Goal: Feedback & Contribution: Leave review/rating

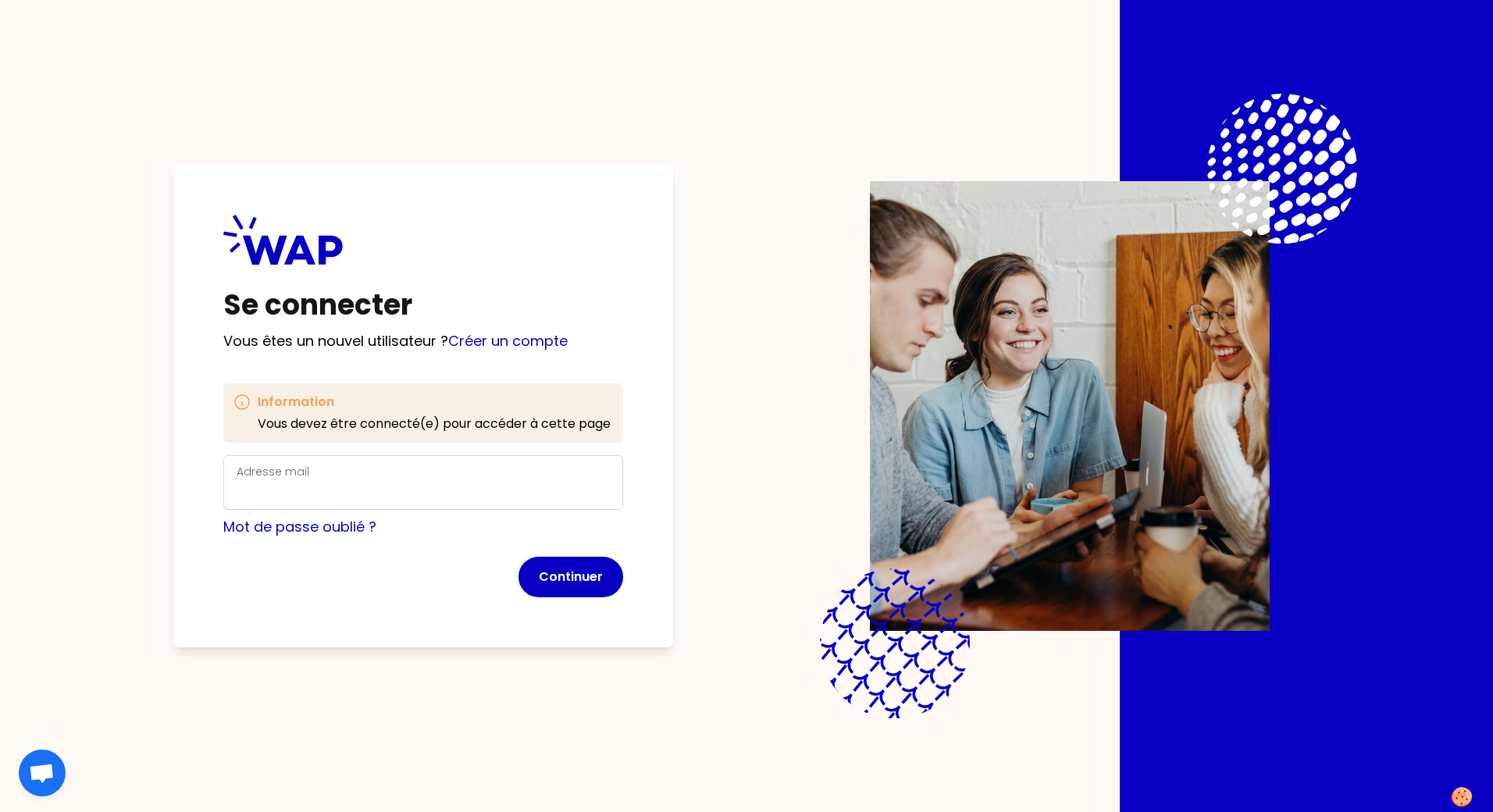
click at [299, 470] on label "Adresse mail" at bounding box center [272, 471] width 72 height 16
click at [299, 481] on input "Adresse mail" at bounding box center [423, 492] width 374 height 22
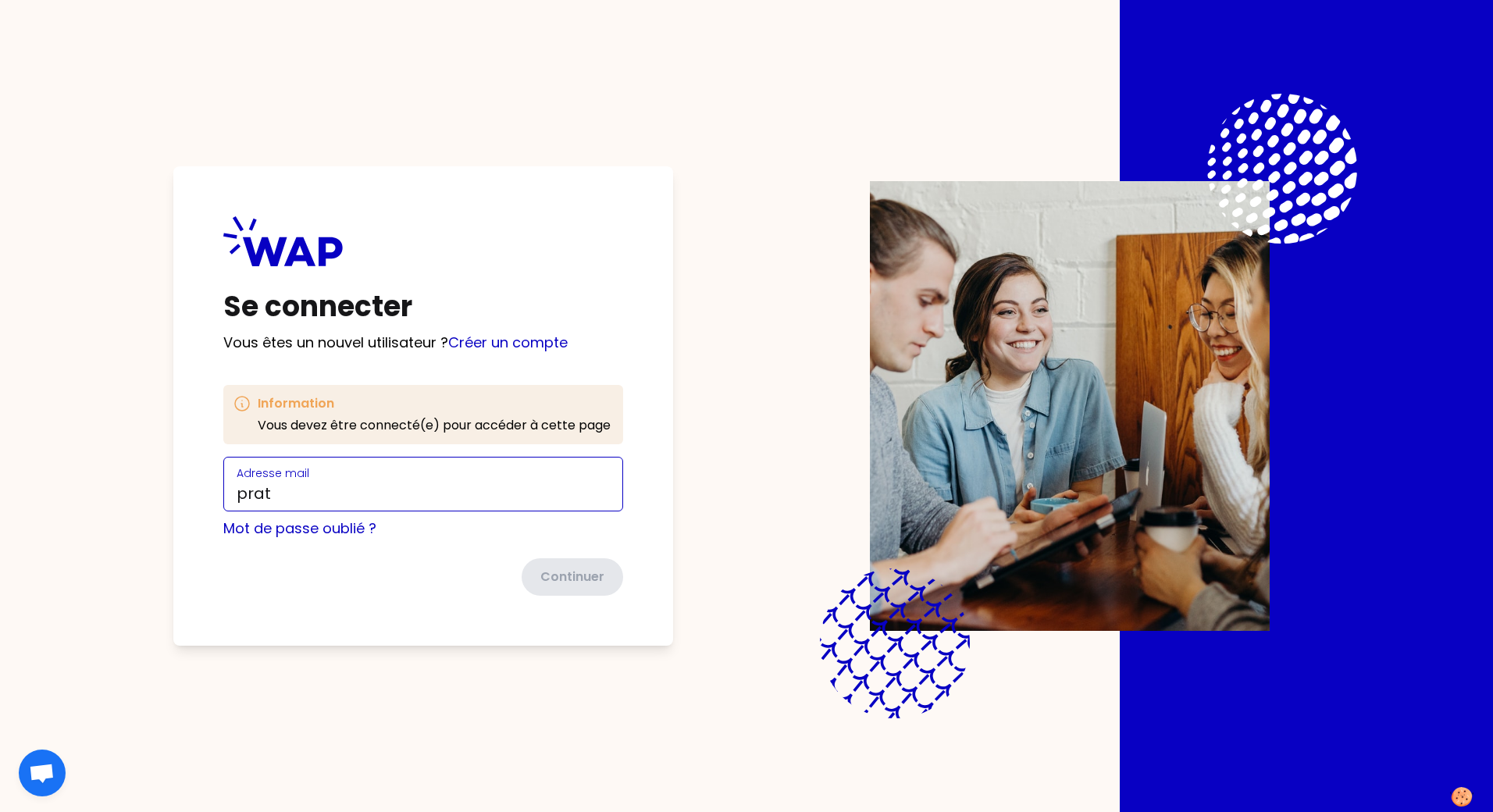
type input "[EMAIL_ADDRESS][DOMAIN_NAME]"
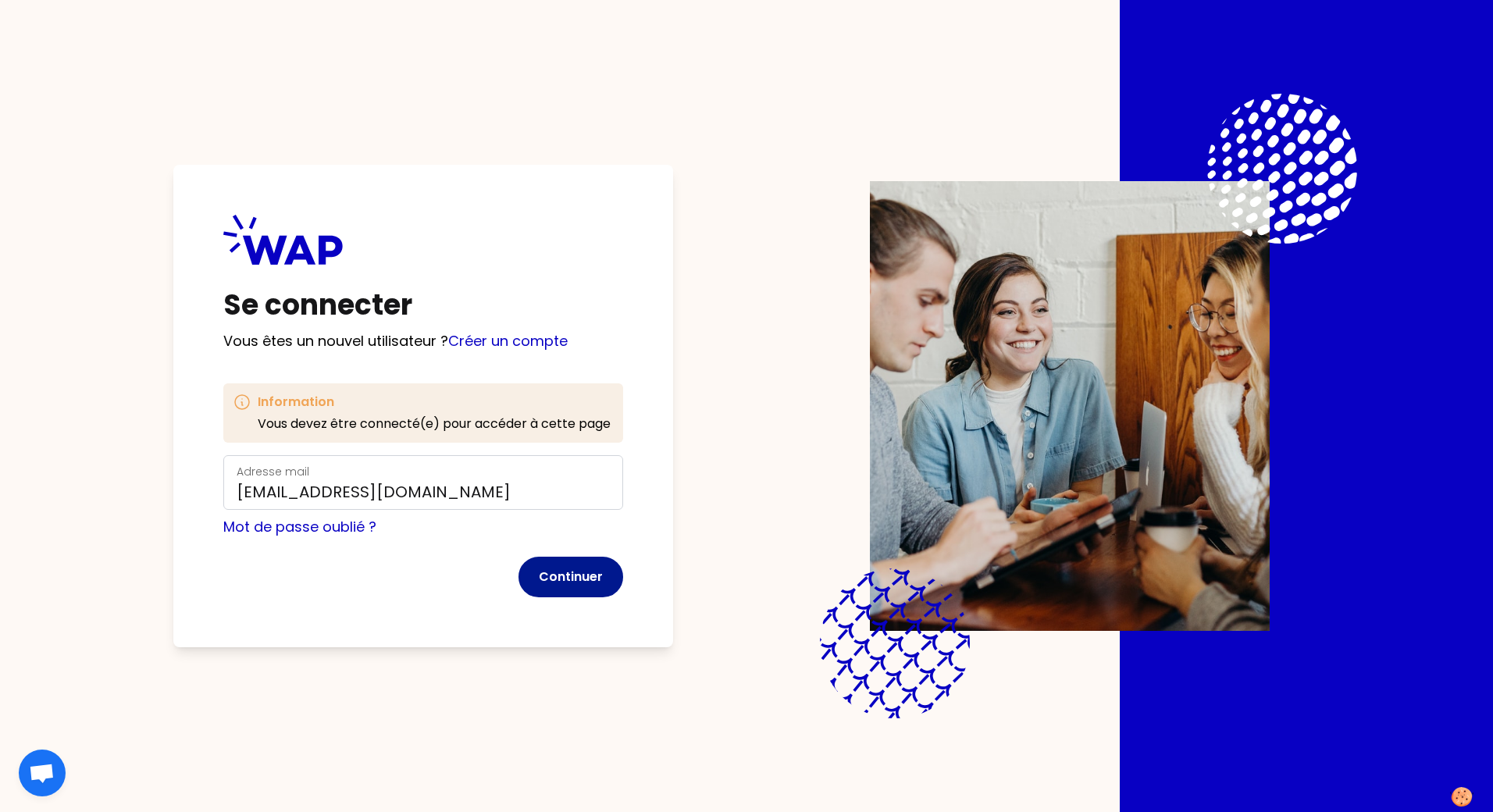
click at [578, 579] on button "Continuer" at bounding box center [571, 577] width 105 height 41
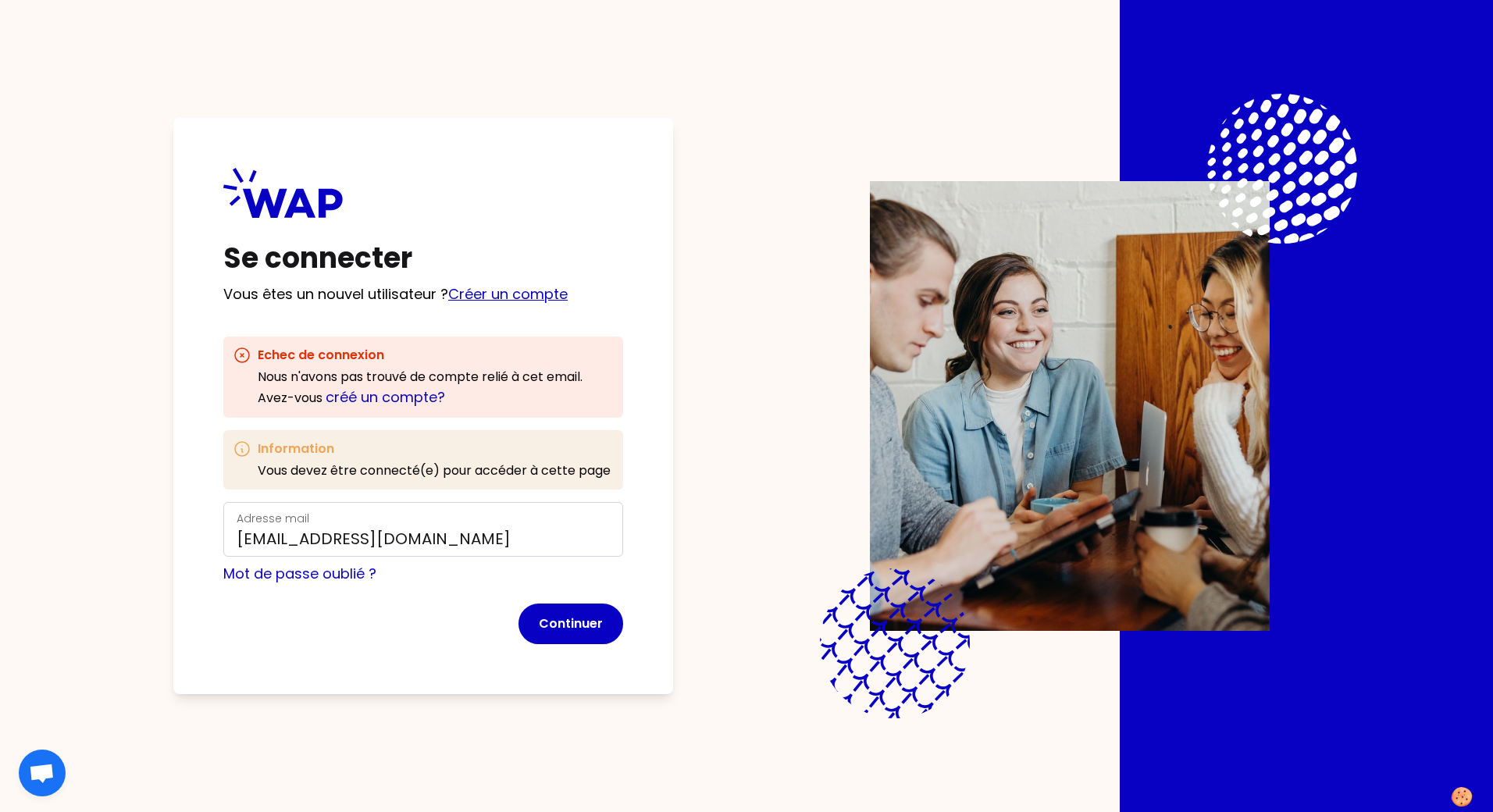
click at [542, 290] on link "Créer un compte" at bounding box center [507, 294] width 120 height 19
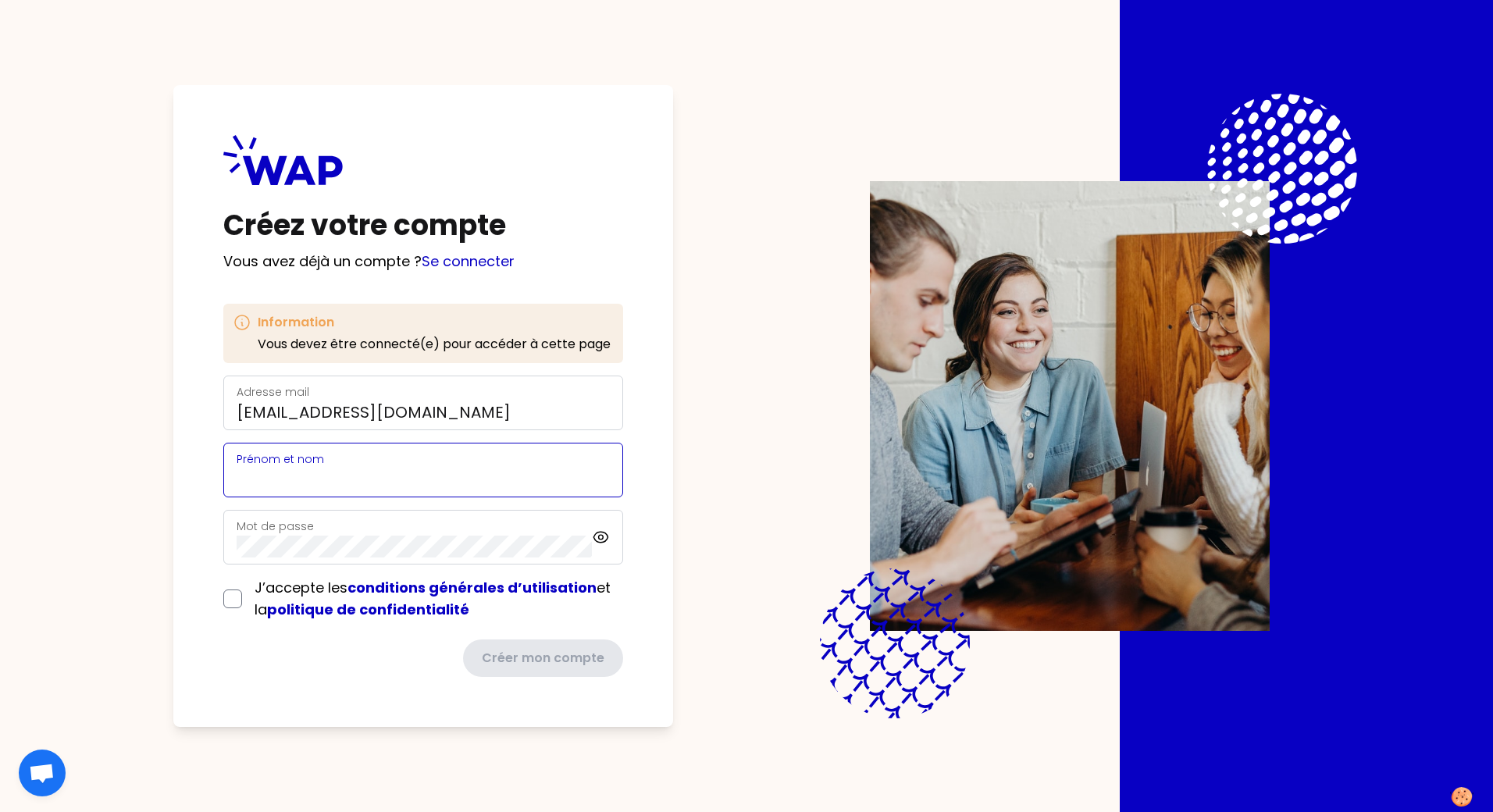
click at [303, 471] on input "Prénom et nom" at bounding box center [423, 479] width 374 height 22
type input "[PERSON_NAME]"
click at [229, 594] on input "checkbox" at bounding box center [232, 598] width 18 height 18
checkbox input "true"
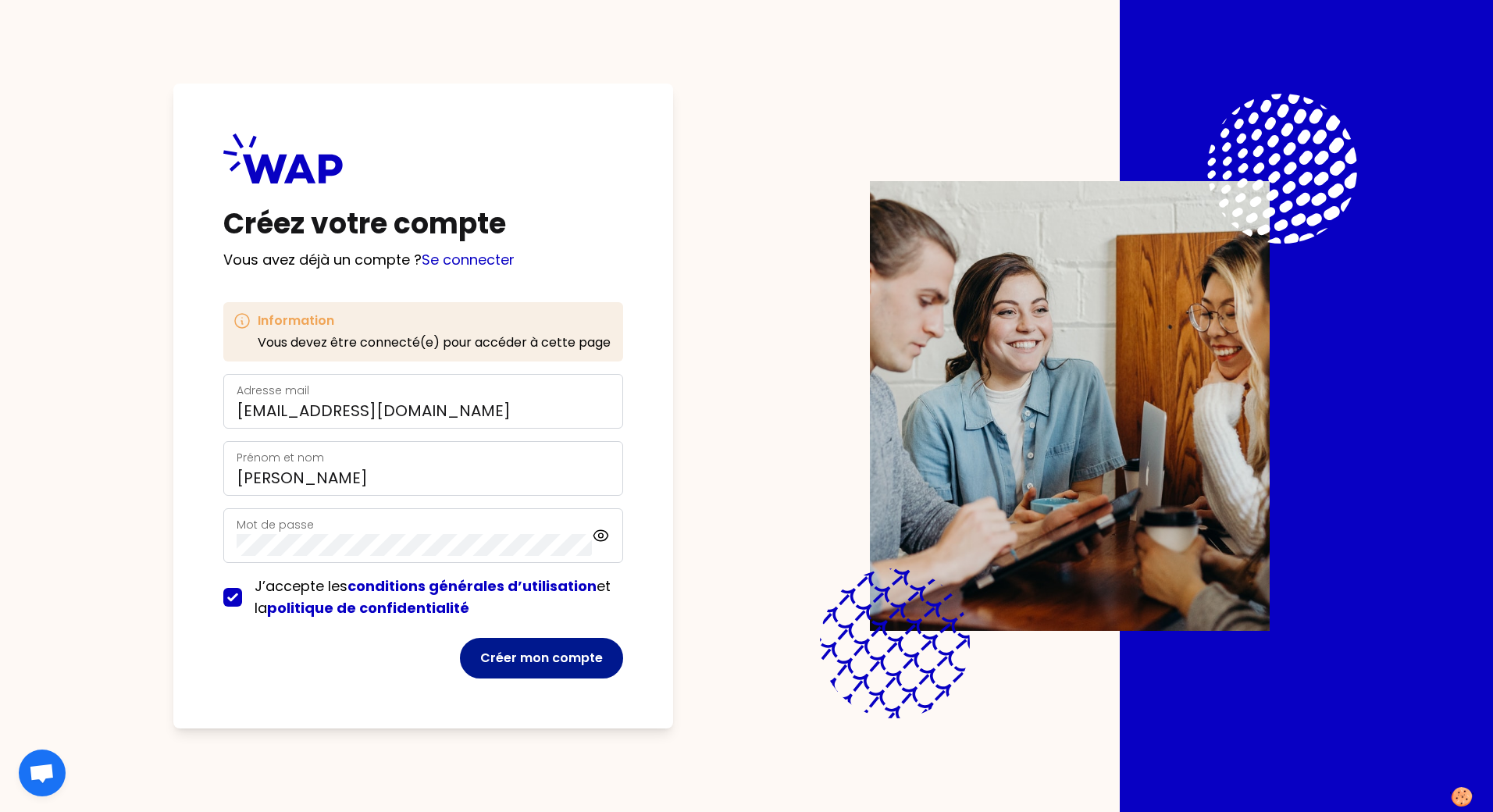
click at [525, 659] on button "Créer mon compte" at bounding box center [541, 658] width 163 height 41
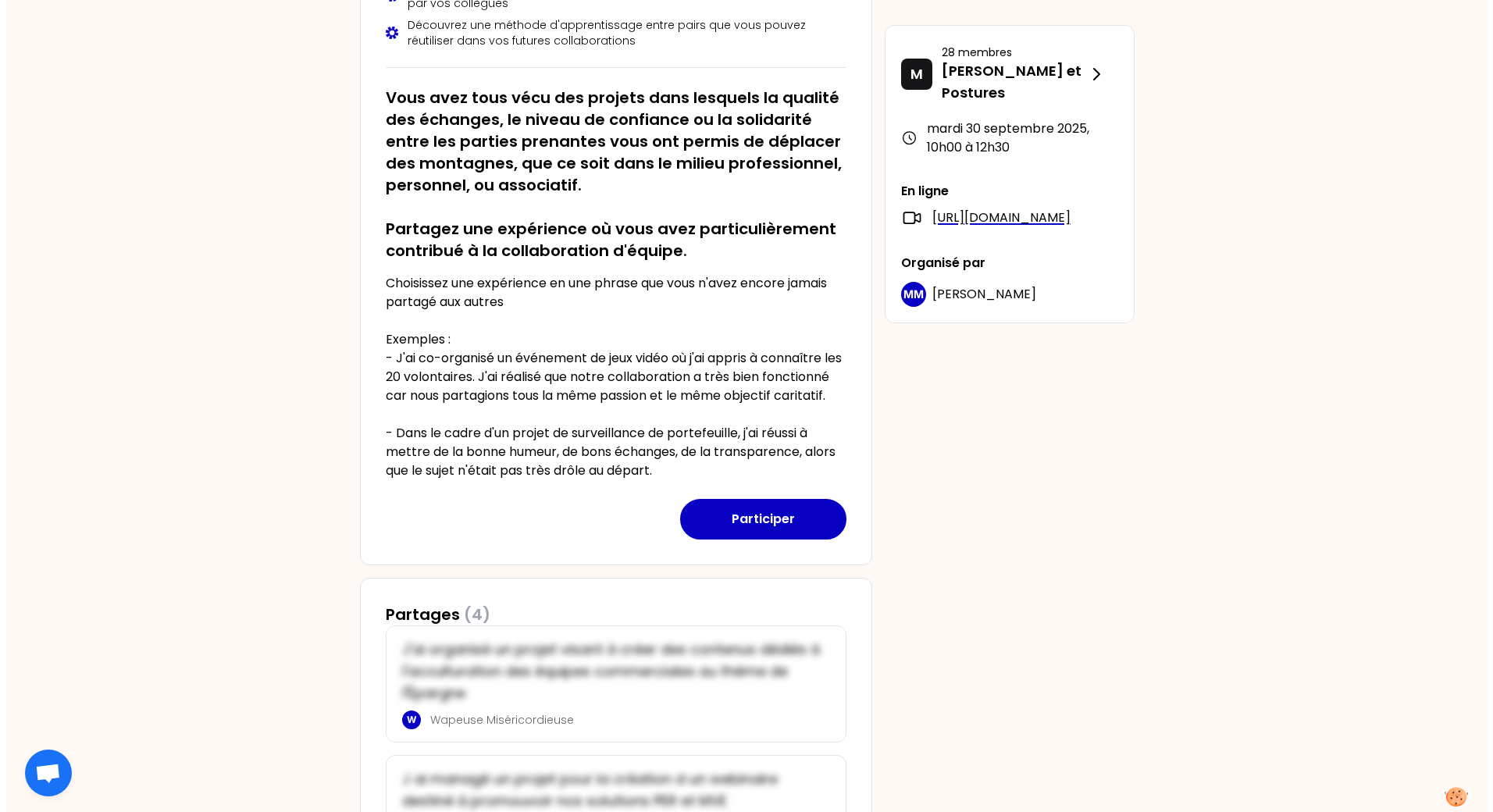
scroll to position [265, 0]
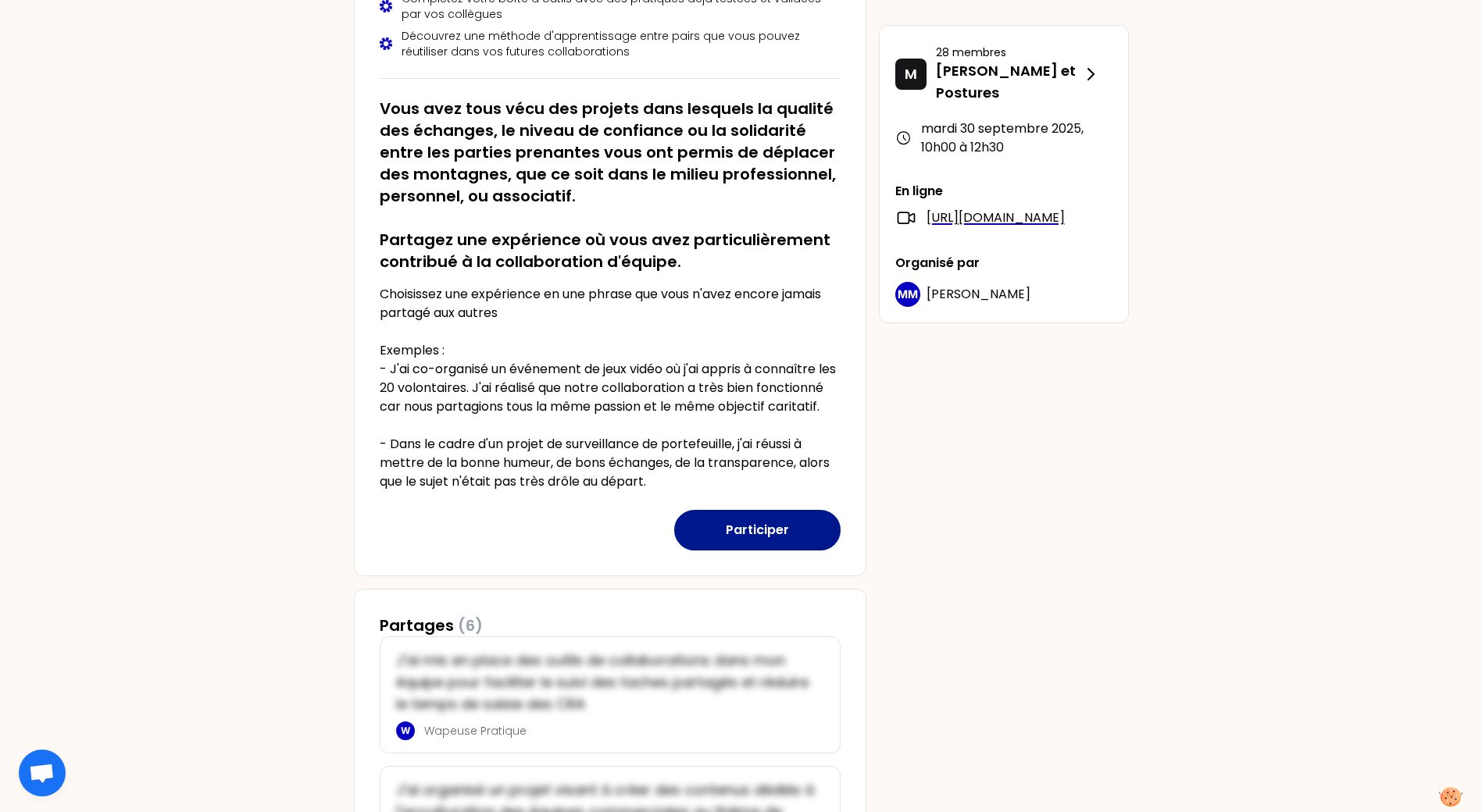
click at [766, 550] on button "Participer" at bounding box center [757, 530] width 167 height 41
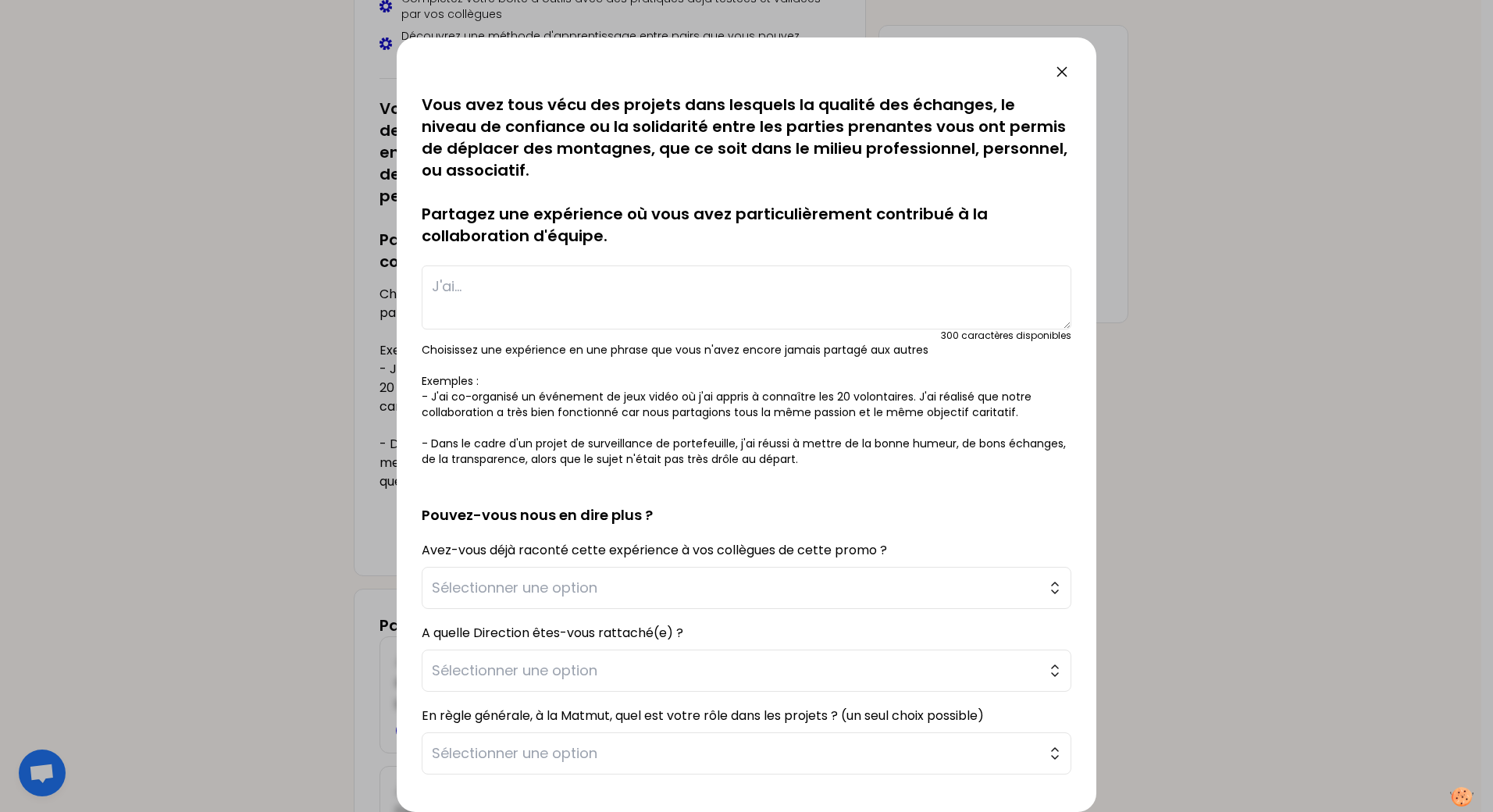
drag, startPoint x: 464, startPoint y: 301, endPoint x: 534, endPoint y: 277, distance: 74.0
click at [464, 300] on textarea at bounding box center [746, 297] width 650 height 64
type textarea "O"
type textarea "J'ai proposé à mon équipe d'organiser les moments de convivialité, cela favoris…"
click at [984, 595] on span "Sélectionner une option" at bounding box center [736, 588] width 608 height 22
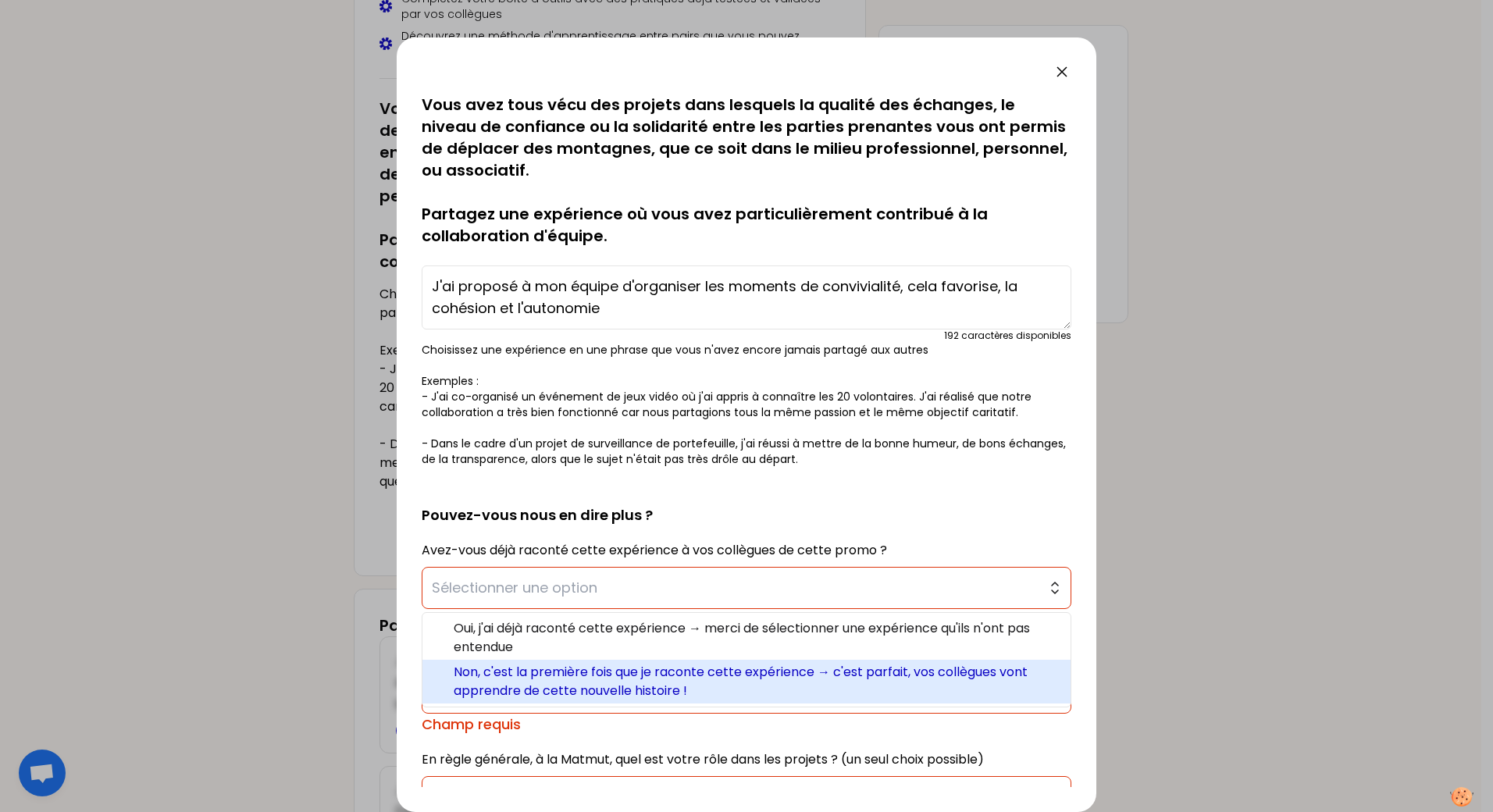
click at [549, 681] on span "Non, c'est la première fois que je raconte cette expérience → c'est parfait, vo…" at bounding box center [756, 681] width 604 height 38
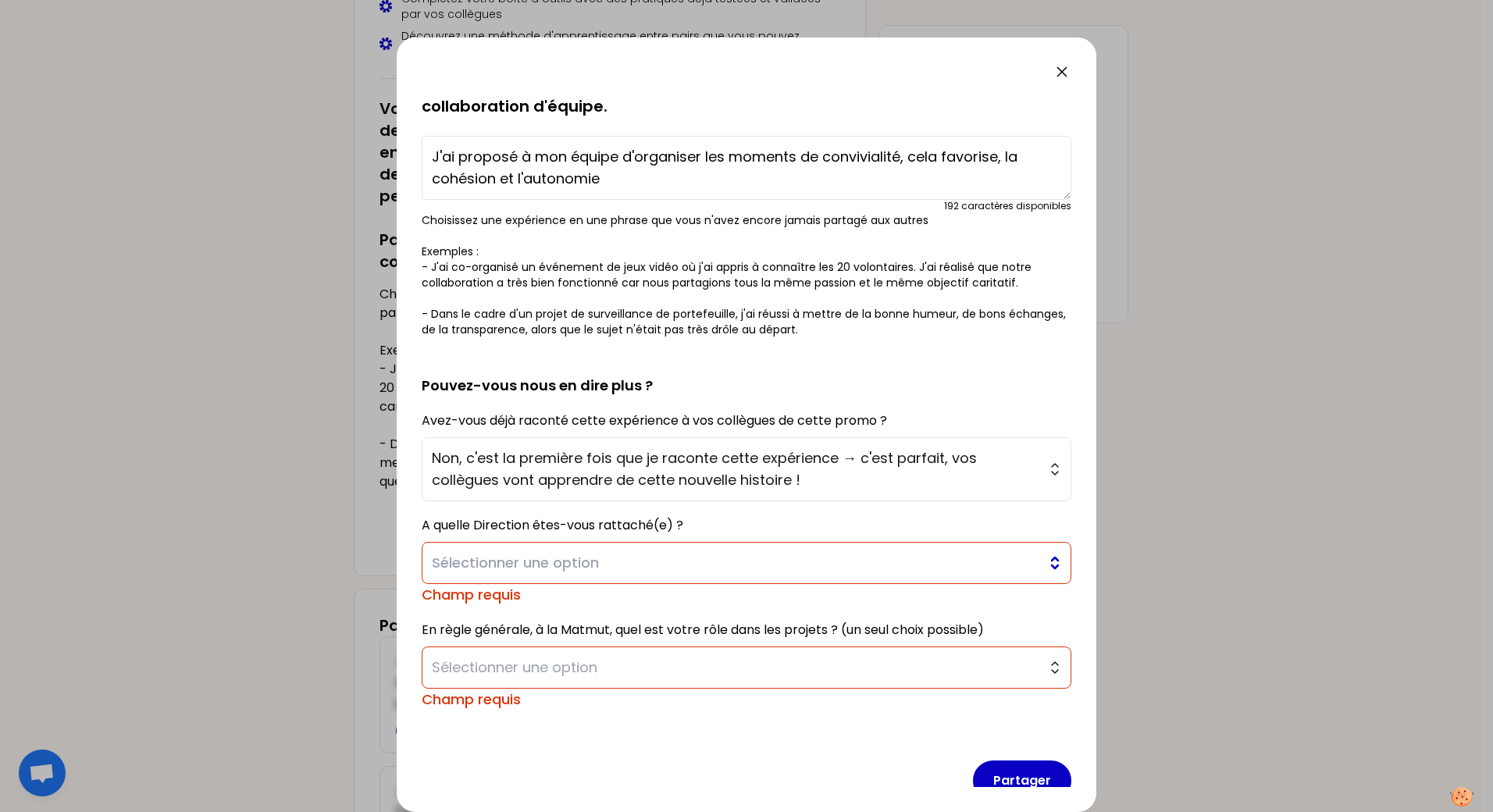
scroll to position [156, 0]
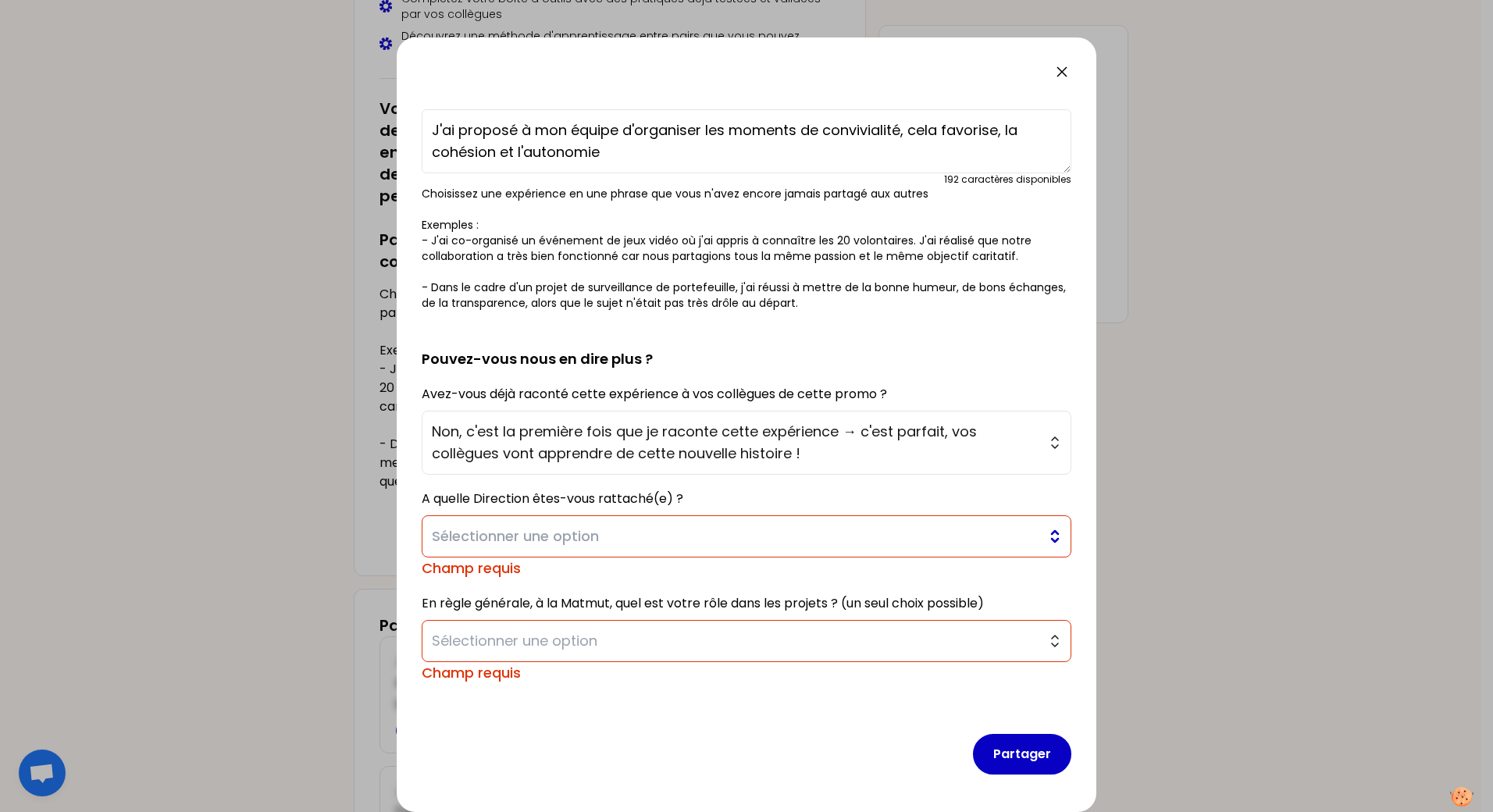
click at [814, 543] on span "Sélectionner une option" at bounding box center [736, 536] width 608 height 22
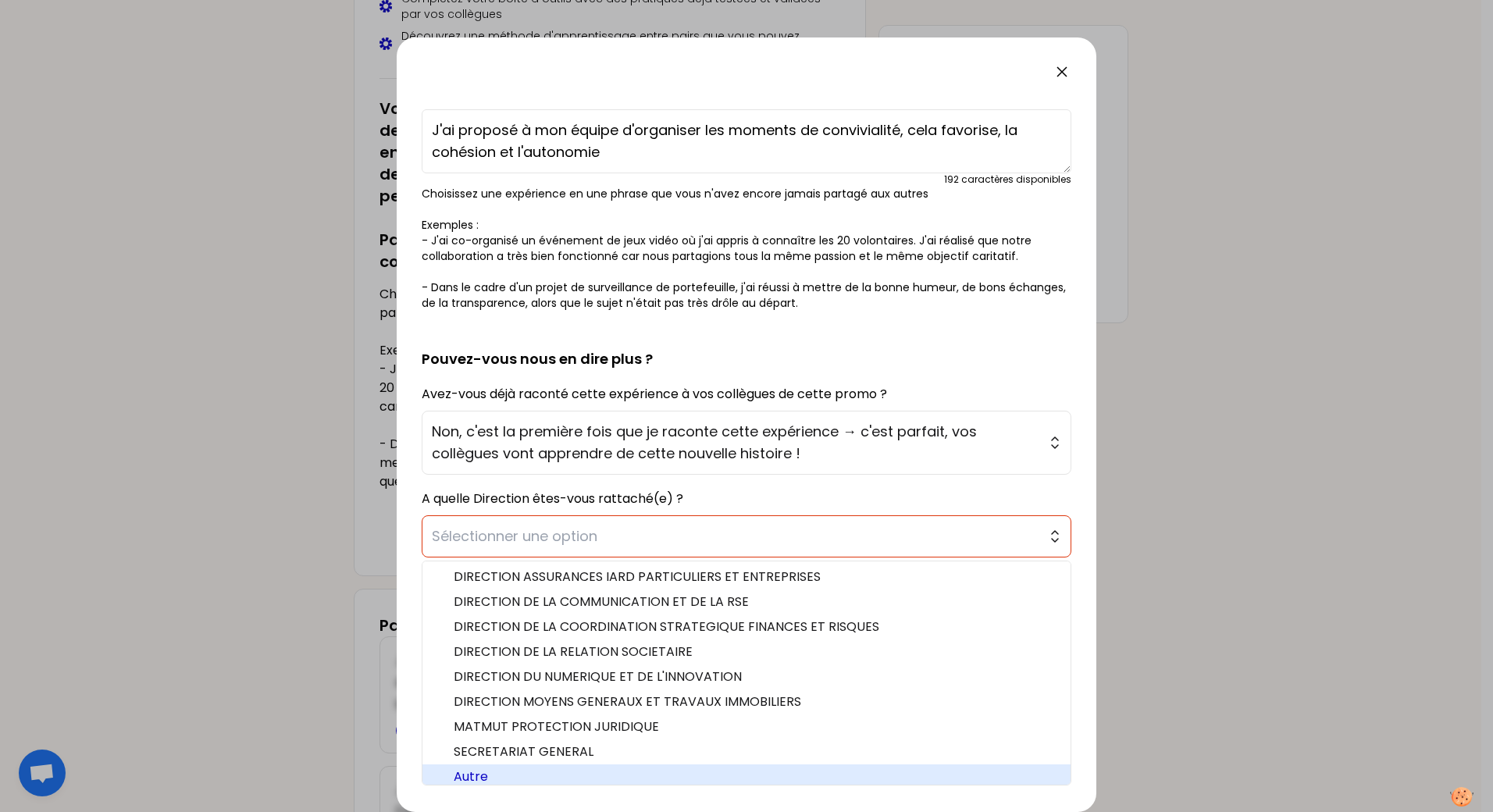
scroll to position [4, 0]
click at [476, 777] on span "Autre" at bounding box center [756, 772] width 604 height 18
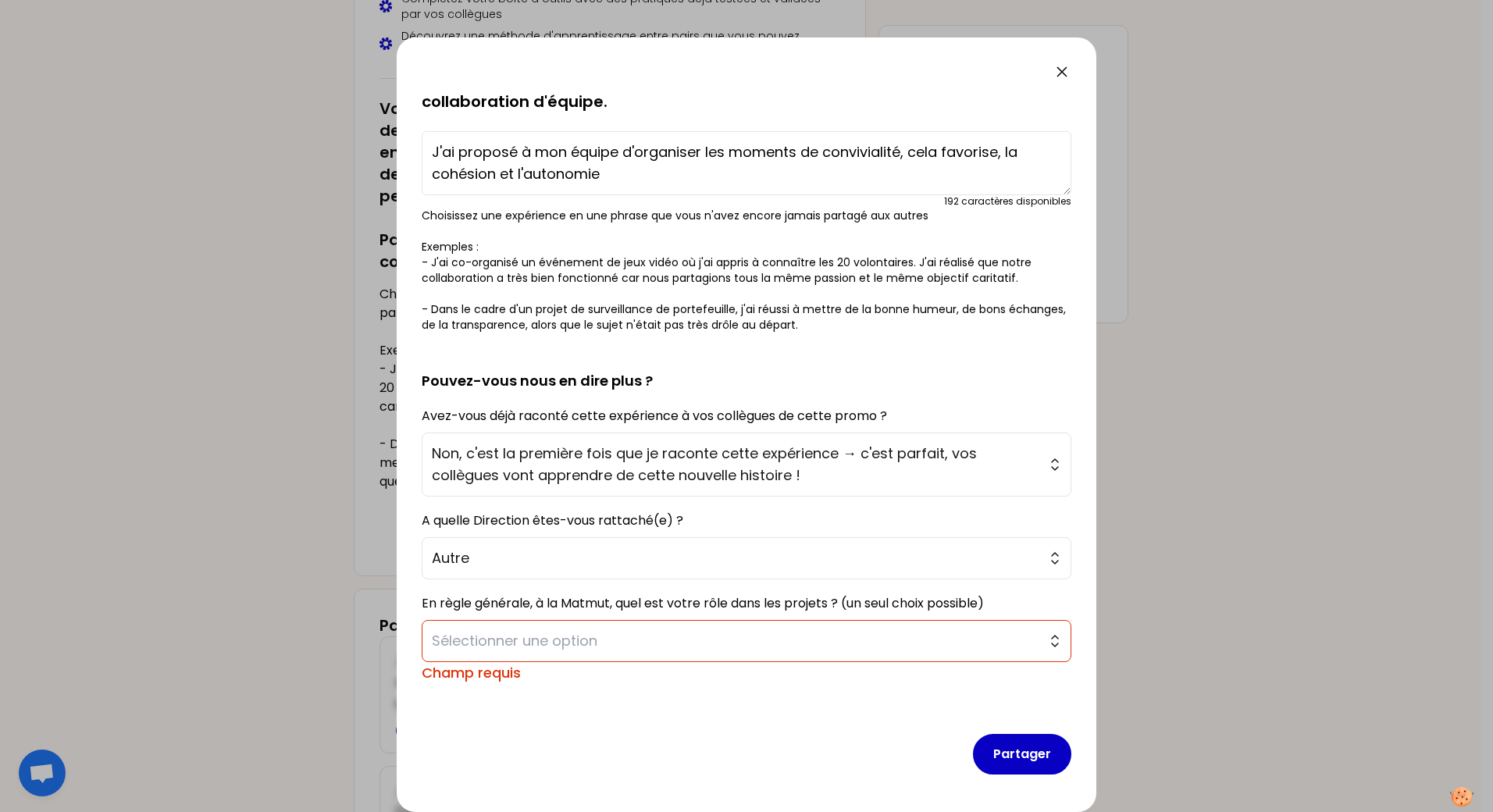
scroll to position [134, 0]
click at [1017, 643] on span "Sélectionner une option" at bounding box center [736, 641] width 608 height 22
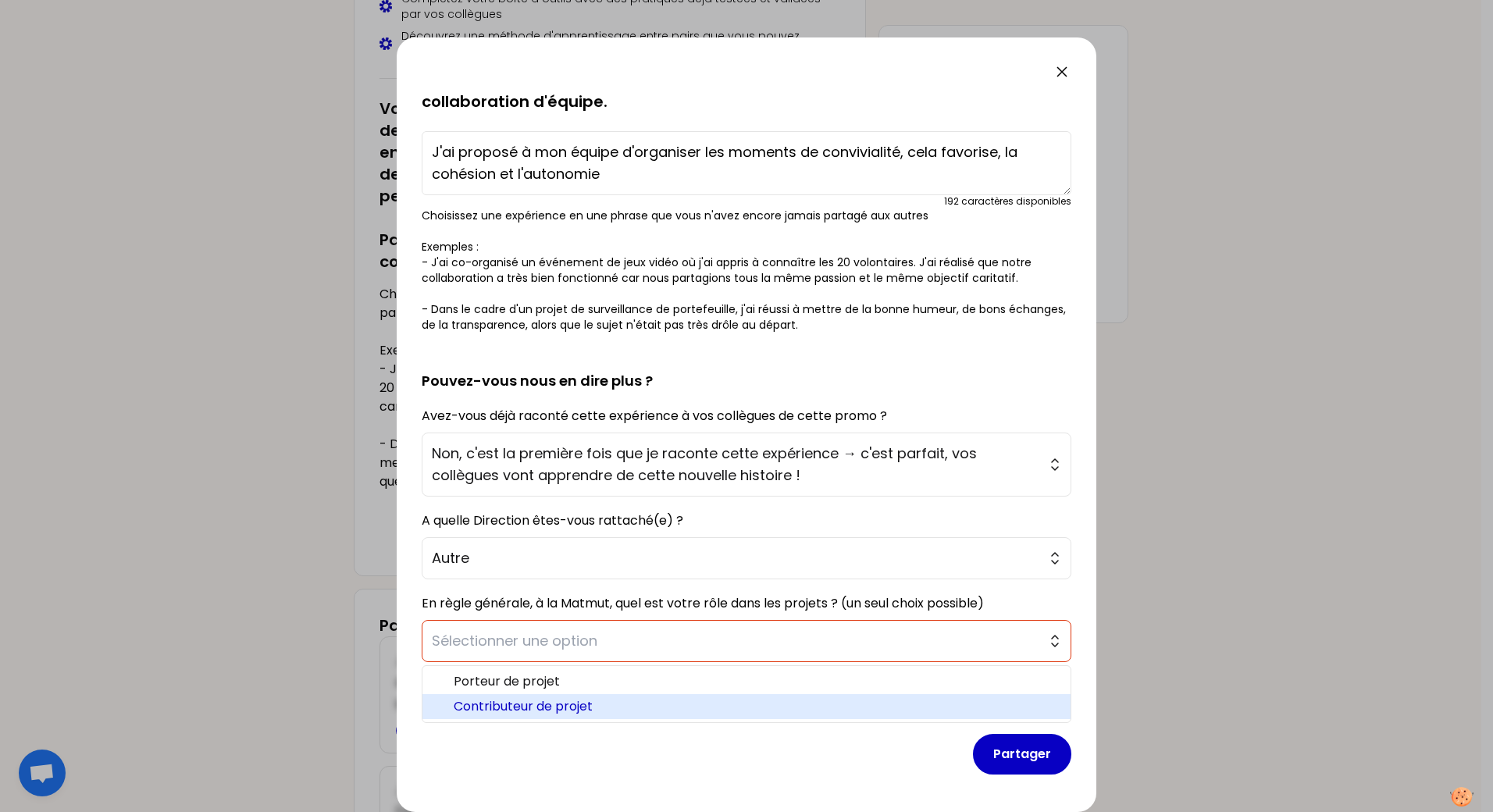
drag, startPoint x: 537, startPoint y: 704, endPoint x: 574, endPoint y: 700, distance: 37.2
click at [541, 703] on span "Contributeur de projet" at bounding box center [756, 706] width 604 height 18
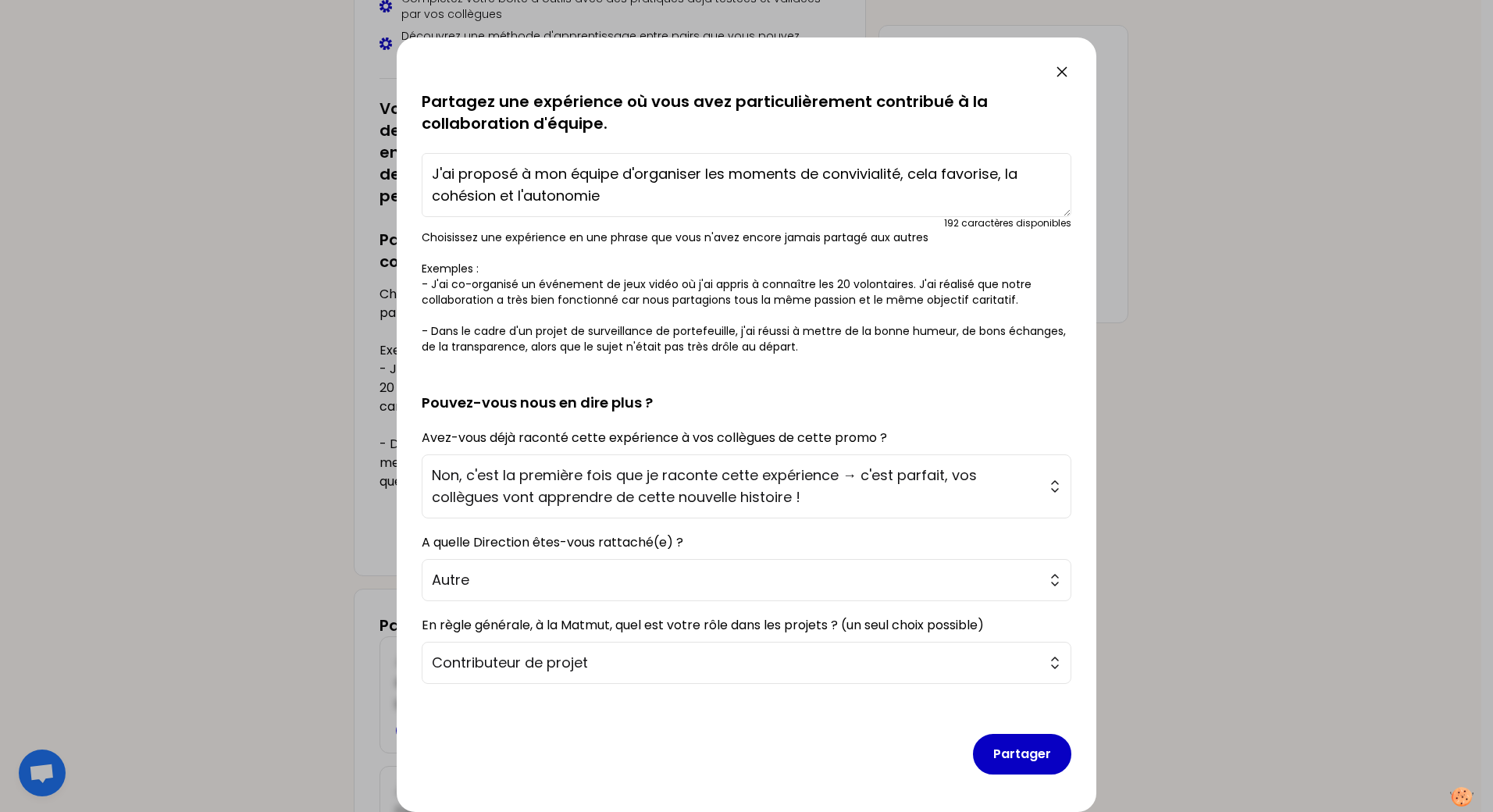
scroll to position [113, 0]
click at [1023, 748] on button "Partager" at bounding box center [1022, 754] width 99 height 41
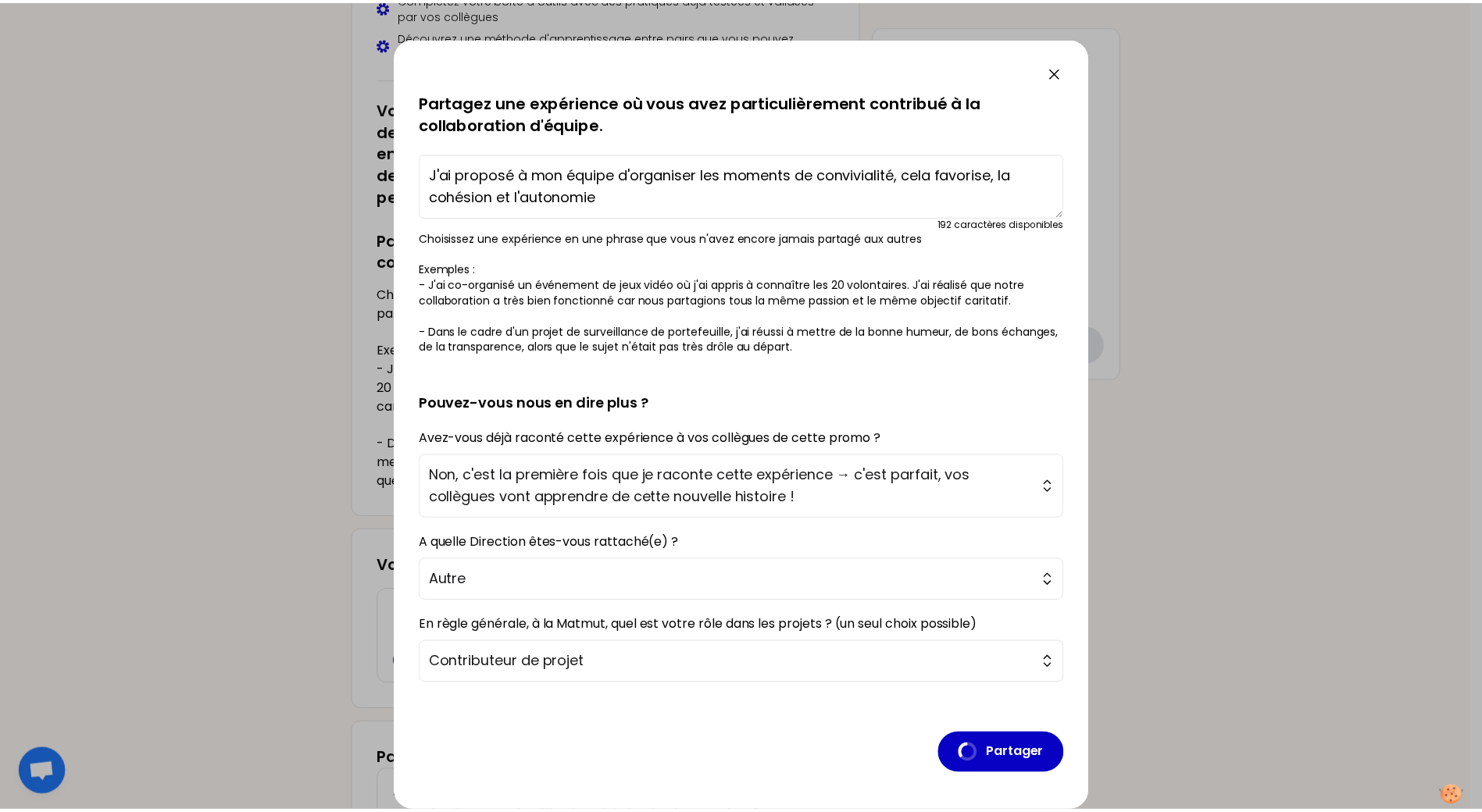
scroll to position [0, 0]
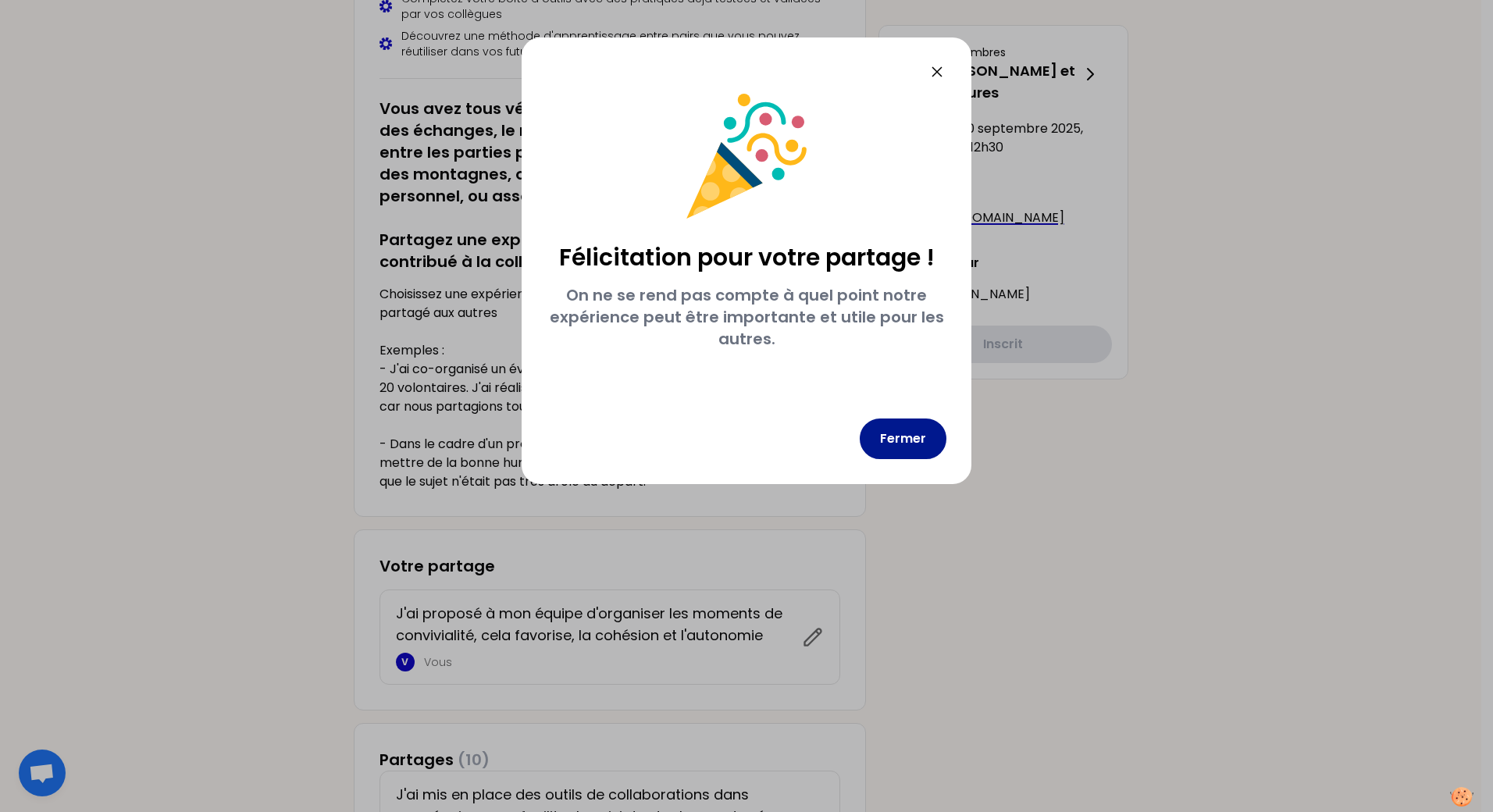
click at [897, 433] on button "Fermer" at bounding box center [903, 438] width 86 height 41
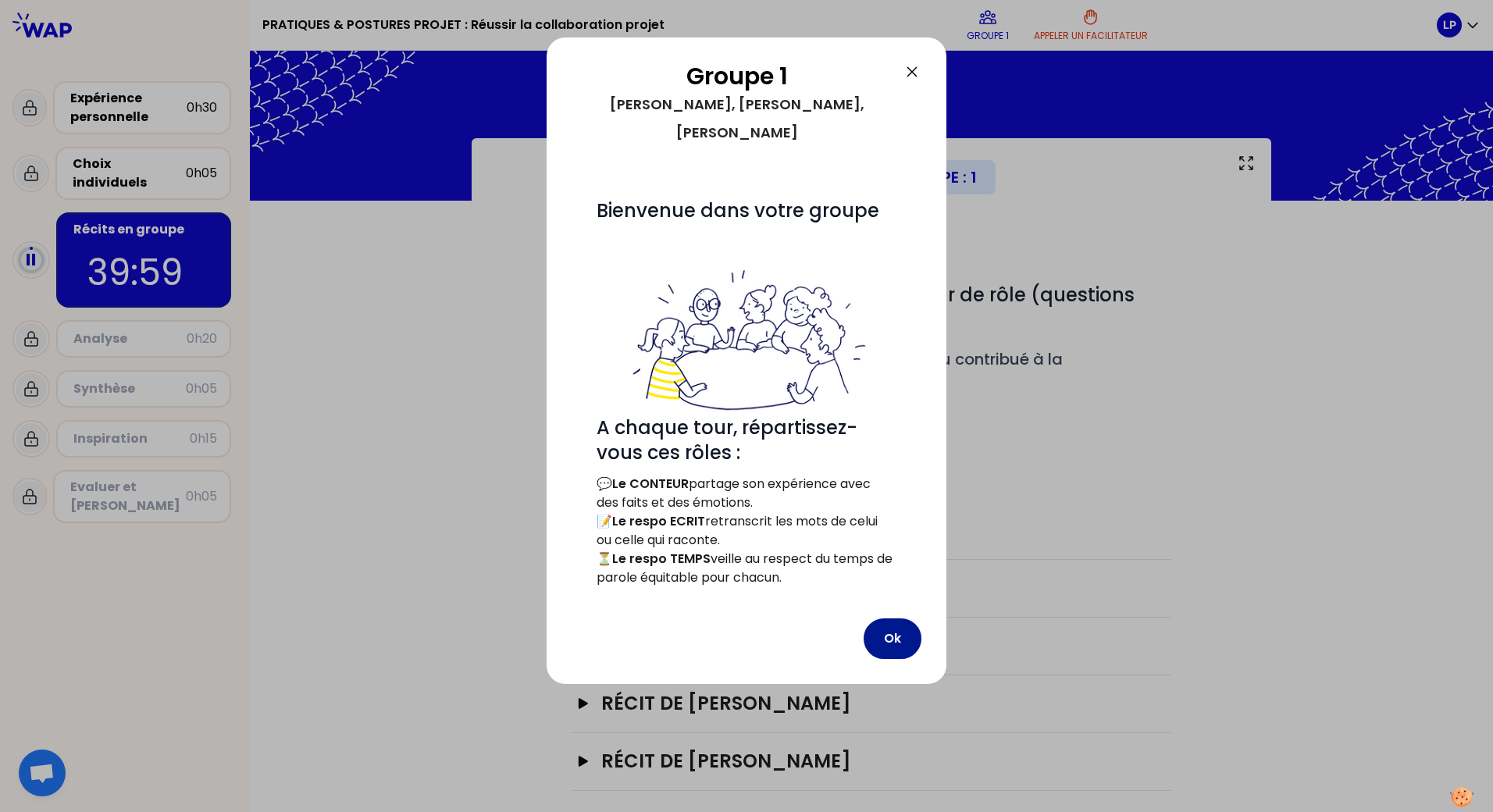
click at [888, 618] on button "Ok" at bounding box center [892, 638] width 58 height 41
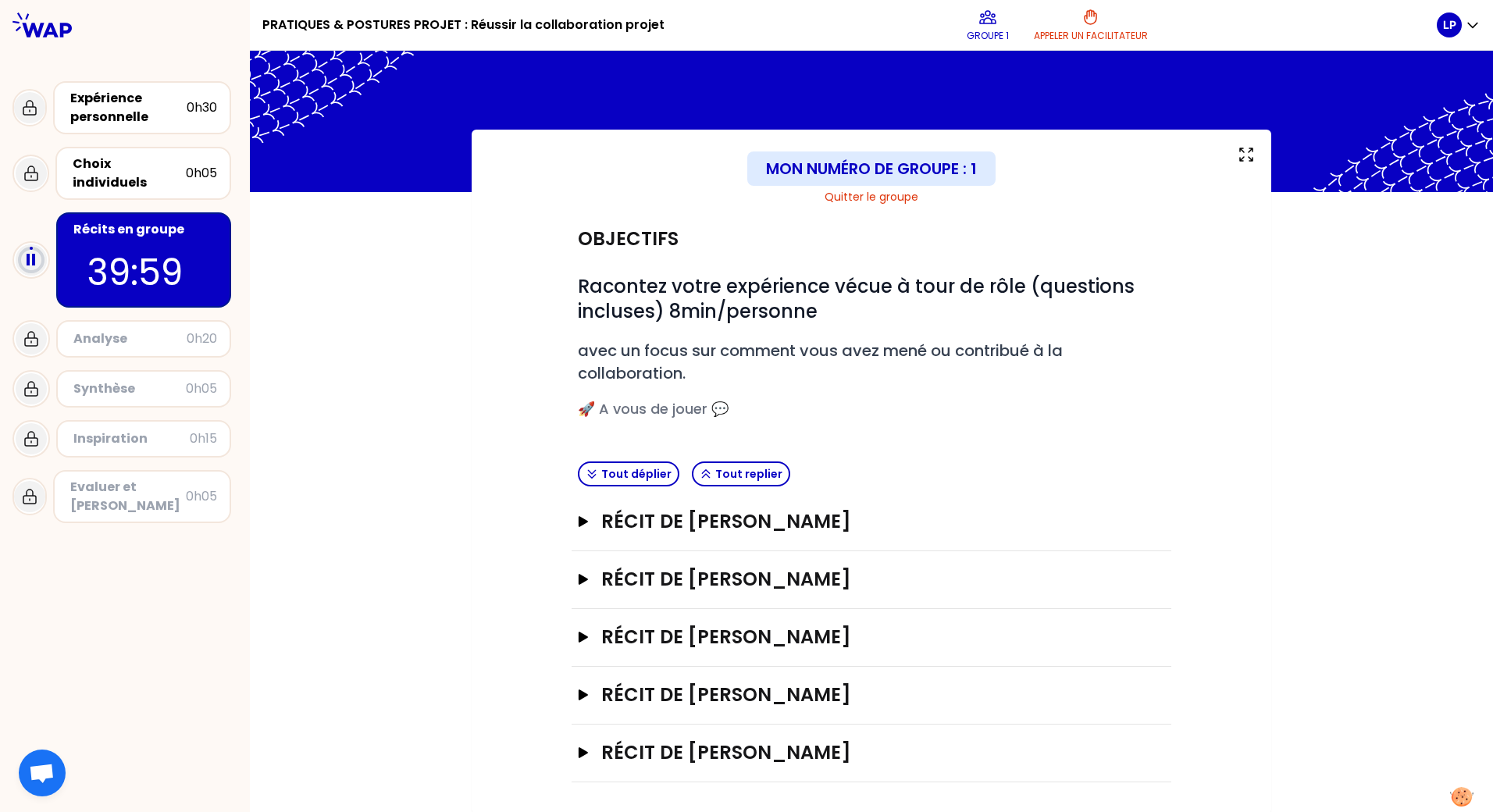
scroll to position [10, 0]
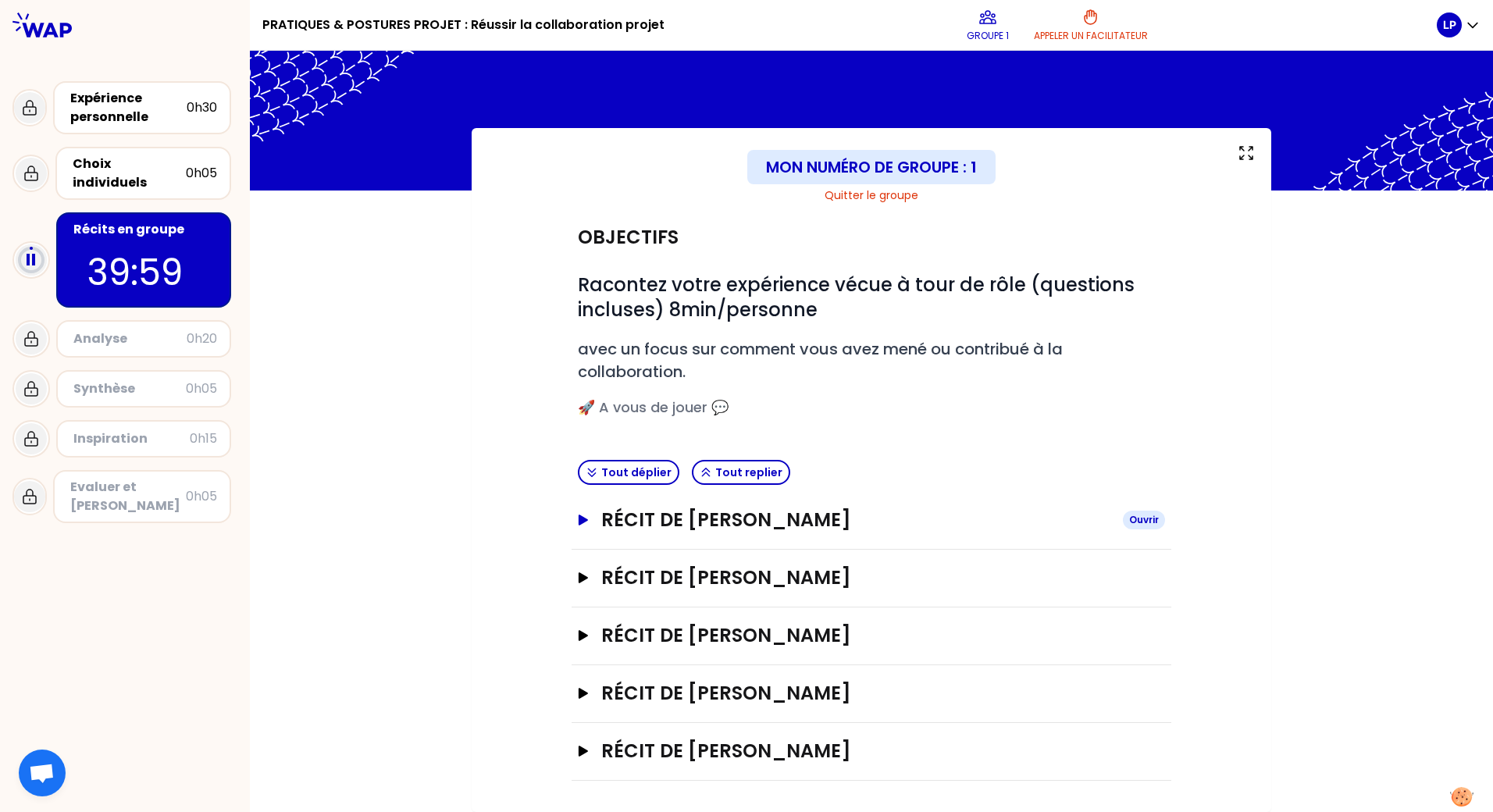
click at [579, 520] on icon "button" at bounding box center [583, 520] width 10 height 11
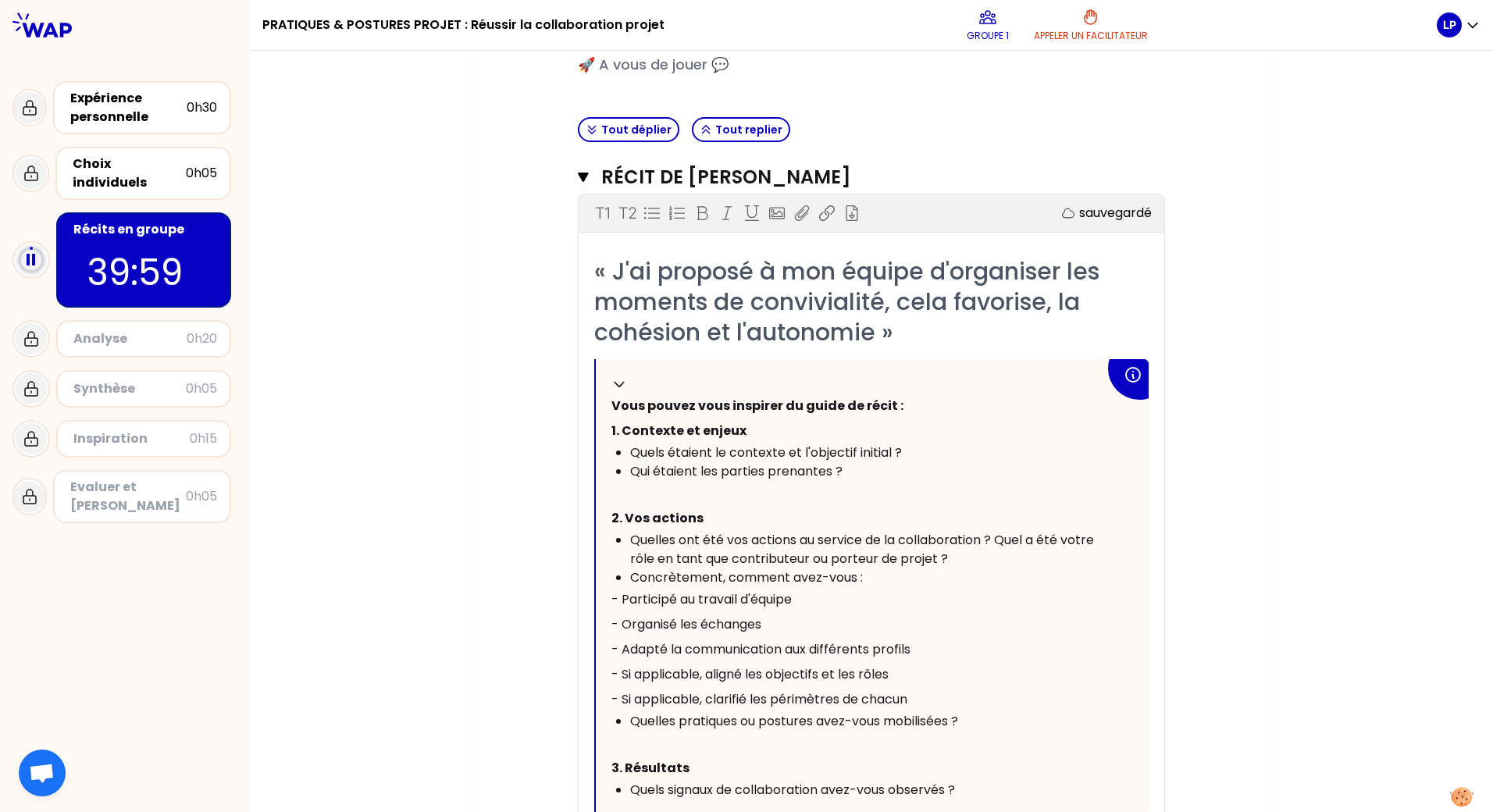
scroll to position [401, 0]
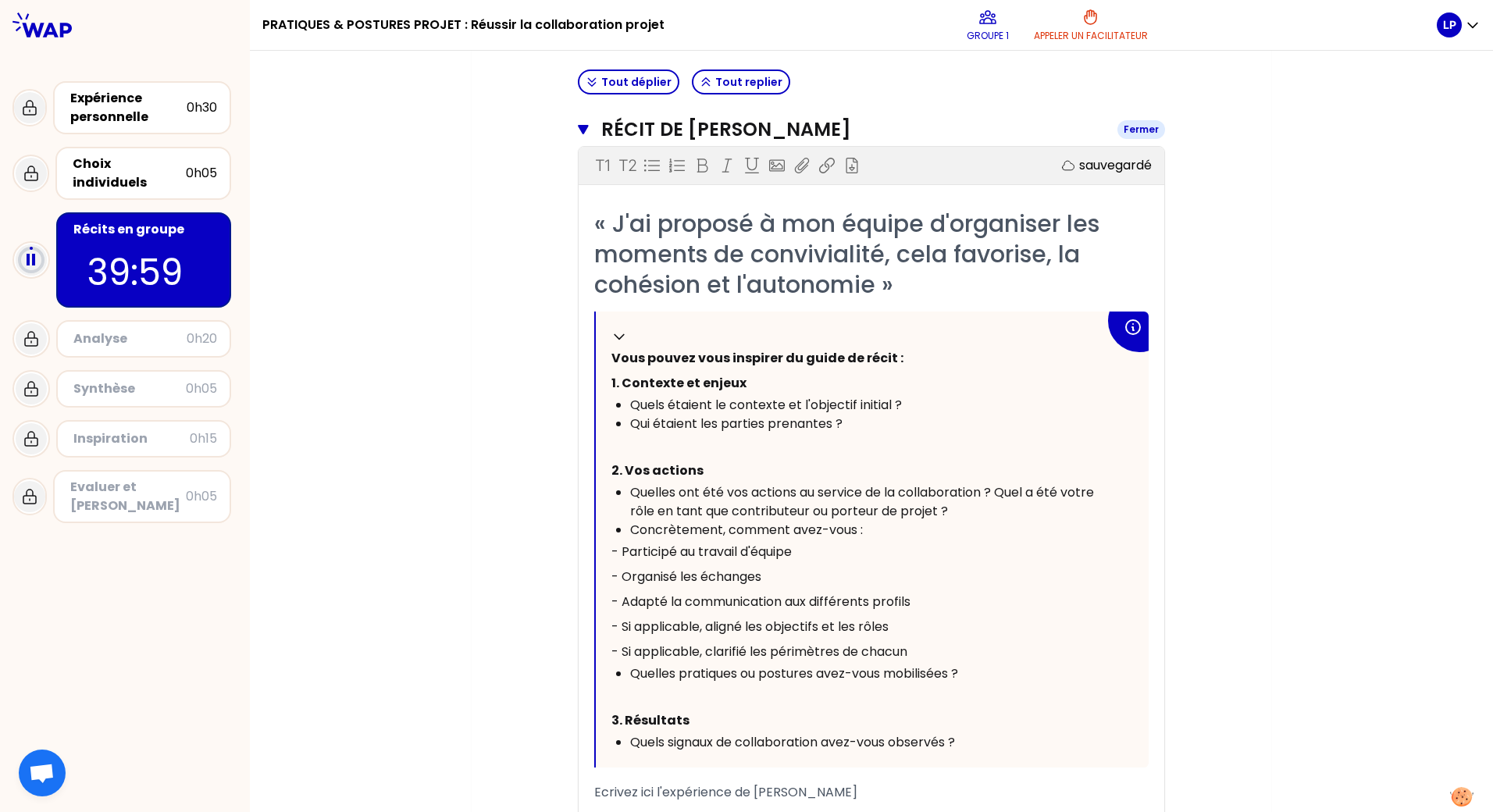
click at [581, 133] on icon "button" at bounding box center [583, 129] width 11 height 12
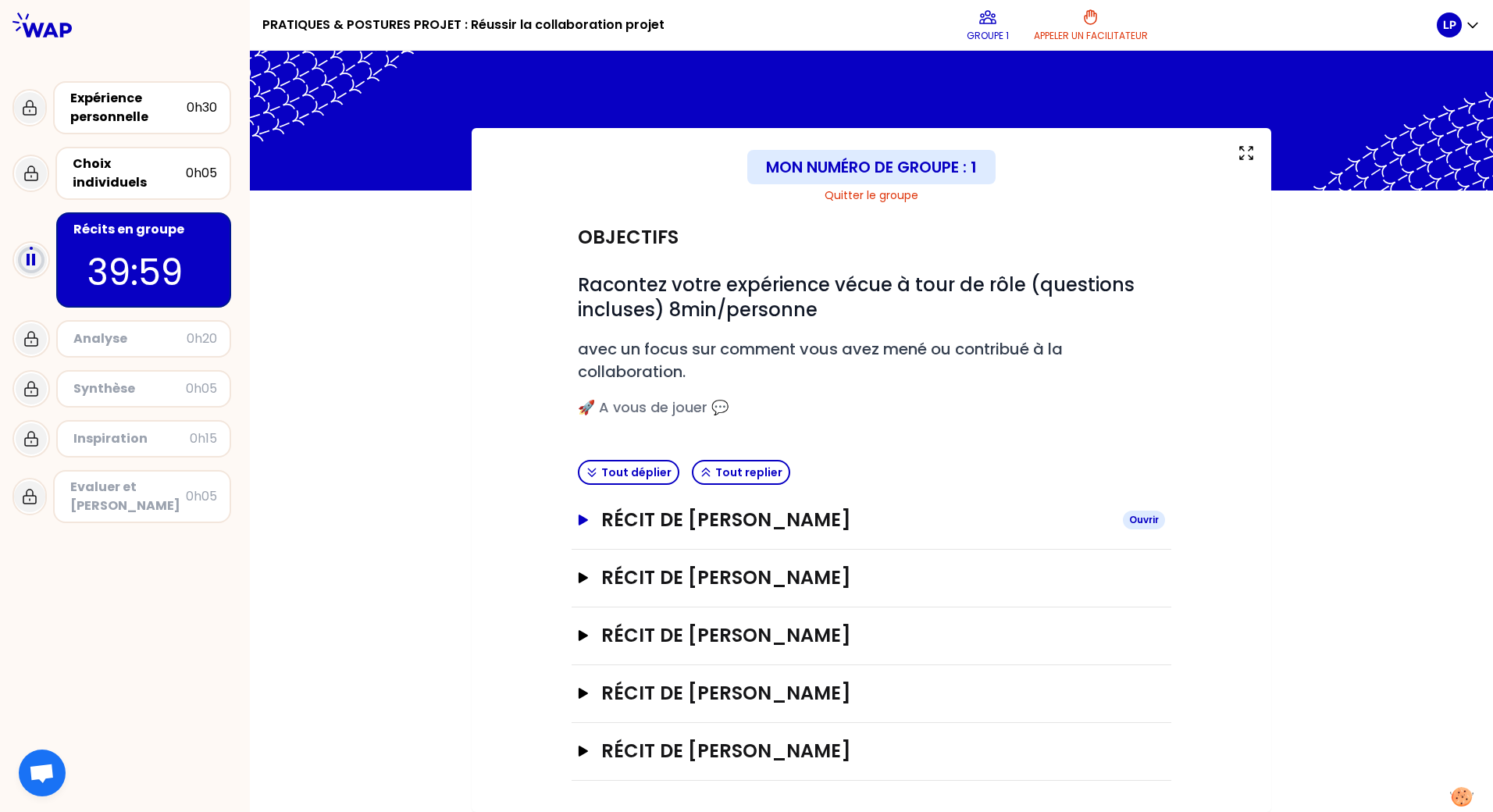
drag, startPoint x: 581, startPoint y: 522, endPoint x: 623, endPoint y: 521, distance: 42.0
click at [582, 522] on icon "button" at bounding box center [583, 520] width 12 height 11
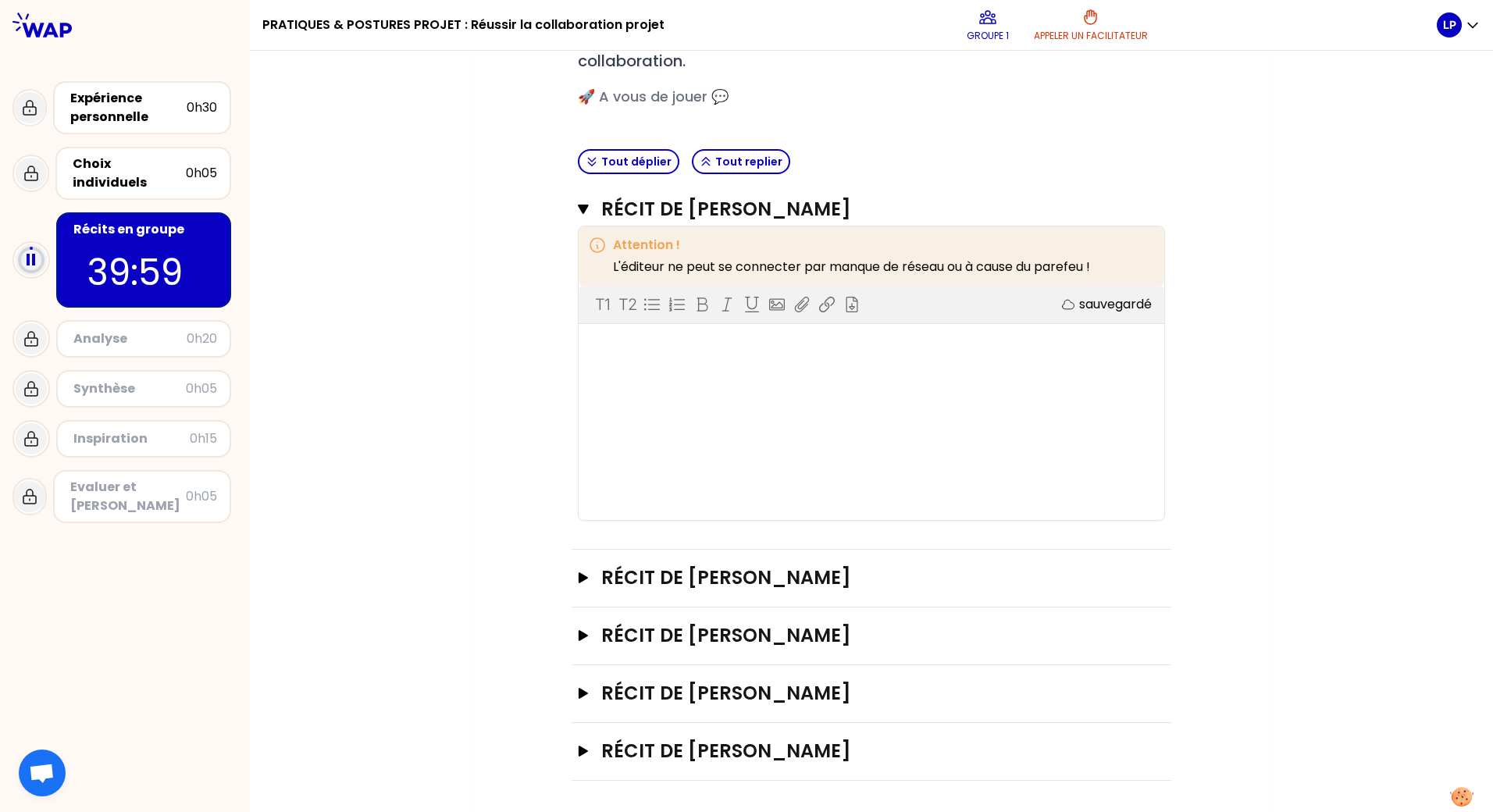
scroll to position [401, 0]
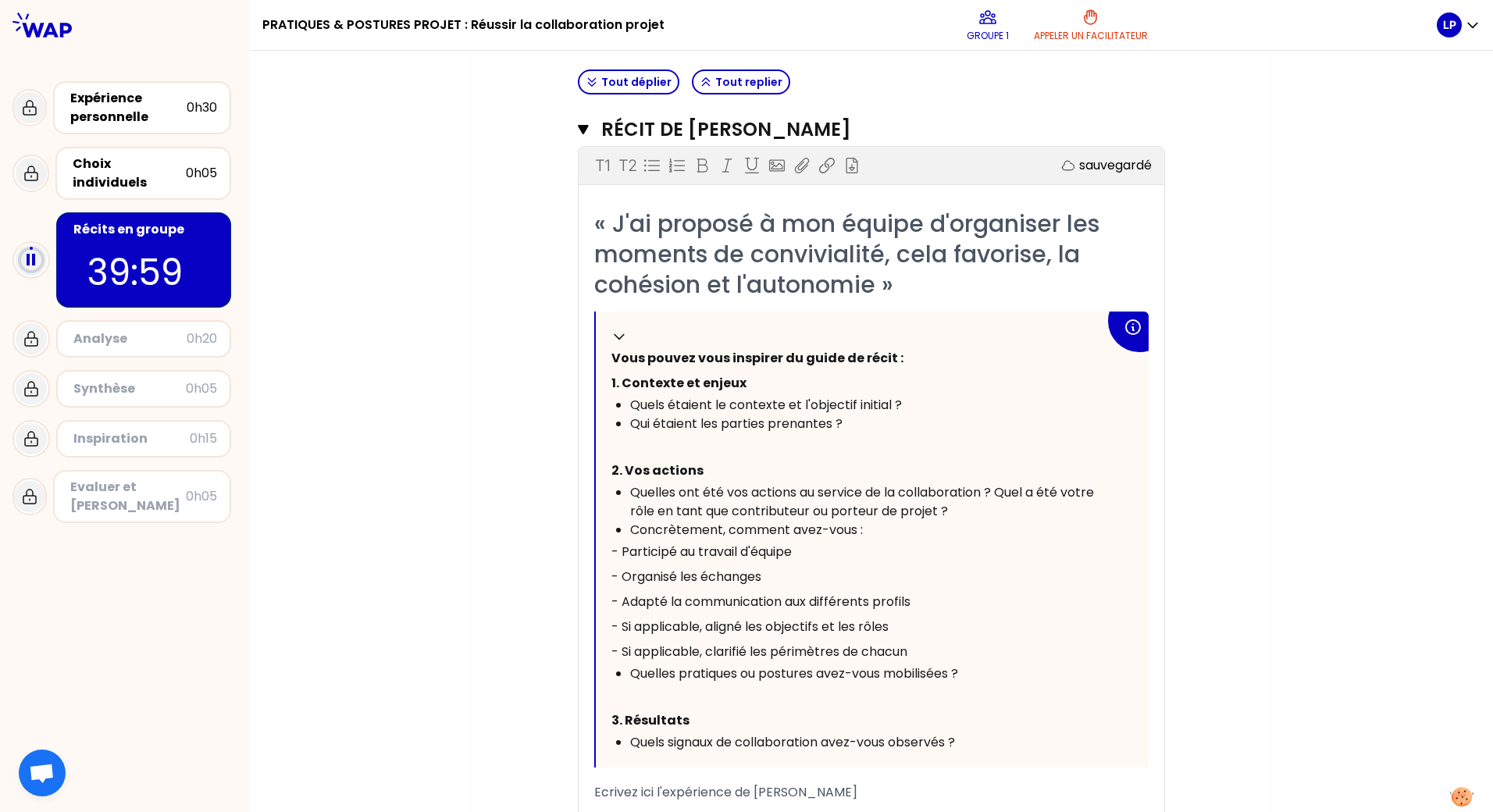
drag, startPoint x: 577, startPoint y: 127, endPoint x: 586, endPoint y: 136, distance: 12.7
click at [578, 128] on icon "button" at bounding box center [583, 129] width 10 height 10
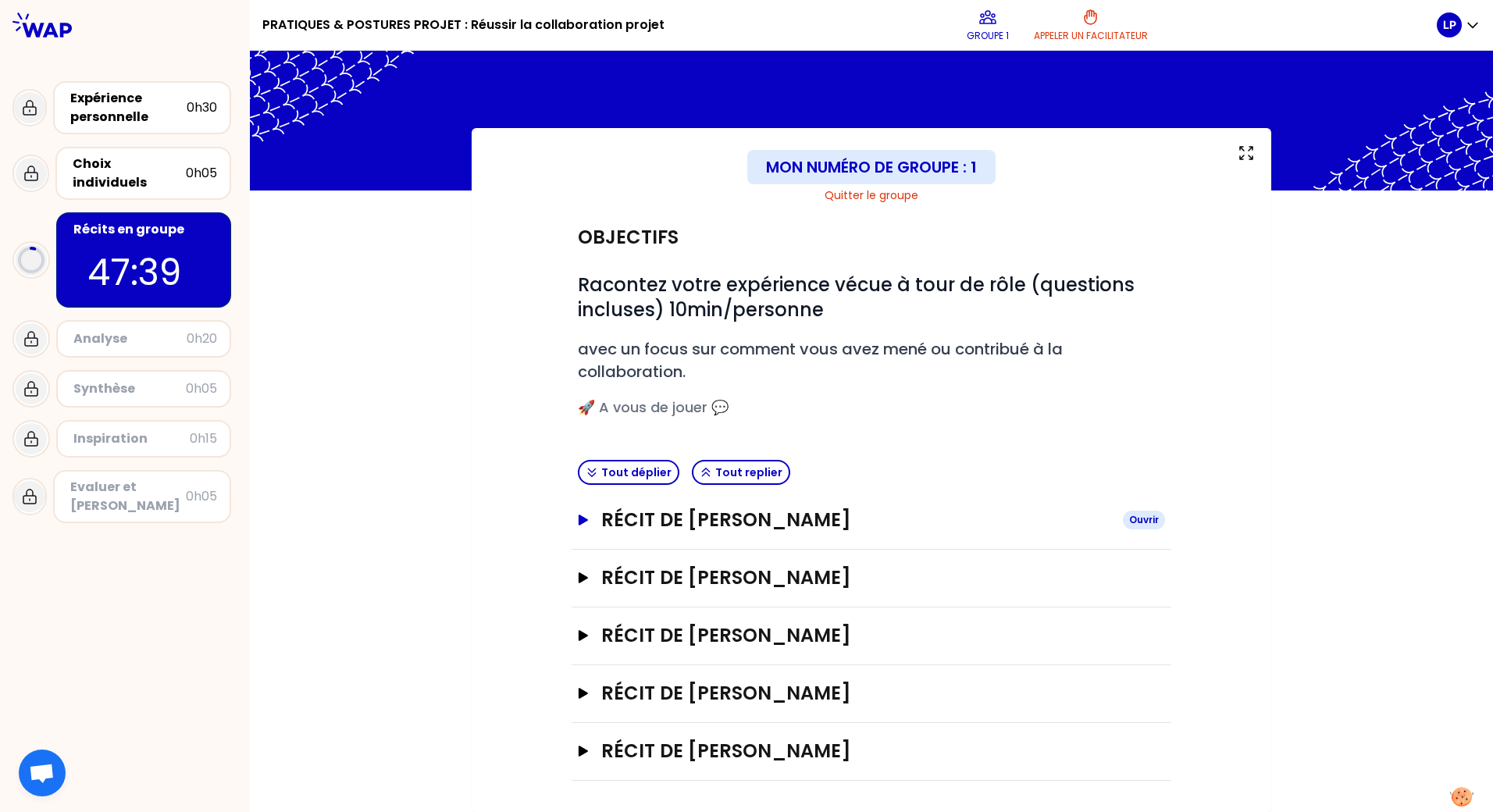
click at [579, 518] on icon "button" at bounding box center [583, 520] width 10 height 11
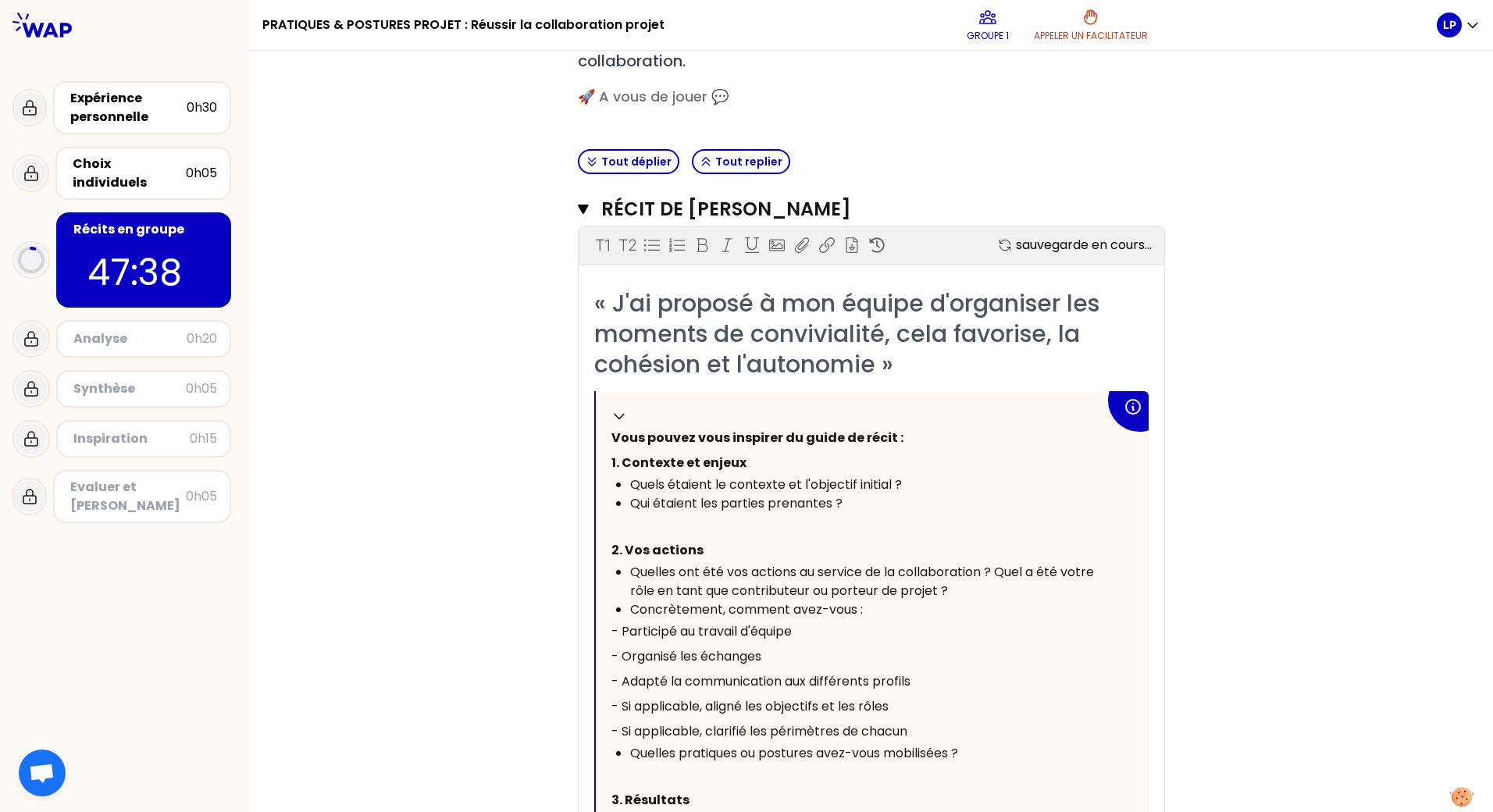
scroll to position [401, 0]
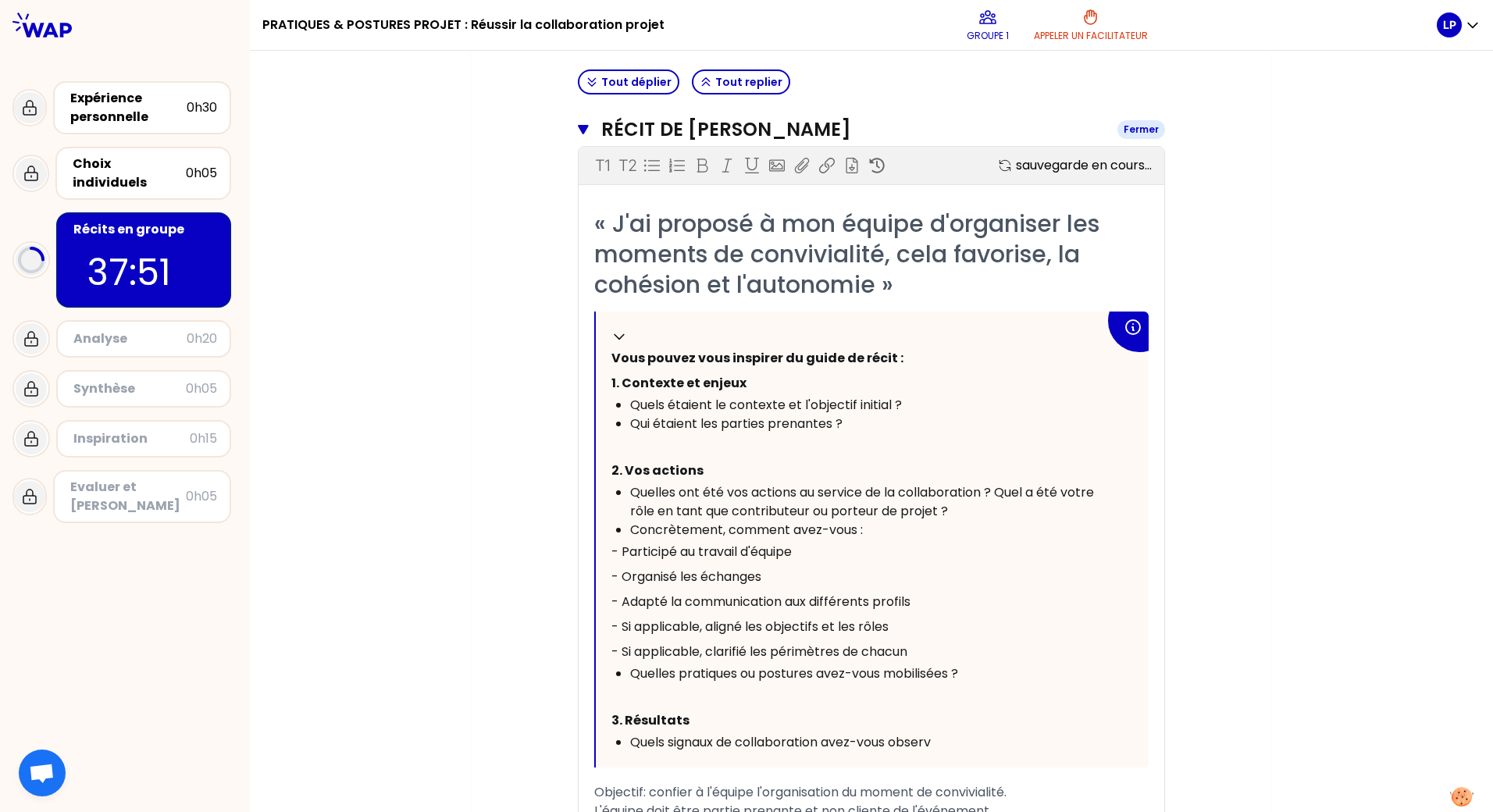
click at [578, 131] on icon "button" at bounding box center [583, 129] width 11 height 12
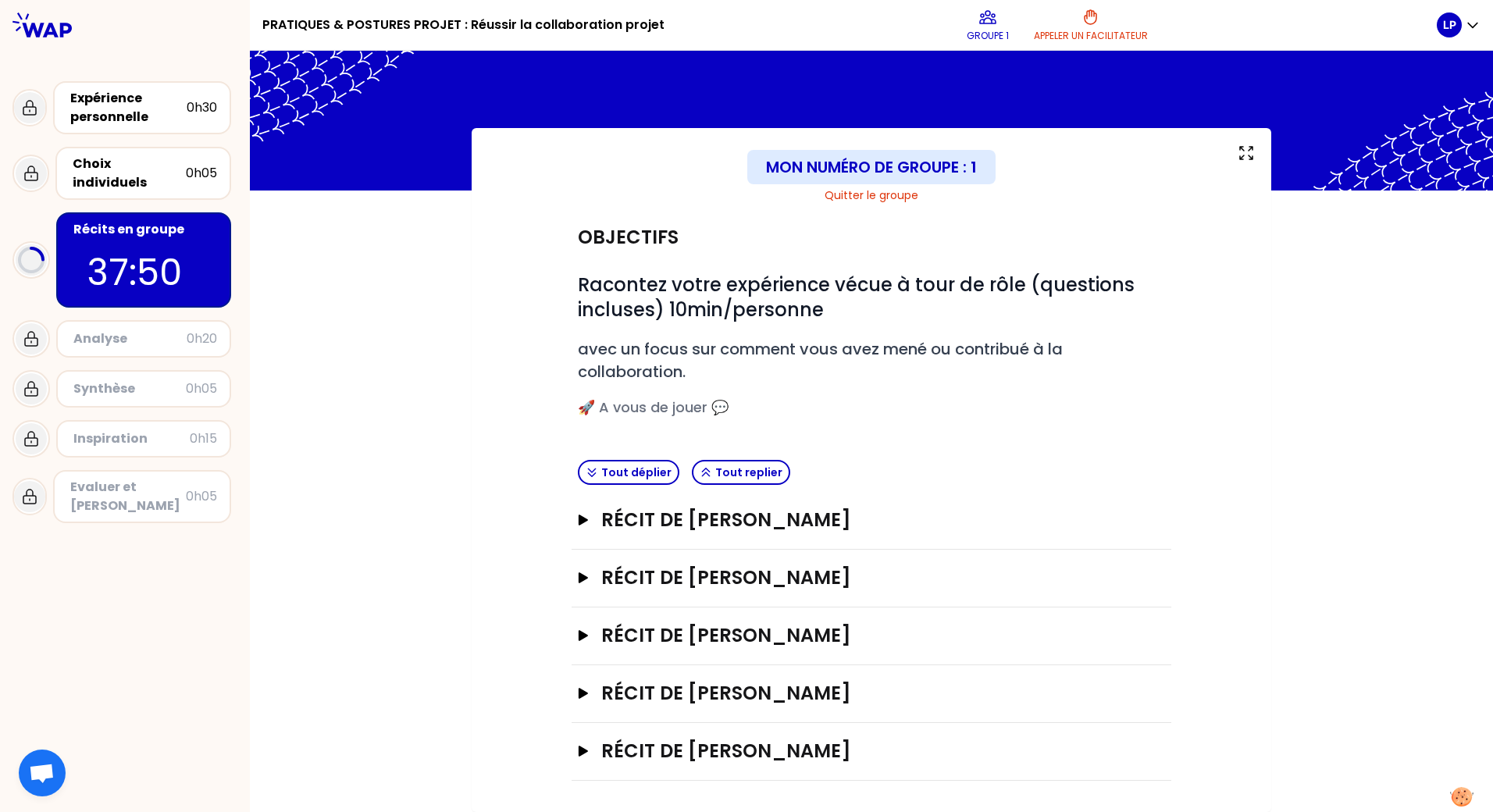
scroll to position [10, 0]
click at [579, 522] on icon "button" at bounding box center [583, 520] width 10 height 11
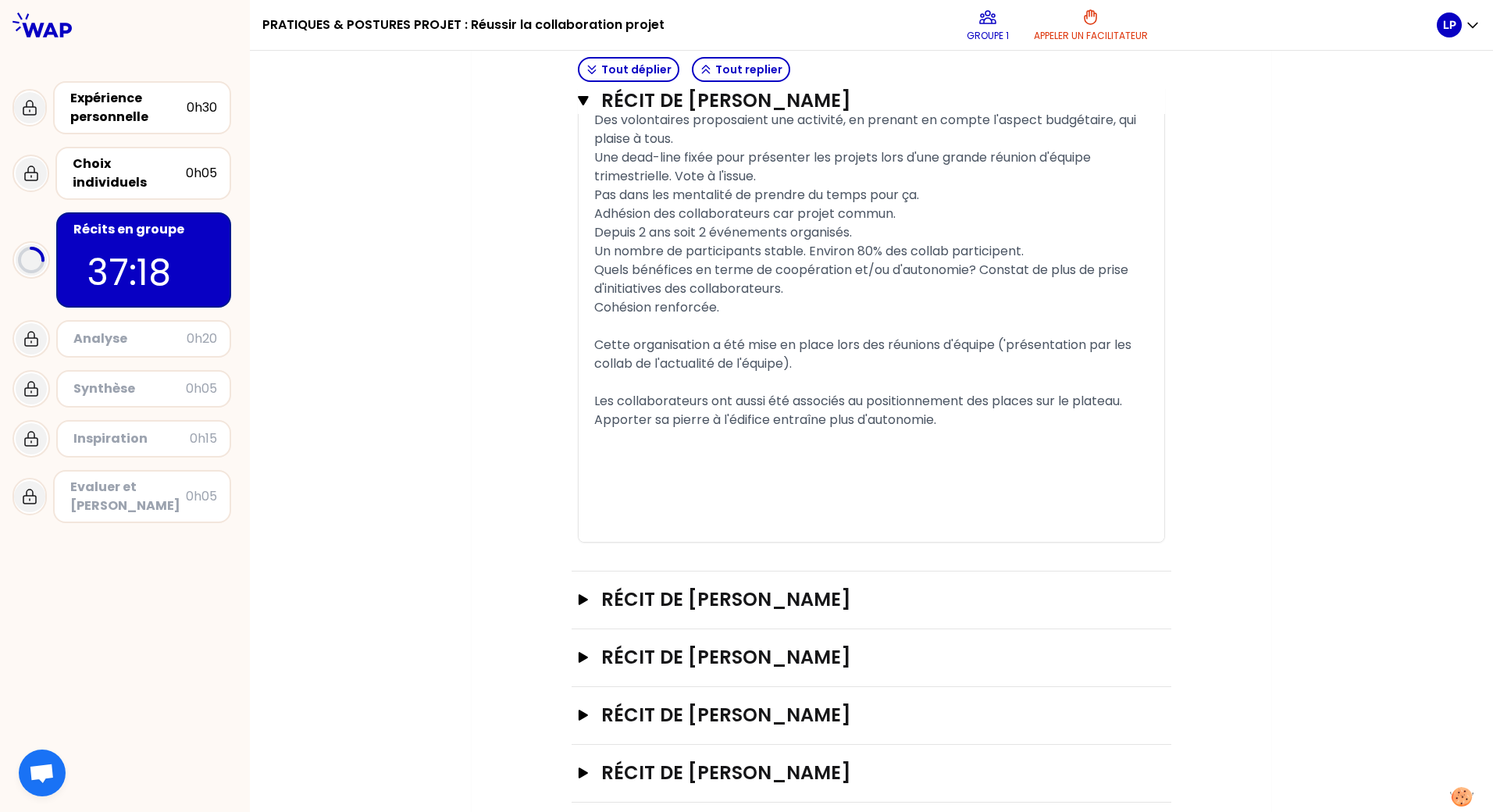
scroll to position [1170, 0]
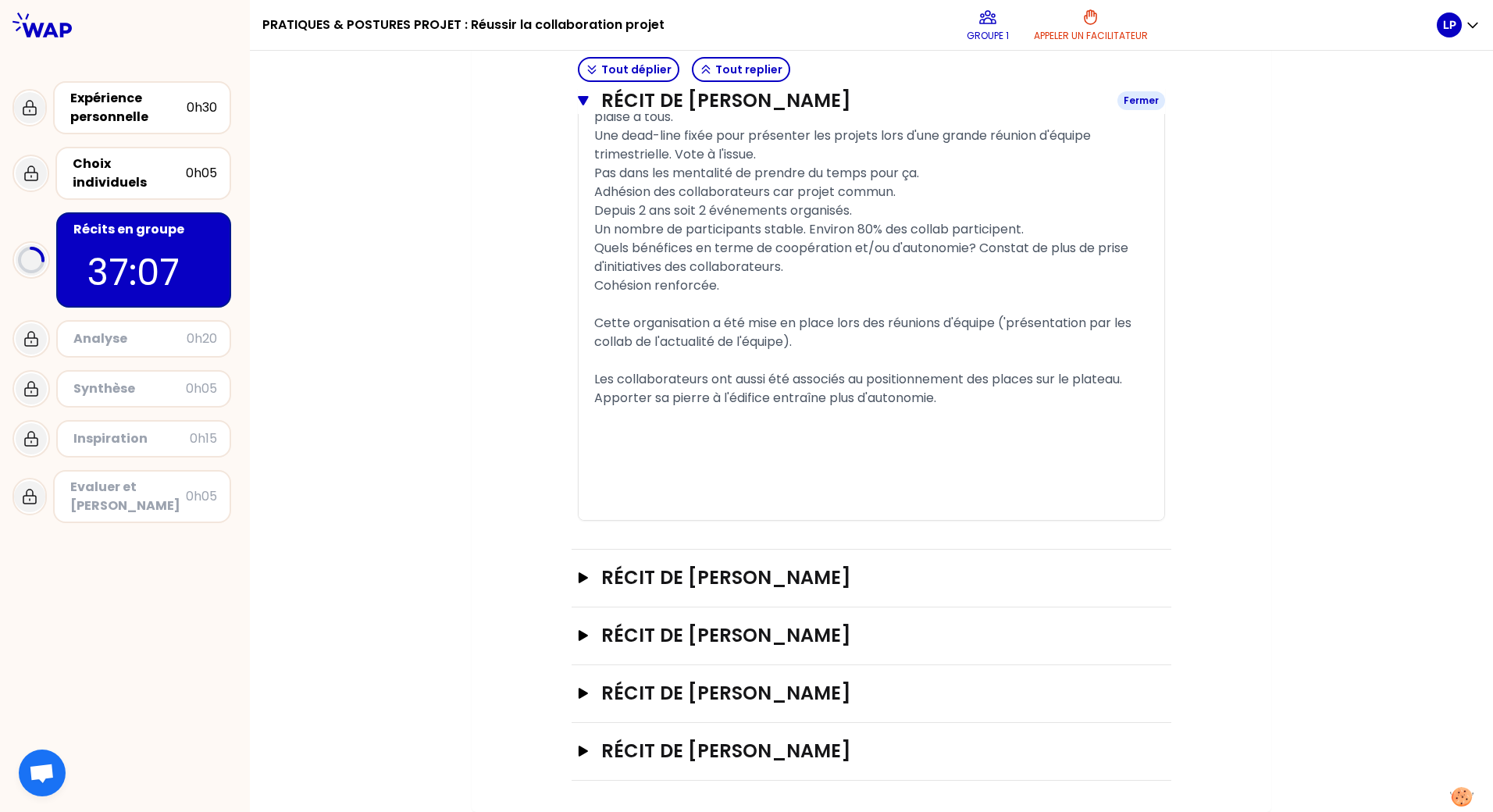
click at [581, 99] on icon "button" at bounding box center [583, 100] width 10 height 10
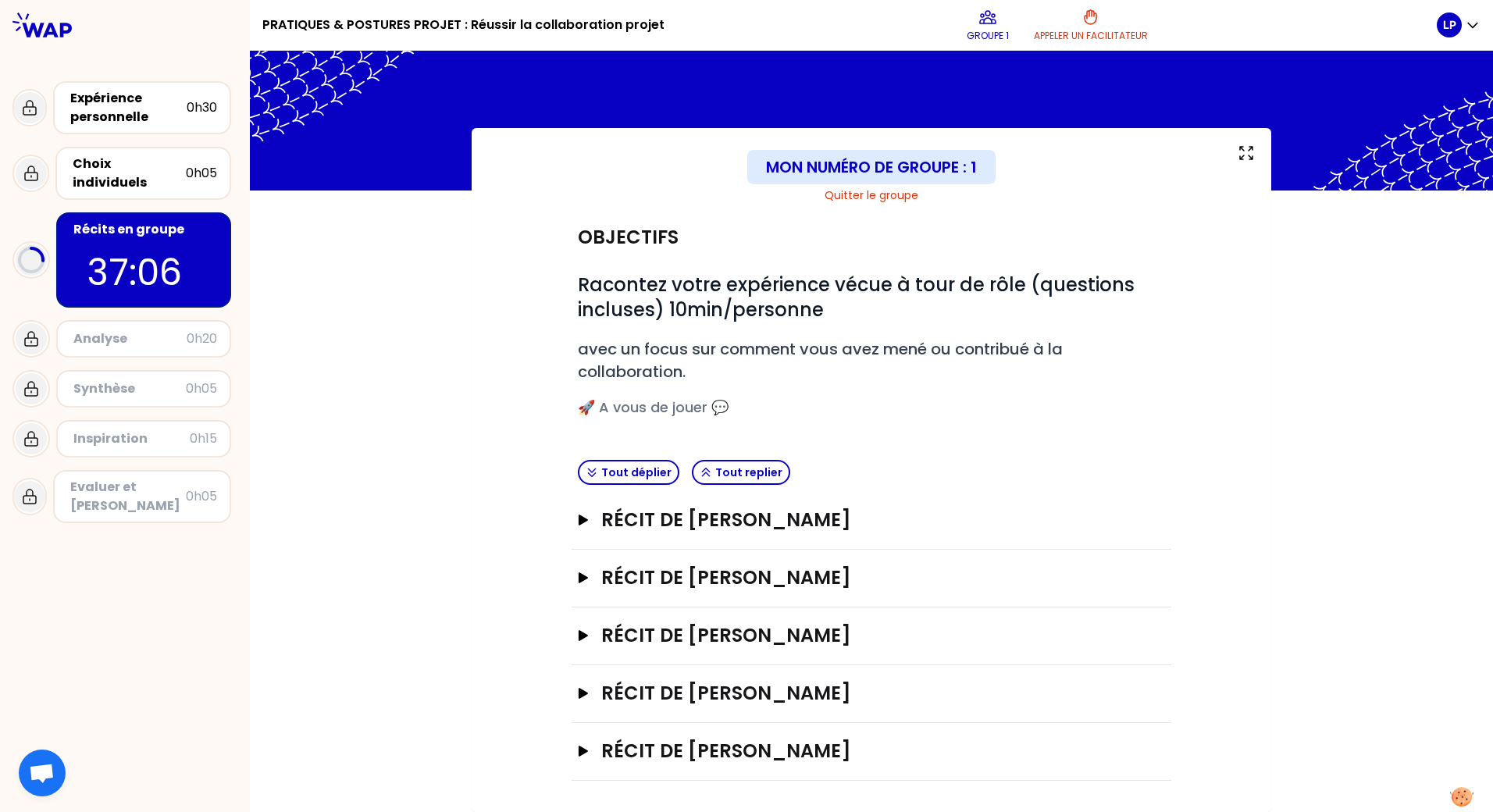
scroll to position [10, 0]
click at [579, 577] on icon "button" at bounding box center [583, 578] width 10 height 11
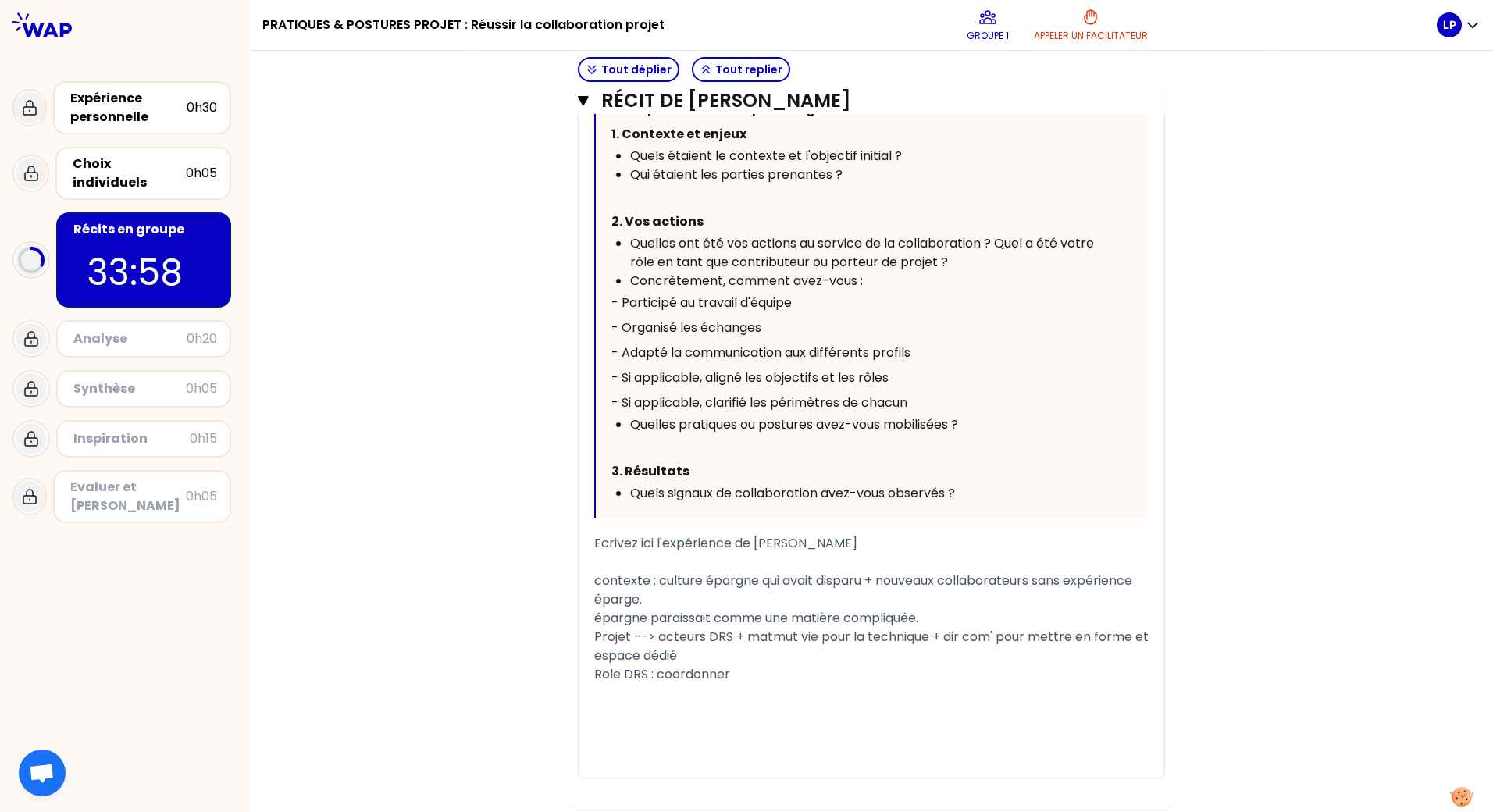
scroll to position [713, 0]
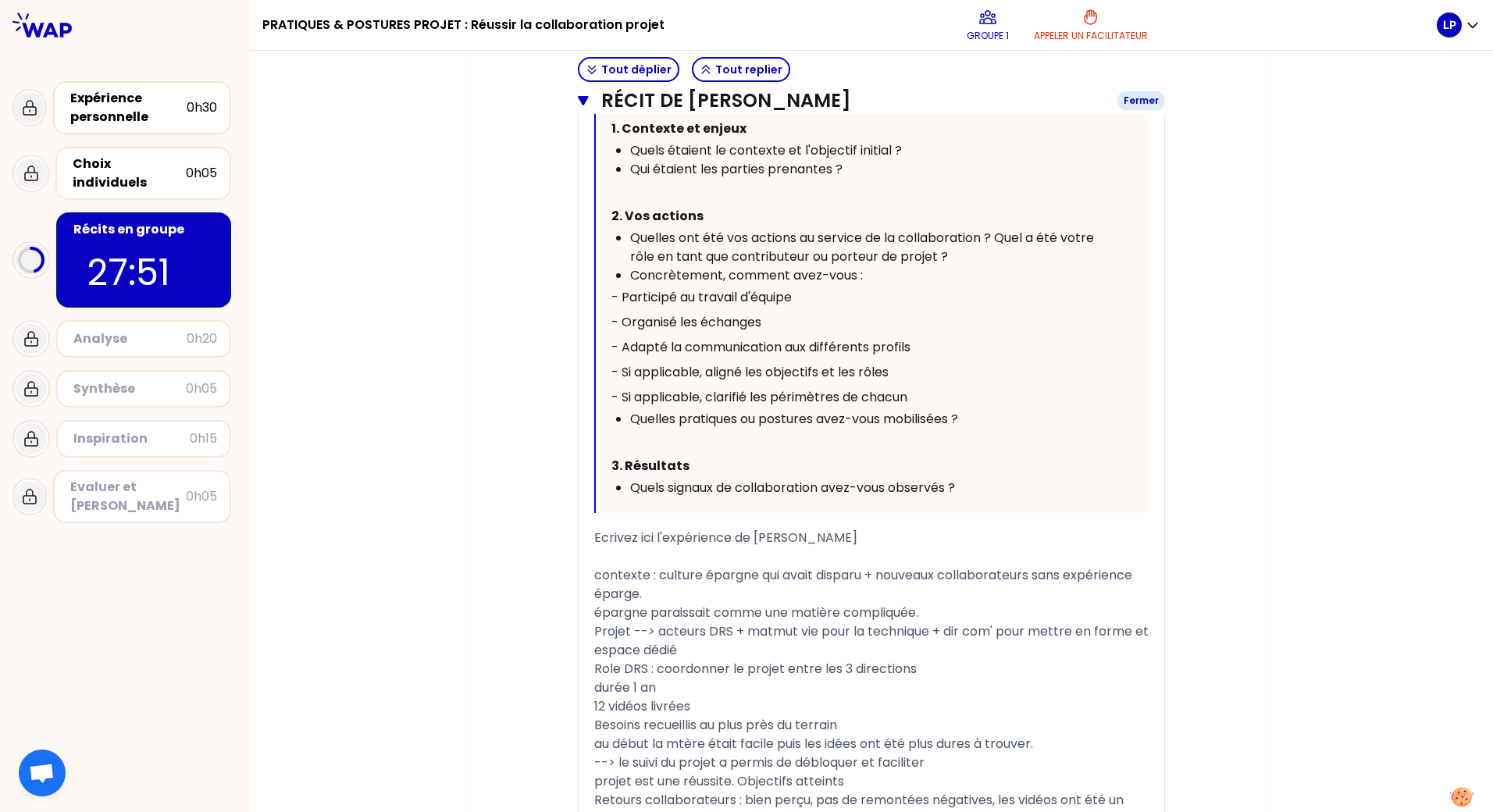
click at [578, 100] on icon "button" at bounding box center [583, 100] width 10 height 10
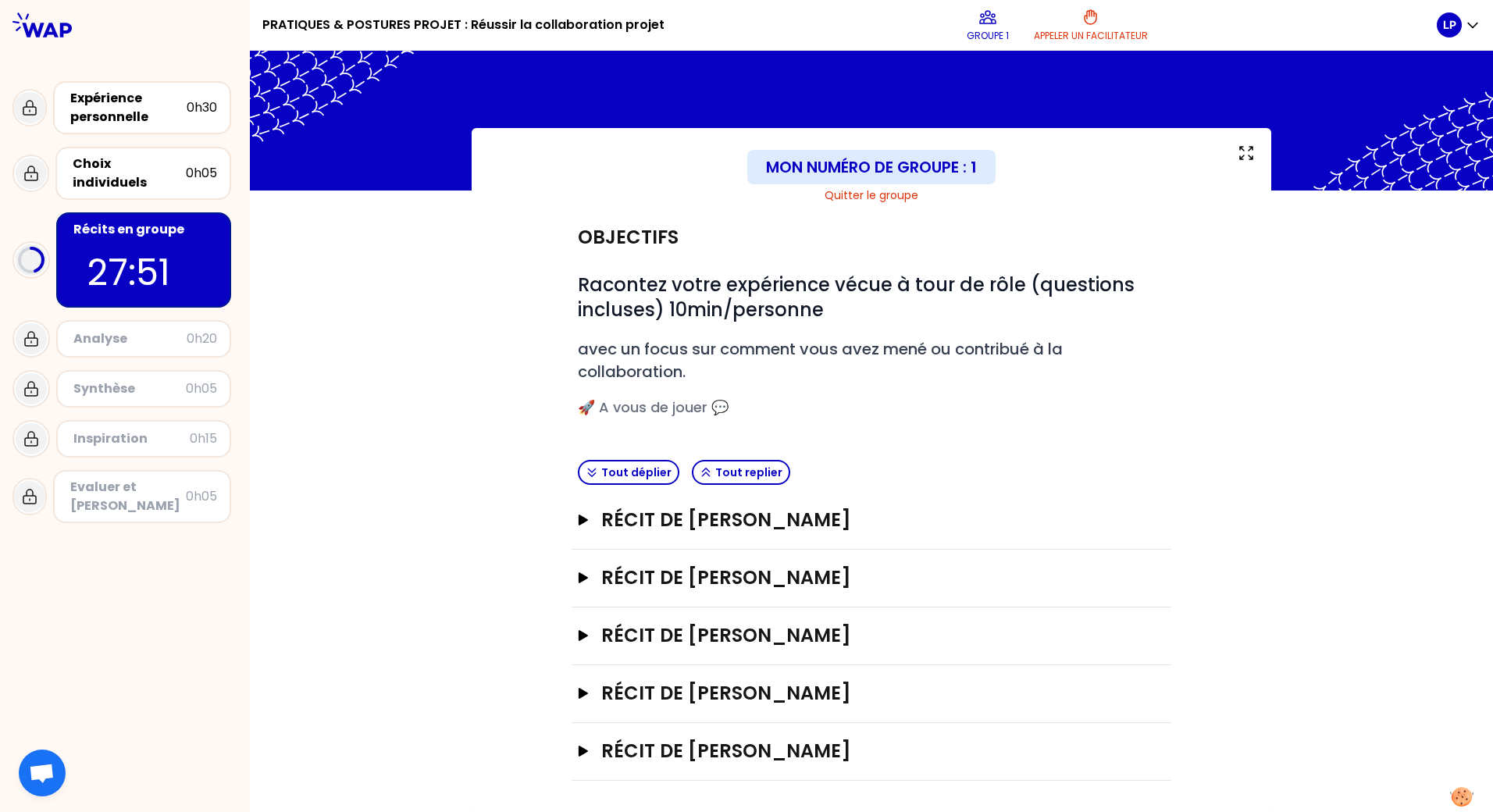
scroll to position [10, 0]
click at [580, 751] on icon "button" at bounding box center [583, 751] width 10 height 11
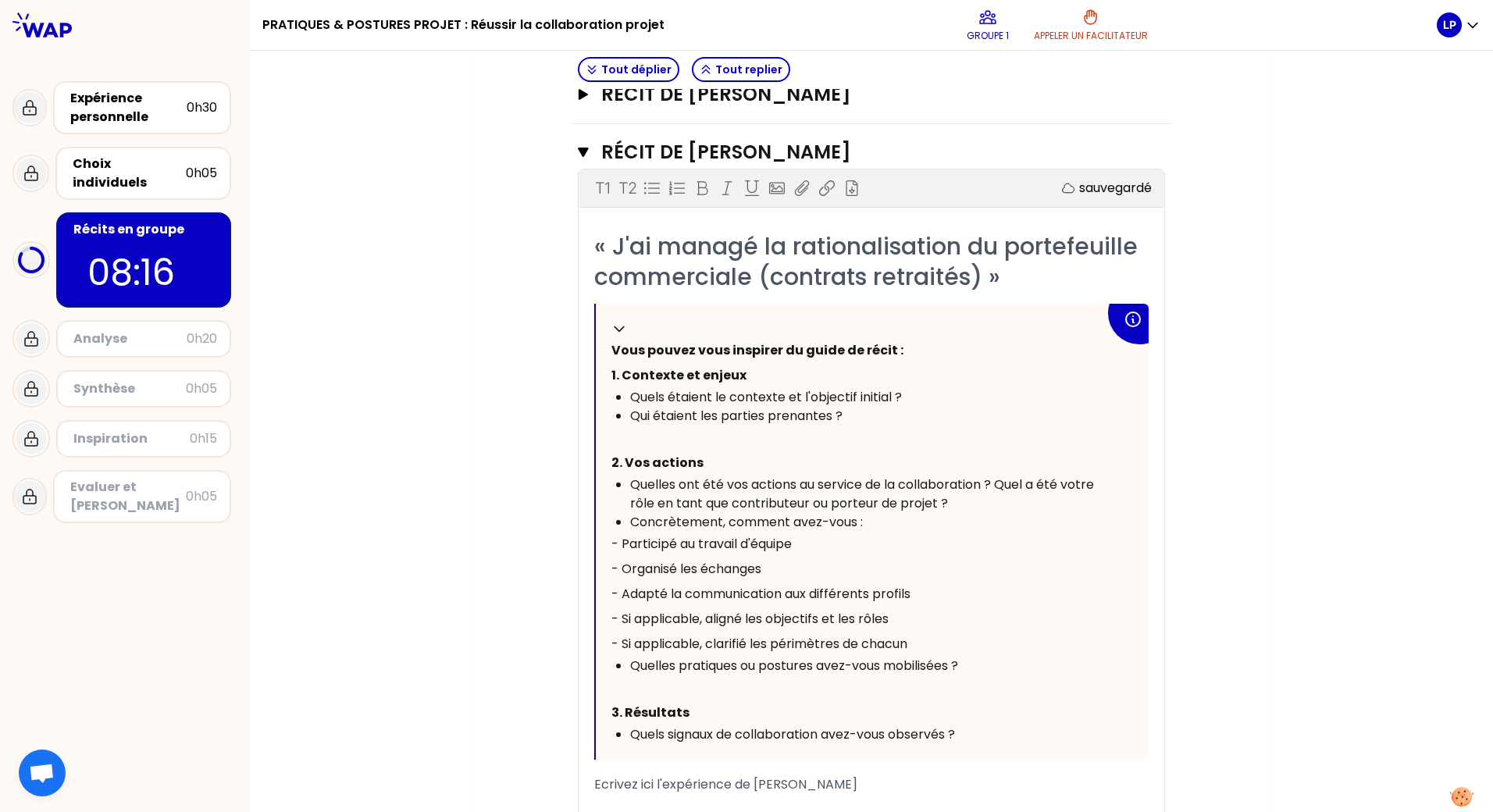
scroll to position [783, 0]
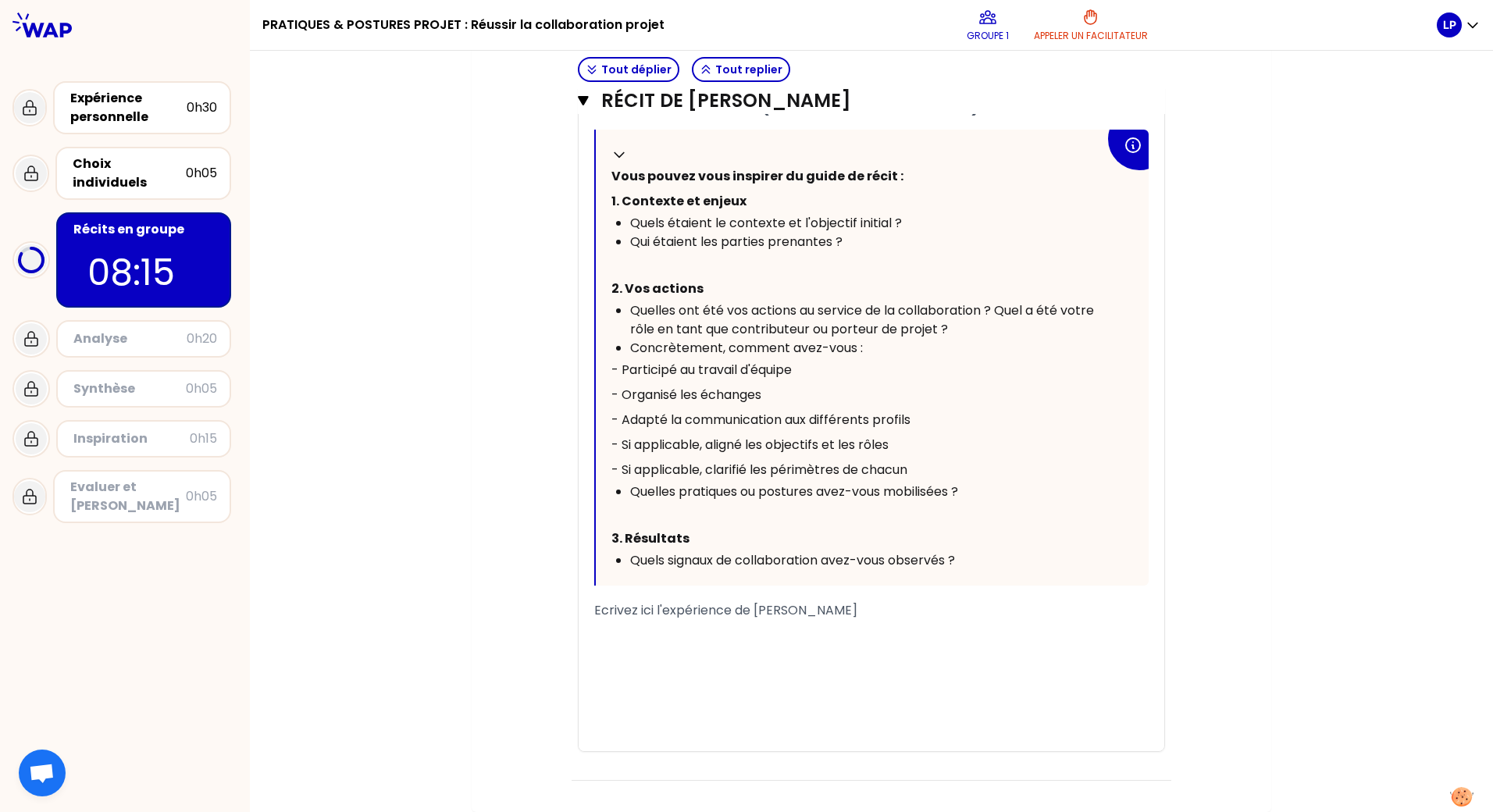
click at [626, 612] on span "Ecrivez ici l'expérience de [PERSON_NAME]" at bounding box center [726, 610] width 263 height 18
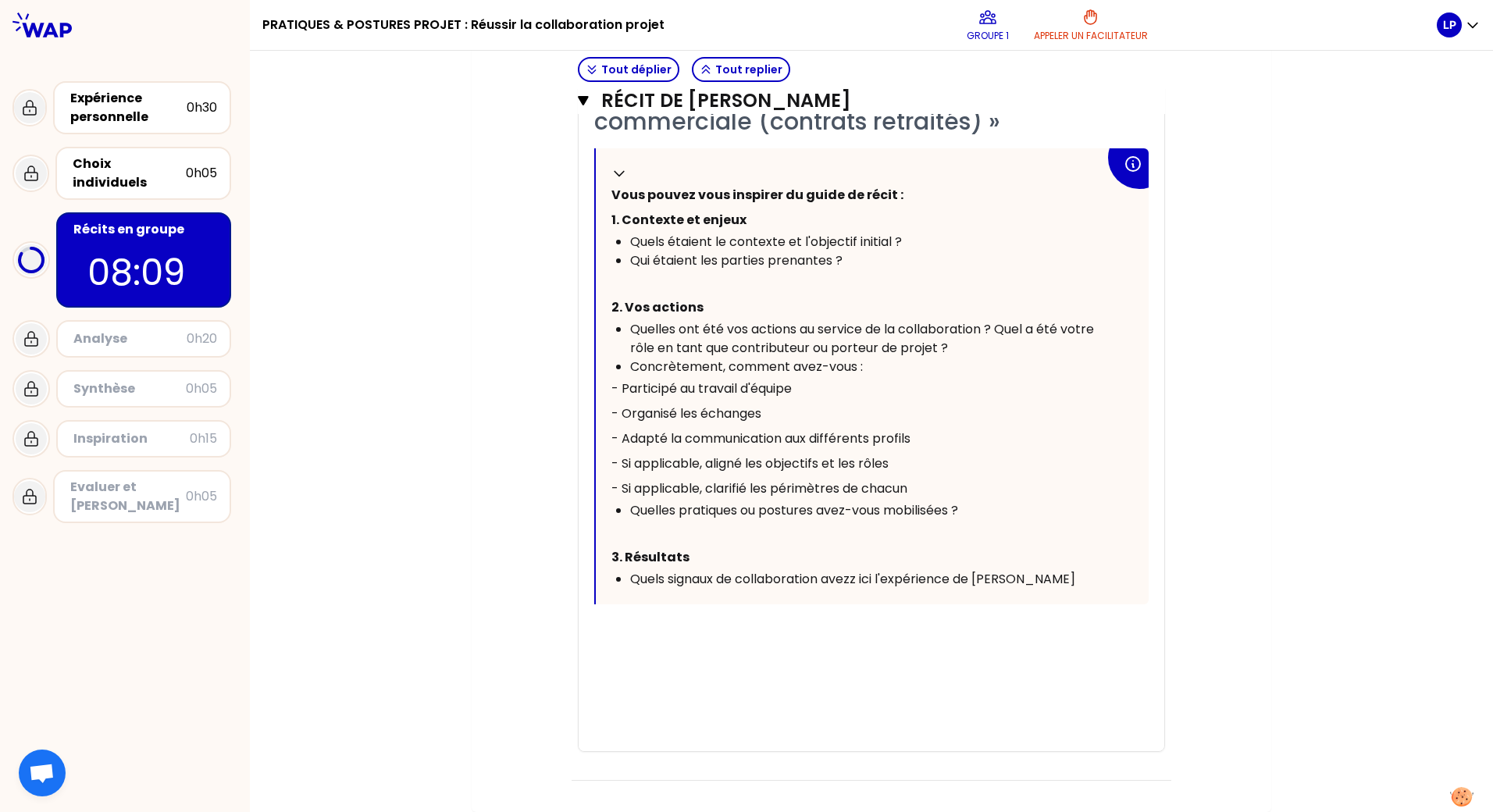
scroll to position [765, 0]
drag, startPoint x: 687, startPoint y: 674, endPoint x: 680, endPoint y: 662, distance: 13.9
click at [685, 670] on div "﻿" at bounding box center [871, 666] width 554 height 18
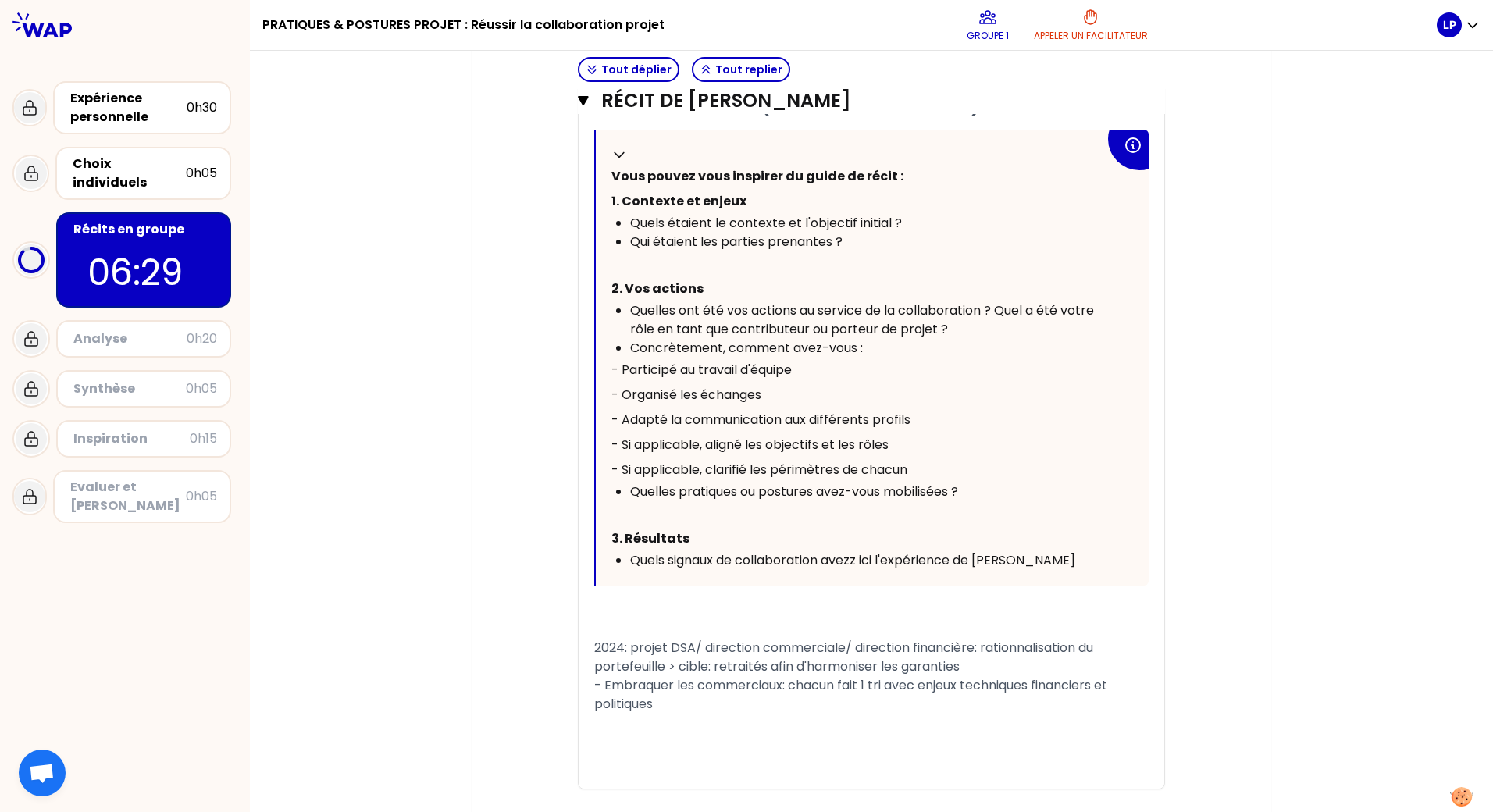
click at [1027, 685] on span "- Embraquer les commerciaux: chacun fait 1 tri avec enjeux techniques financier…" at bounding box center [852, 695] width 516 height 37
click at [1095, 685] on span "- Embraquer les commerciaux: chacun fait 1 tri avec enjeux techniques financier…" at bounding box center [852, 695] width 516 height 37
click at [655, 701] on div "- Embraquer les commerciaux: chacun fait 1 tri avec enjeux techniques financier…" at bounding box center [871, 695] width 554 height 38
click at [1091, 687] on span "- Embraquer les commerciaux: chacun fait 1 tri avec enjeux techniques financier…" at bounding box center [852, 695] width 516 height 37
drag, startPoint x: 637, startPoint y: 685, endPoint x: 664, endPoint y: 631, distance: 60.4
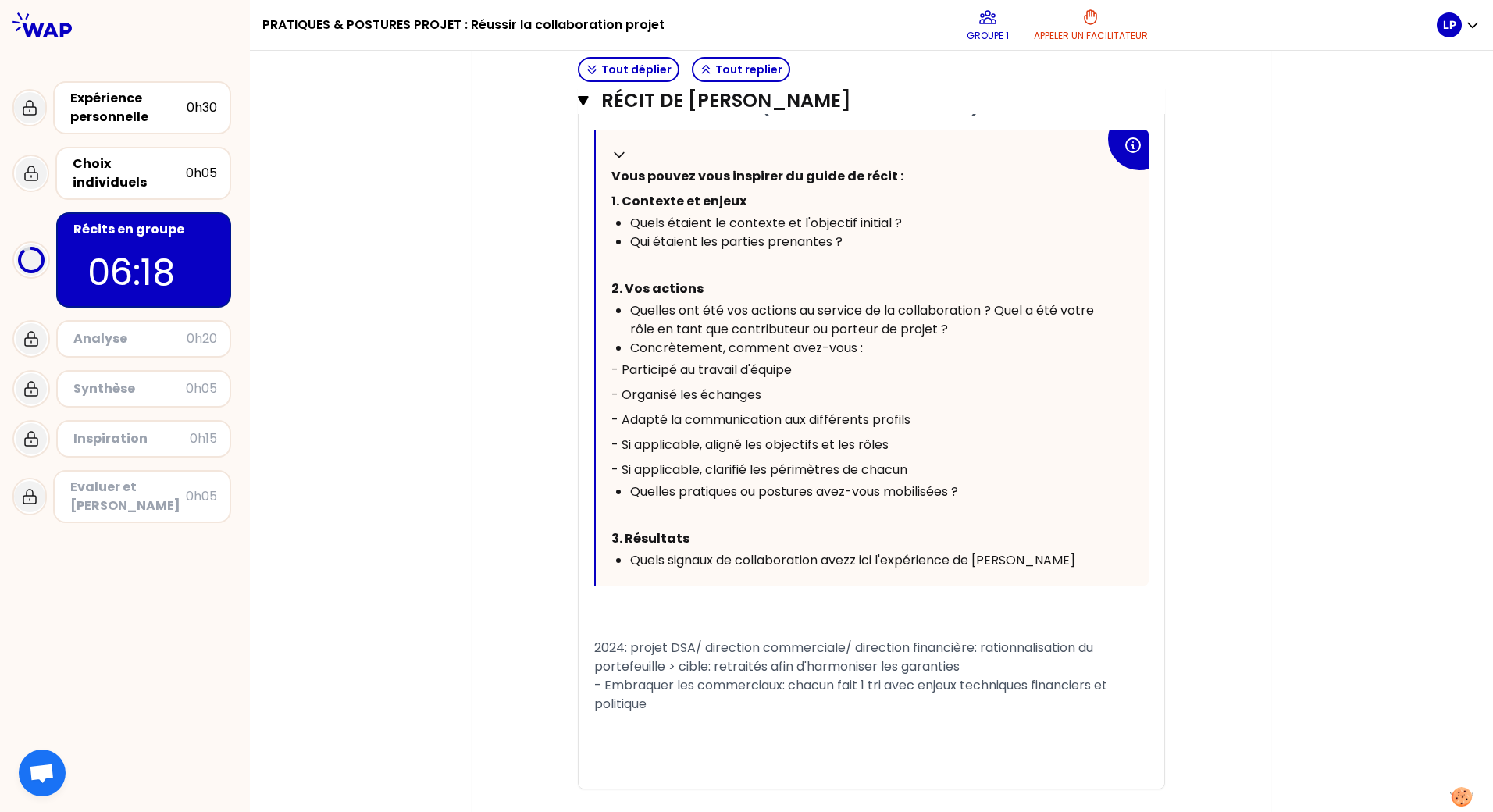
click at [638, 685] on span "- Embraquer les commerciaux: chacun fait 1 tri avec enjeux techniques financier…" at bounding box center [852, 695] width 516 height 37
click at [647, 702] on div "- Embarquer les commerciaux: chacun fait 1 tri avec enjeux techniques financier…" at bounding box center [871, 695] width 554 height 38
click at [630, 722] on span "- Enjeu: gagner du temps et gérer les relations adhérents" at bounding box center [770, 722] width 352 height 18
drag, startPoint x: 599, startPoint y: 757, endPoint x: 705, endPoint y: 757, distance: 106.0
click at [605, 757] on div "-" at bounding box center [871, 760] width 554 height 18
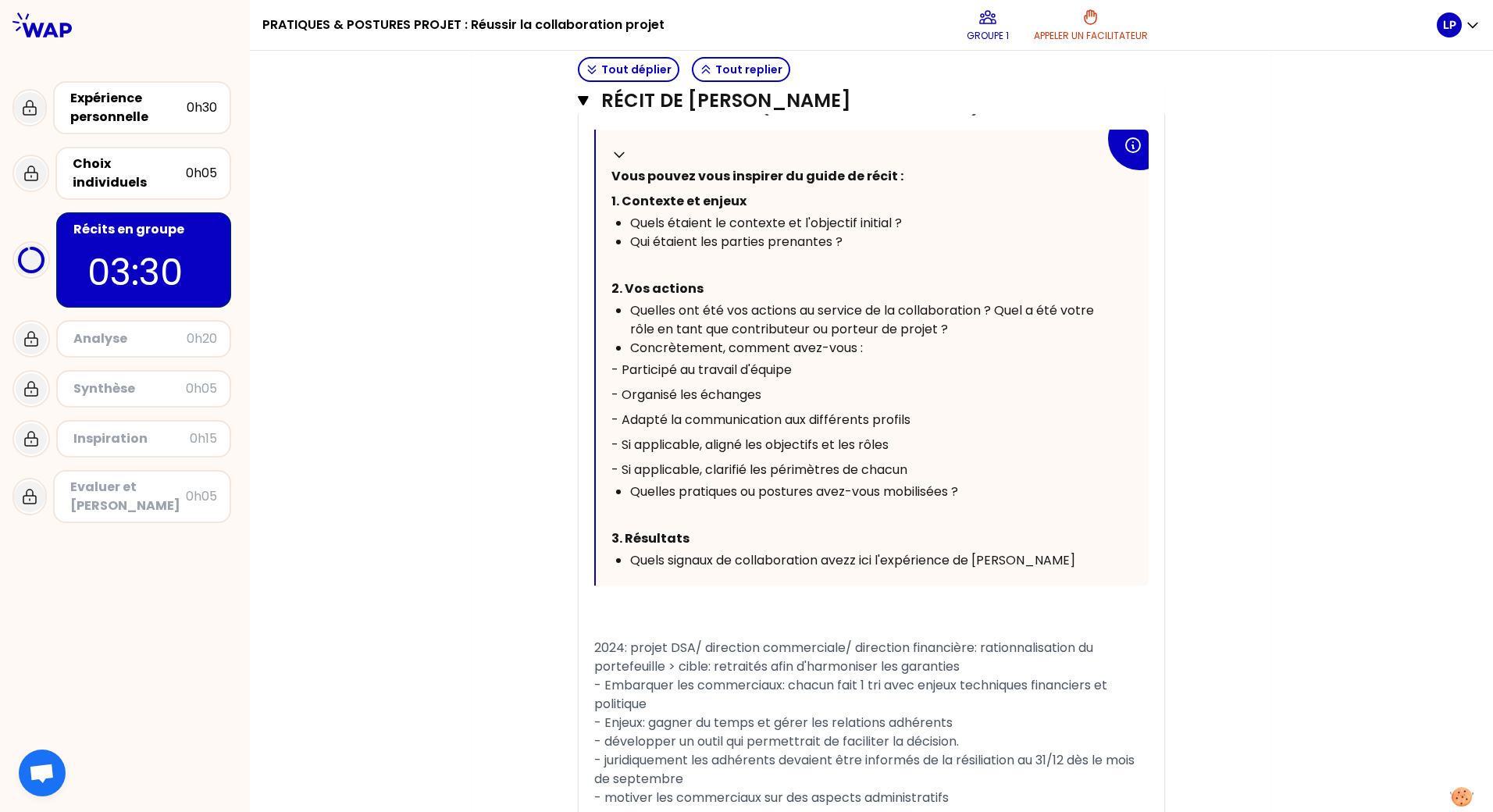
drag, startPoint x: 966, startPoint y: 738, endPoint x: 1009, endPoint y: 712, distance: 50.2
click at [966, 736] on div "- développer un outil qui permettrait de faciliter la décision." at bounding box center [871, 741] width 554 height 18
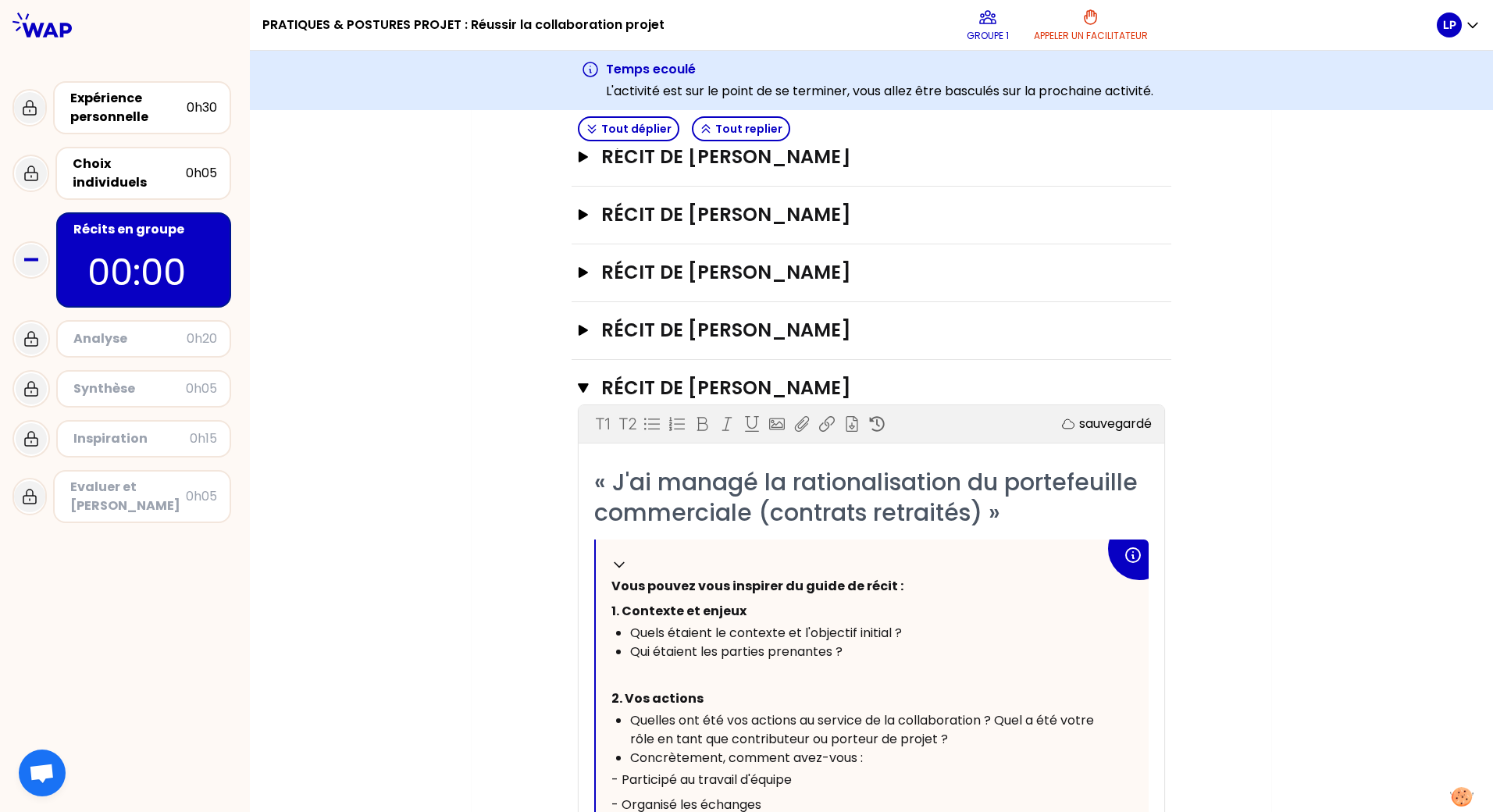
scroll to position [393, 0]
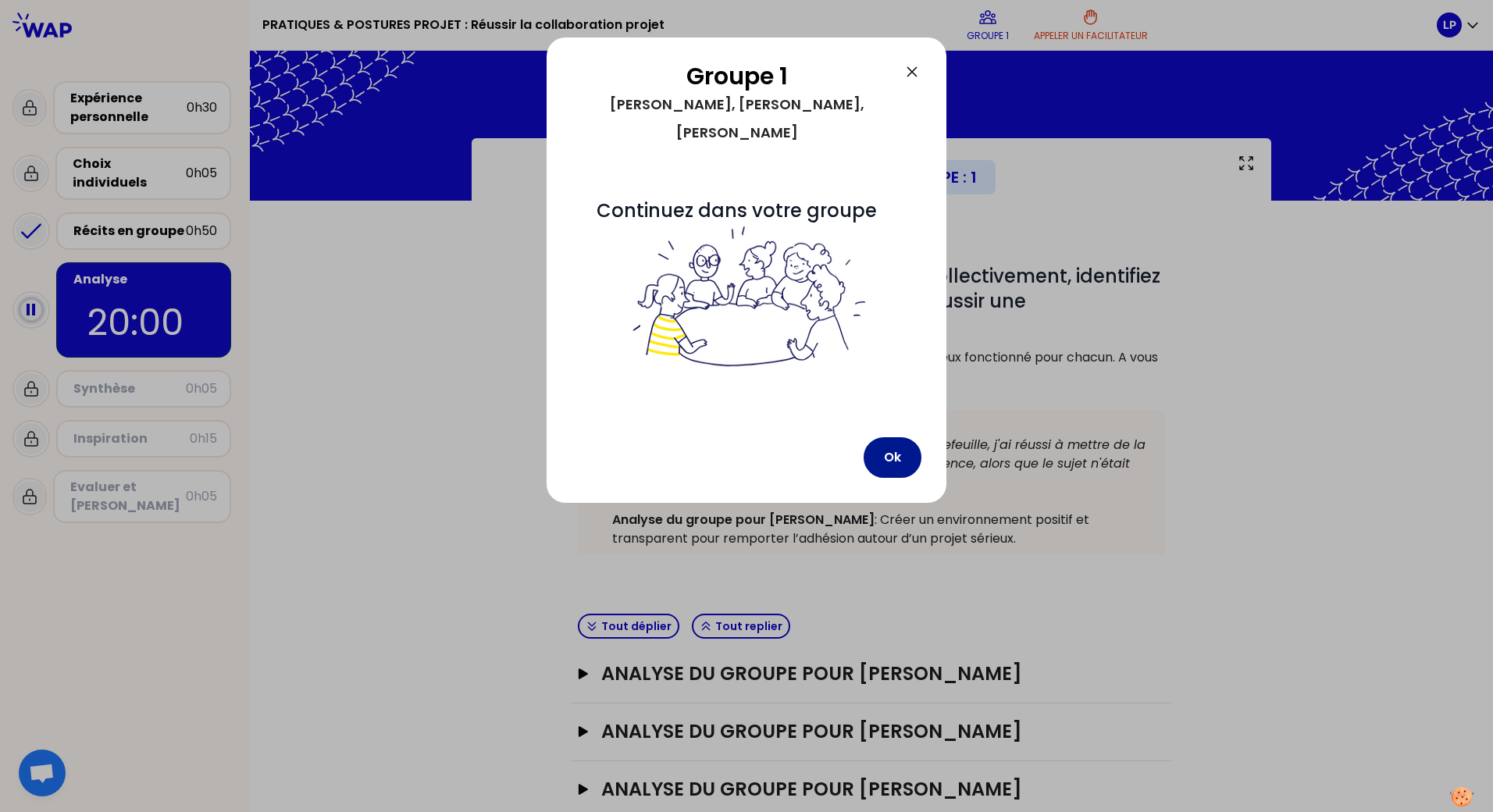
click at [895, 437] on button "Ok" at bounding box center [892, 458] width 58 height 41
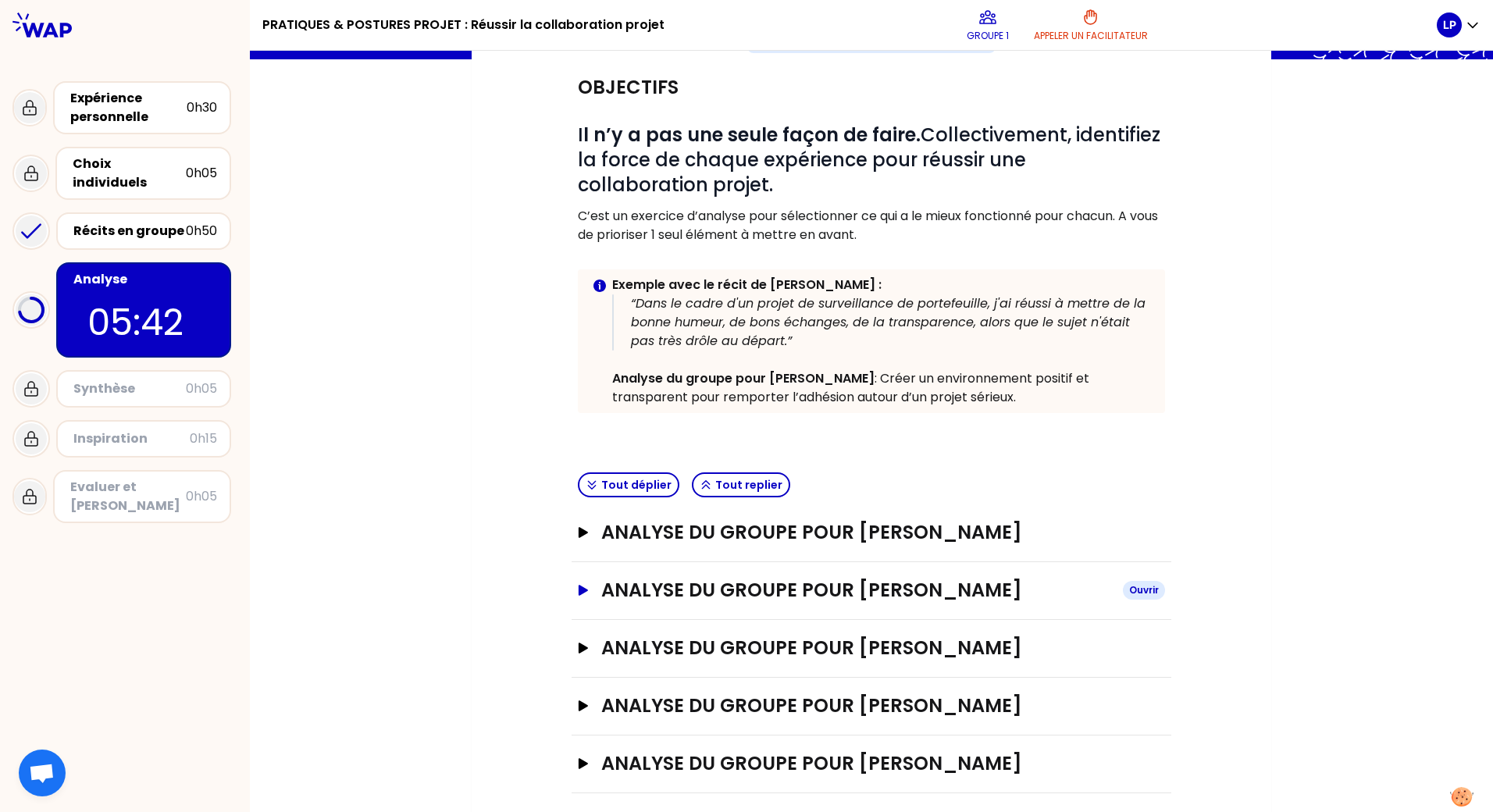
scroll to position [154, 0]
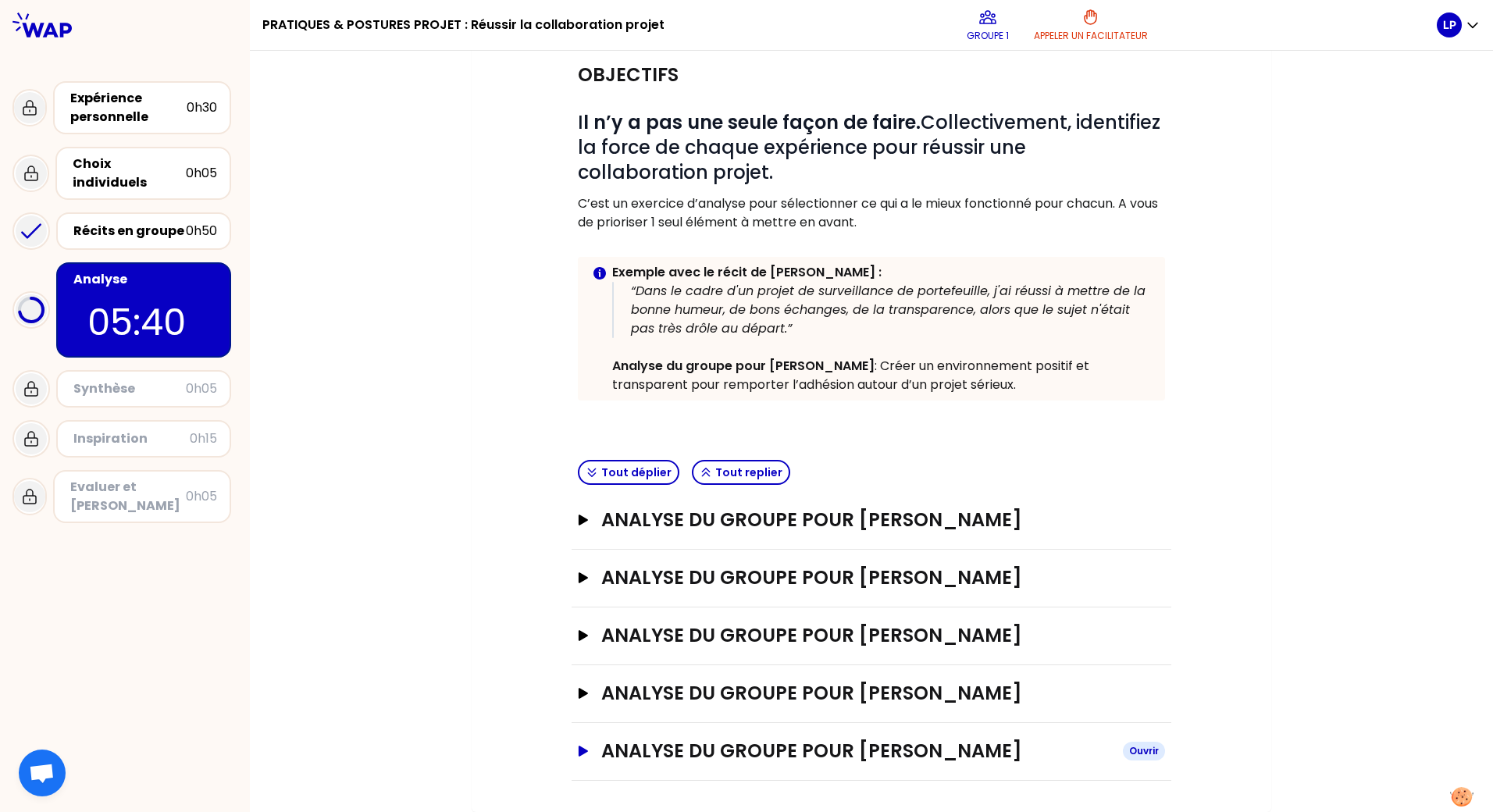
click at [579, 754] on icon "button" at bounding box center [583, 751] width 10 height 11
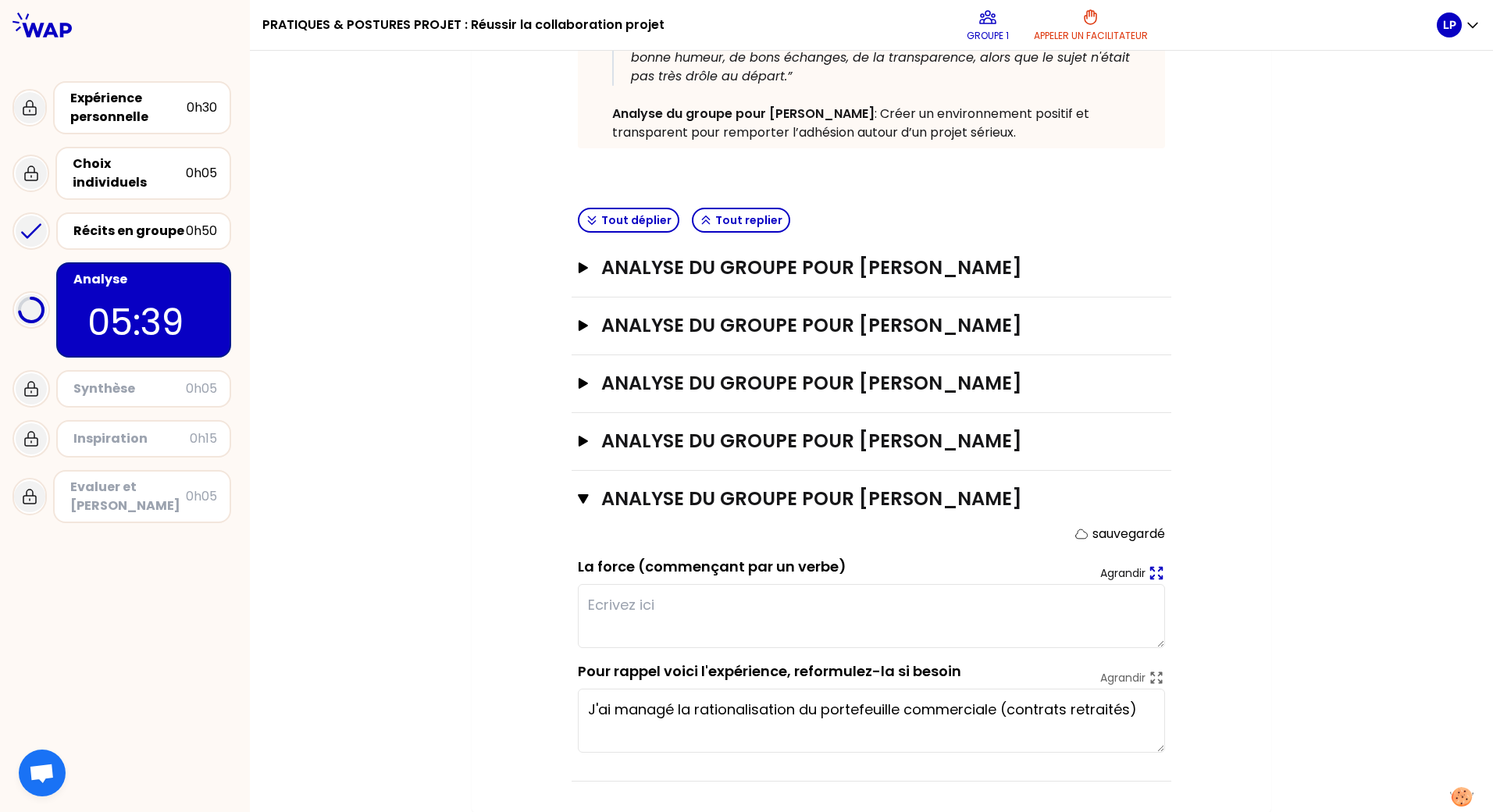
scroll to position [407, 0]
click at [618, 608] on textarea at bounding box center [871, 615] width 588 height 64
drag, startPoint x: 659, startPoint y: 607, endPoint x: 706, endPoint y: 576, distance: 56.3
click at [659, 606] on textarea "Synthétiser, faciliter" at bounding box center [871, 615] width 588 height 64
click at [864, 604] on textarea "Synthétiser les informations, faciliter" at bounding box center [871, 615] width 588 height 64
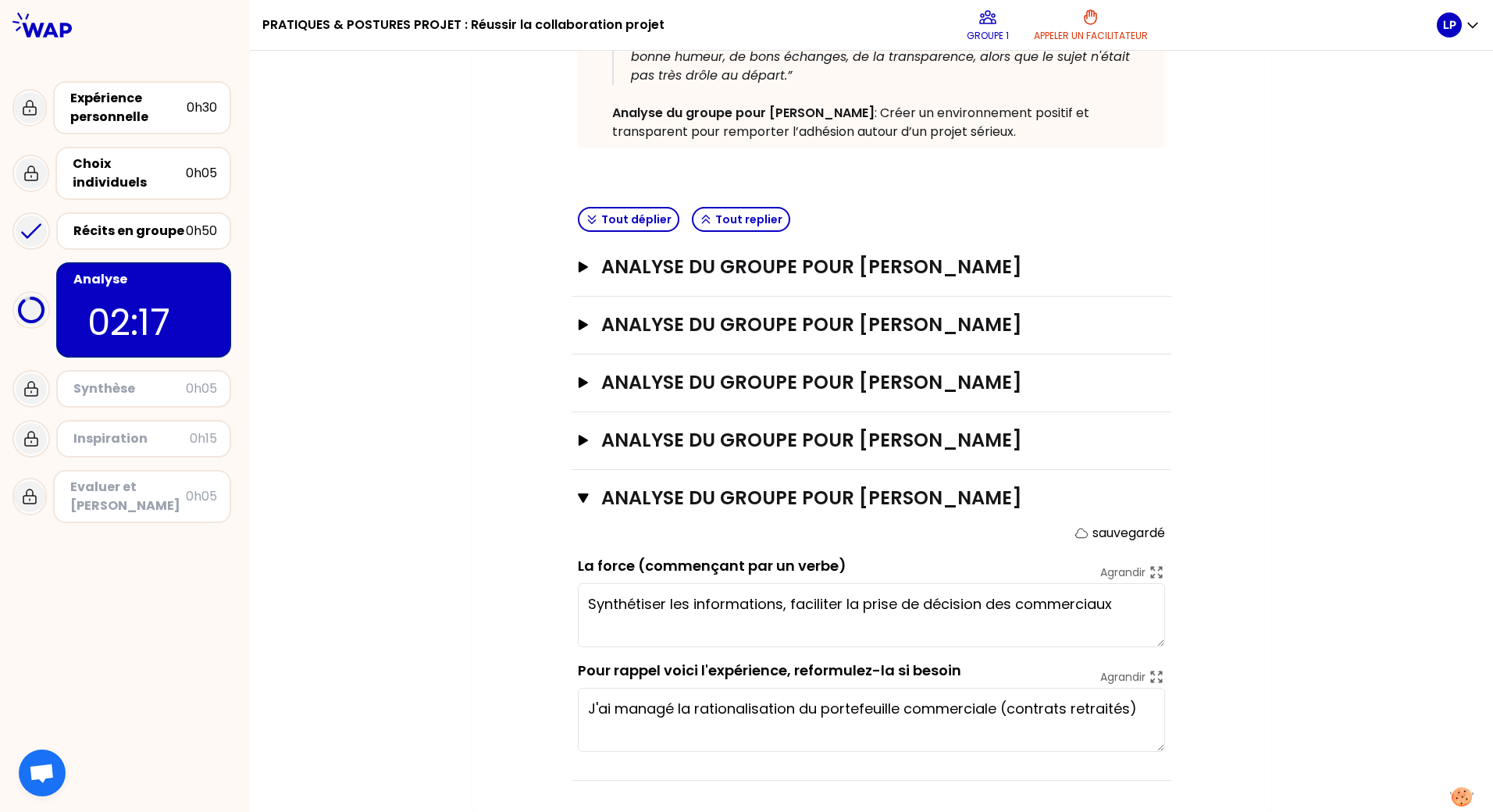
click at [778, 609] on textarea "Synthétiser les informations, faciliter la prise de décision des commerciaux" at bounding box center [871, 615] width 588 height 64
click at [1148, 609] on textarea "Synthétiser les informations pour faciliter la prise de décision des commerciaux" at bounding box center [871, 615] width 588 height 64
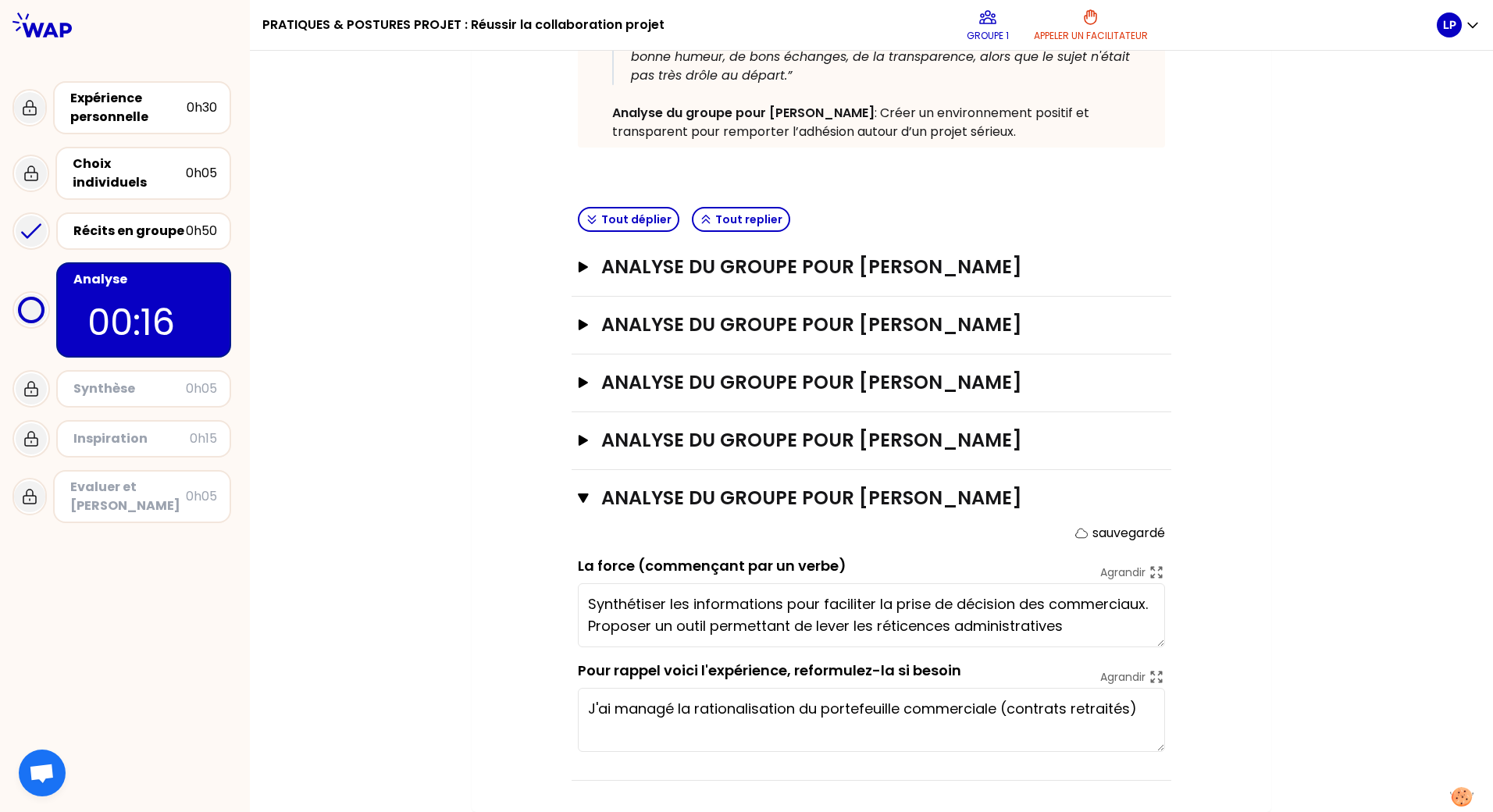
type textarea "Synthétiser les informations pour faciliter la prise de décision des commerciau…"
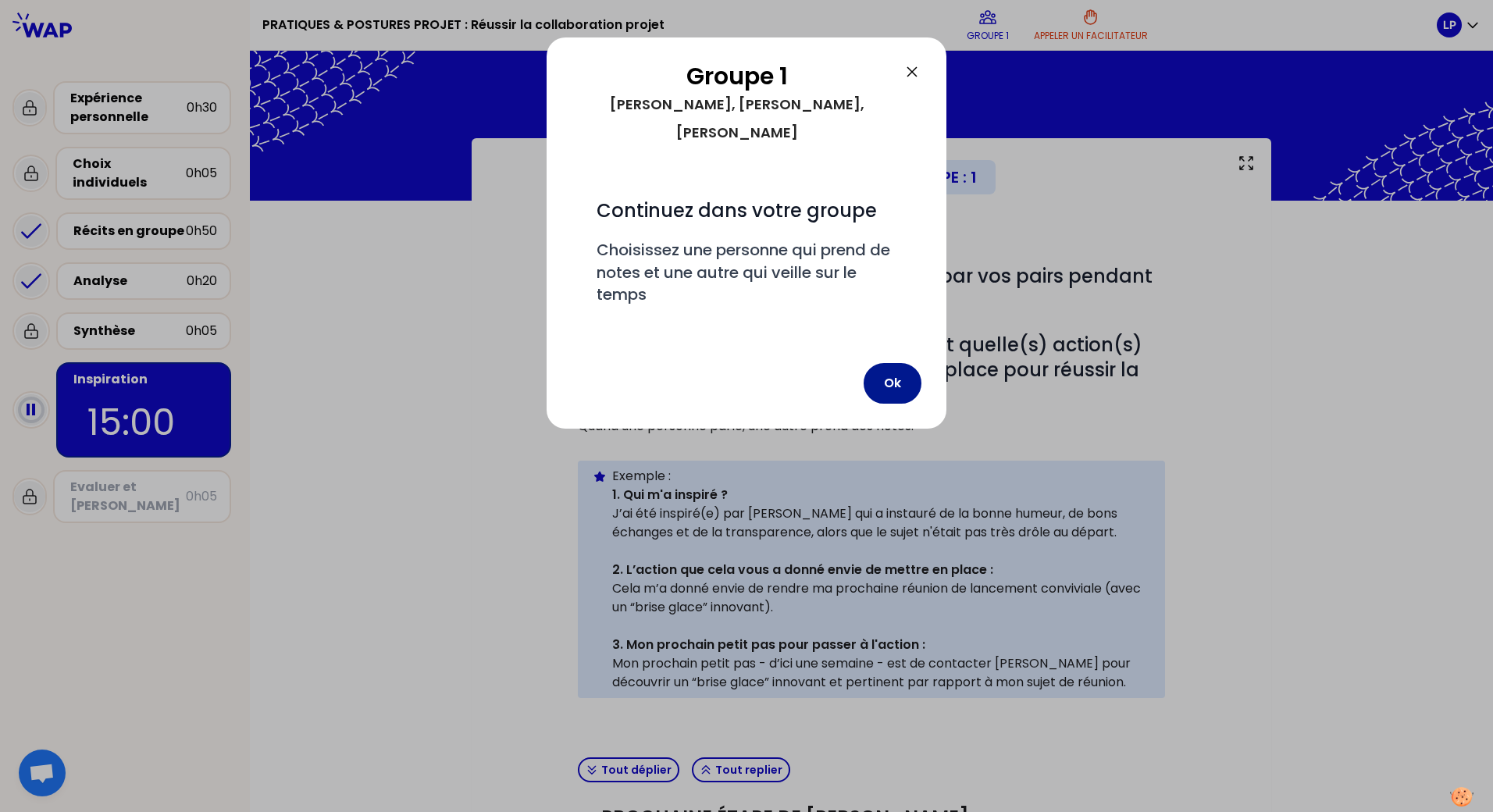
click at [903, 363] on button "Ok" at bounding box center [892, 383] width 58 height 41
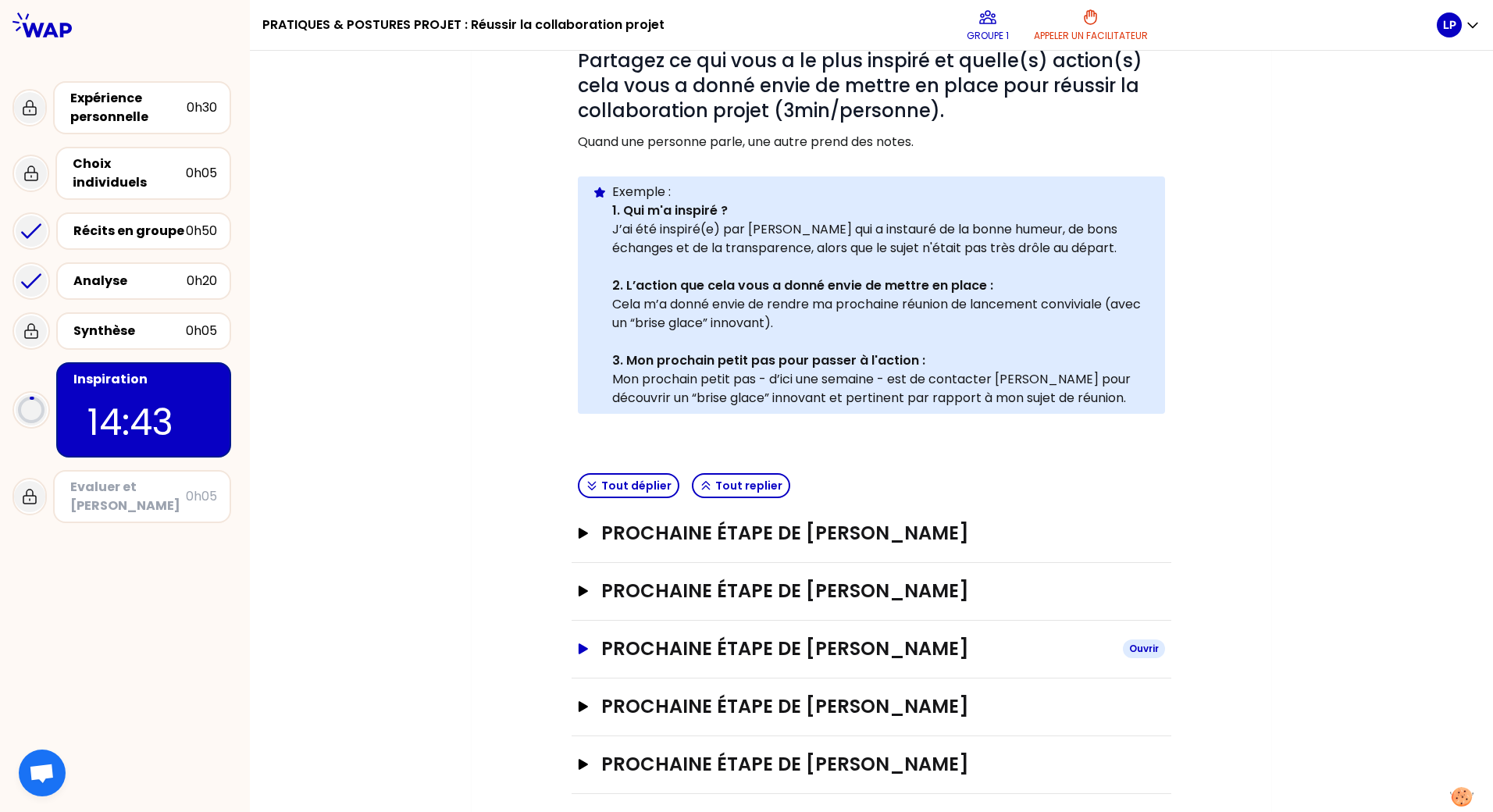
scroll to position [298, 0]
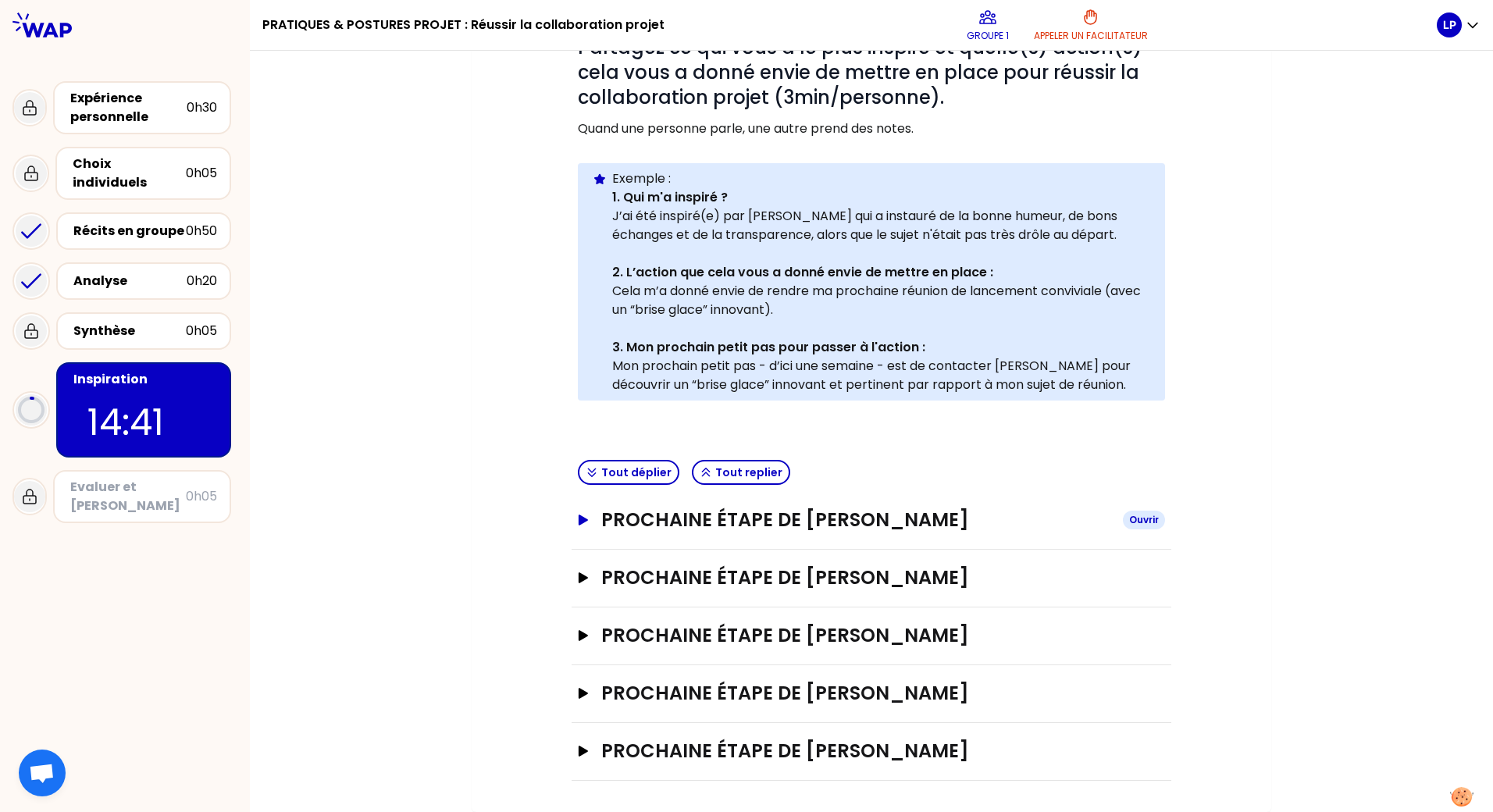
click at [579, 521] on icon "button" at bounding box center [583, 520] width 10 height 11
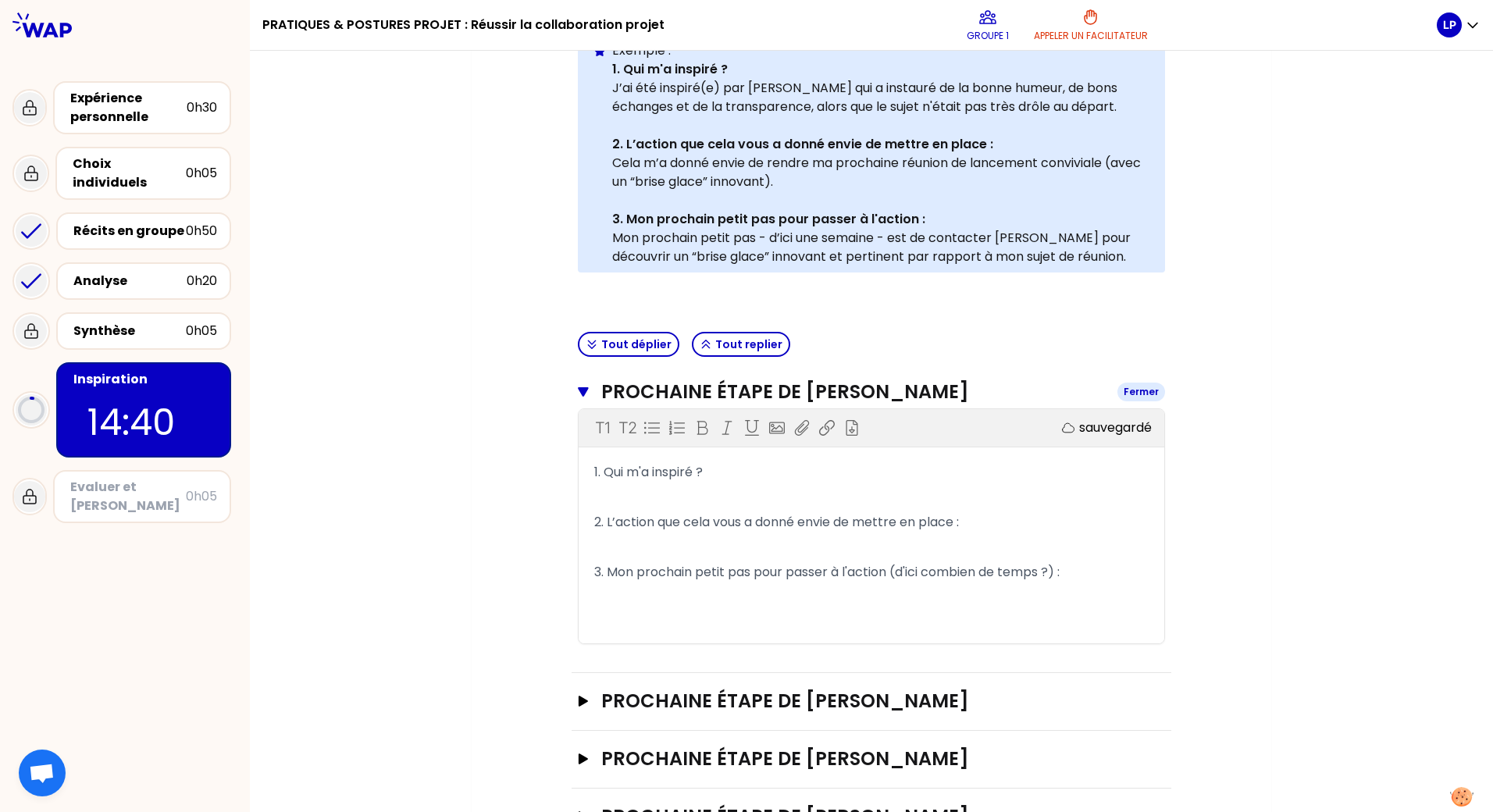
scroll to position [549, 0]
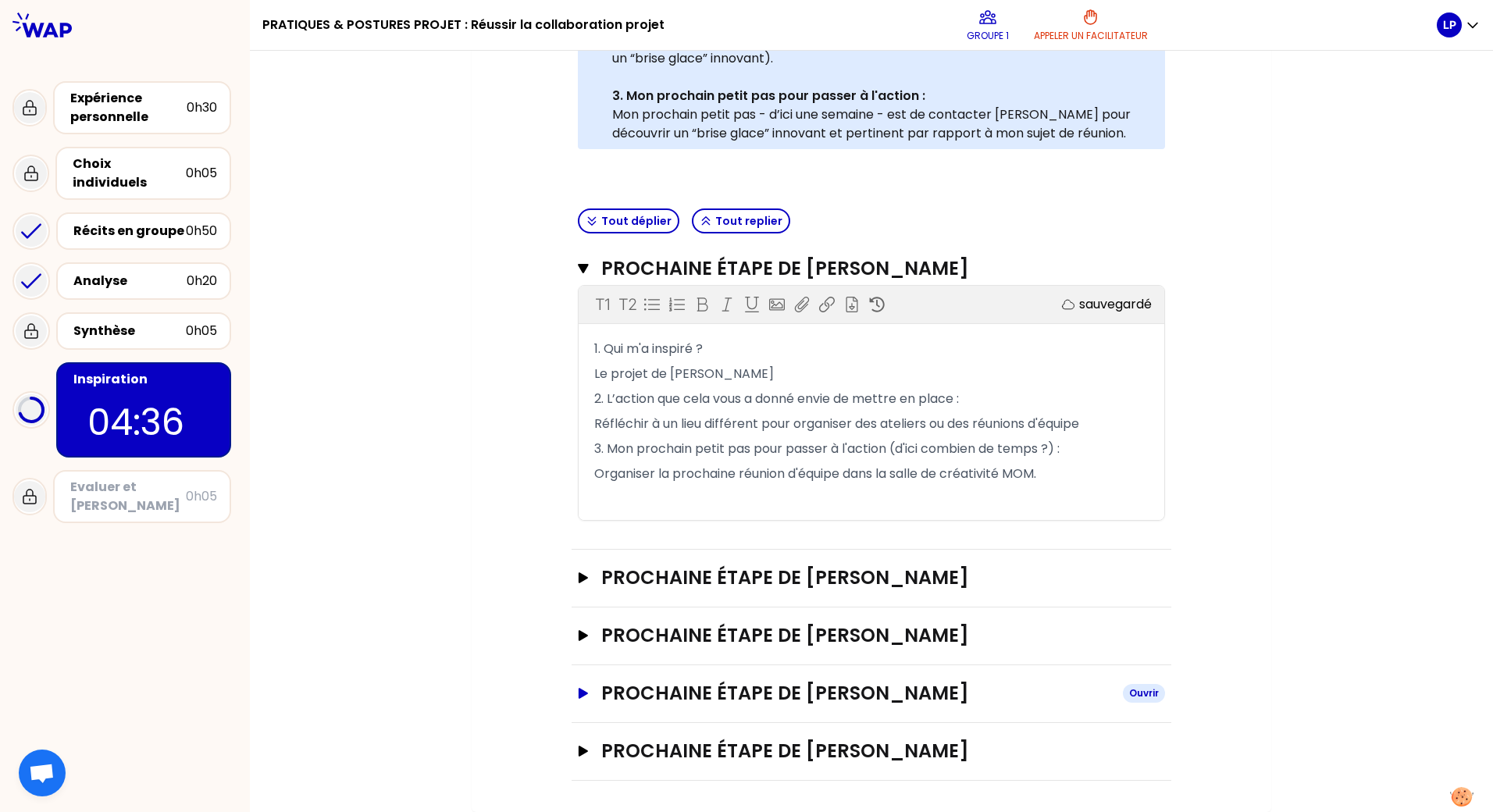
click at [579, 695] on icon "button" at bounding box center [583, 693] width 10 height 11
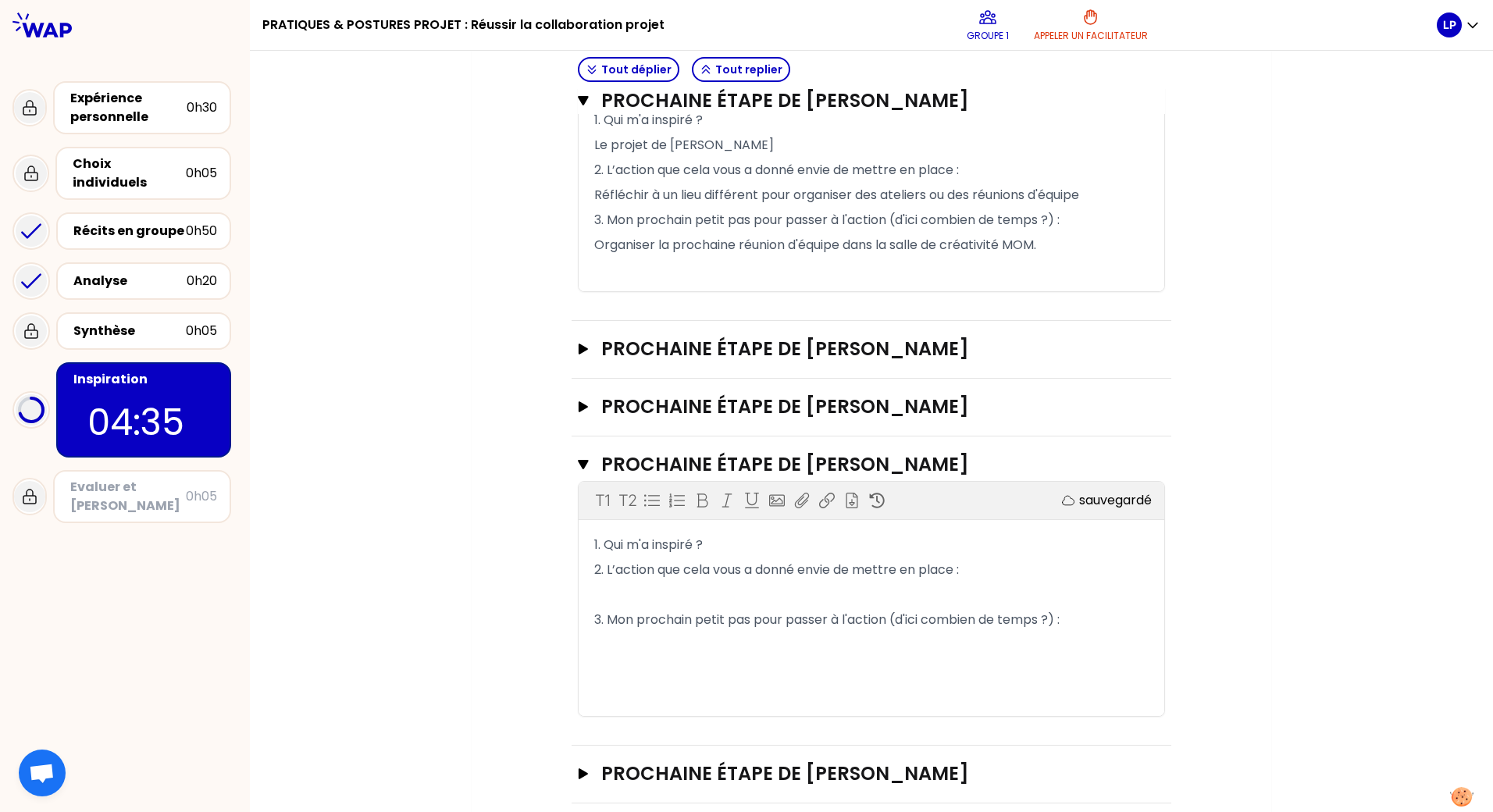
scroll to position [801, 0]
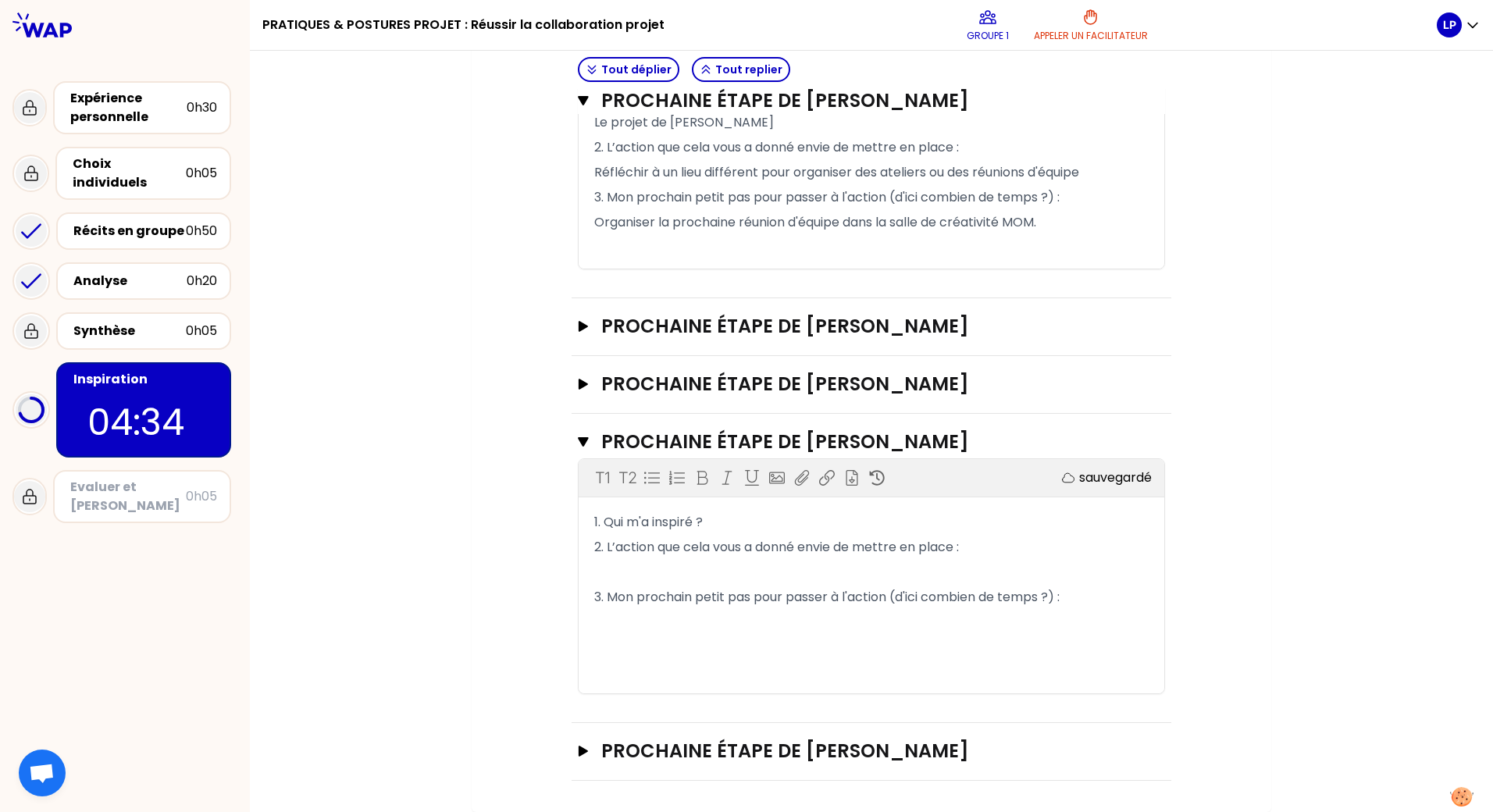
click at [617, 541] on p "2. L’action que cela vous a donné envie de mettre en place :" at bounding box center [871, 547] width 554 height 25
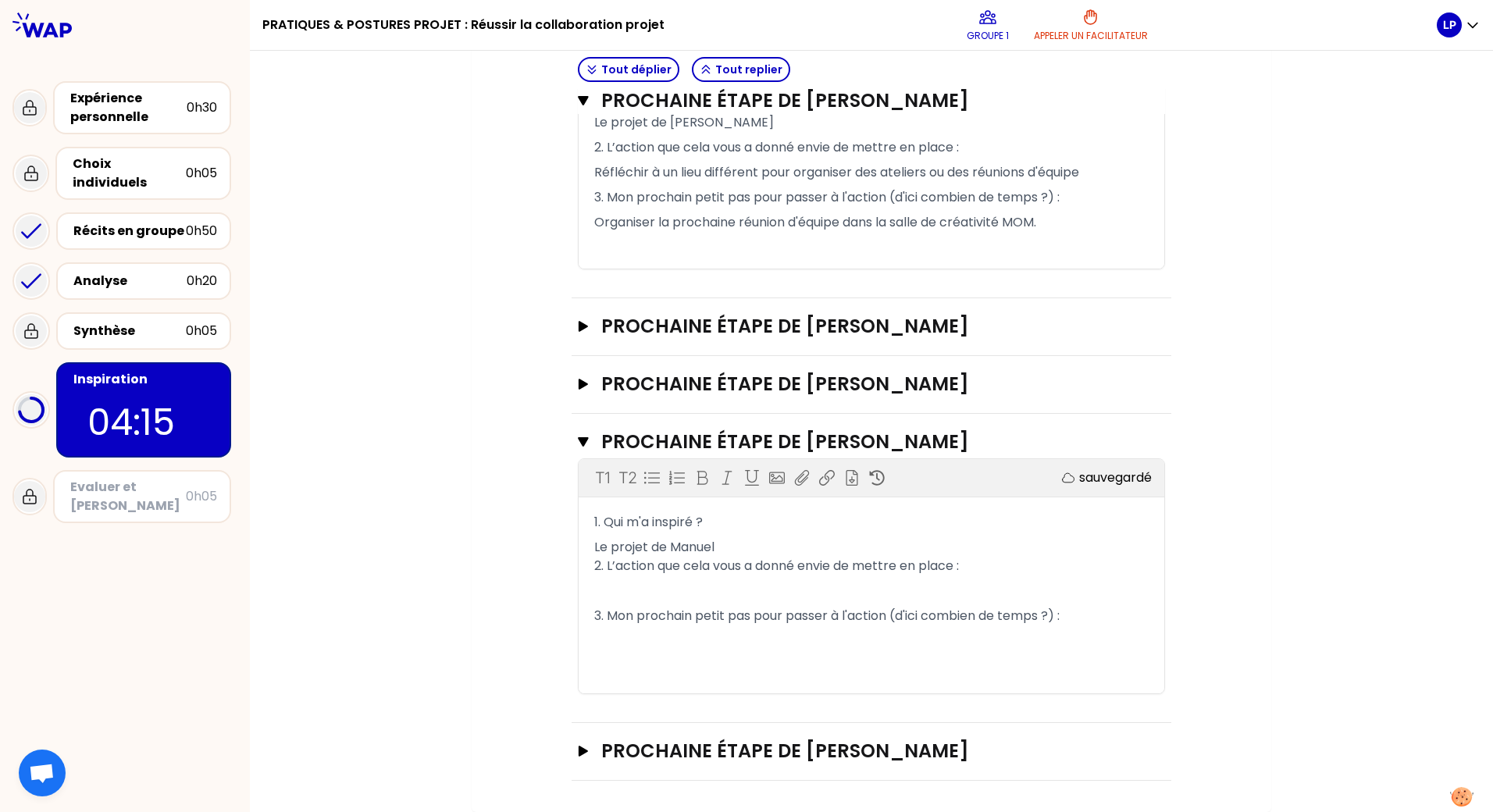
click at [621, 583] on p "﻿" at bounding box center [871, 591] width 554 height 25
click at [599, 641] on p "﻿" at bounding box center [871, 641] width 554 height 25
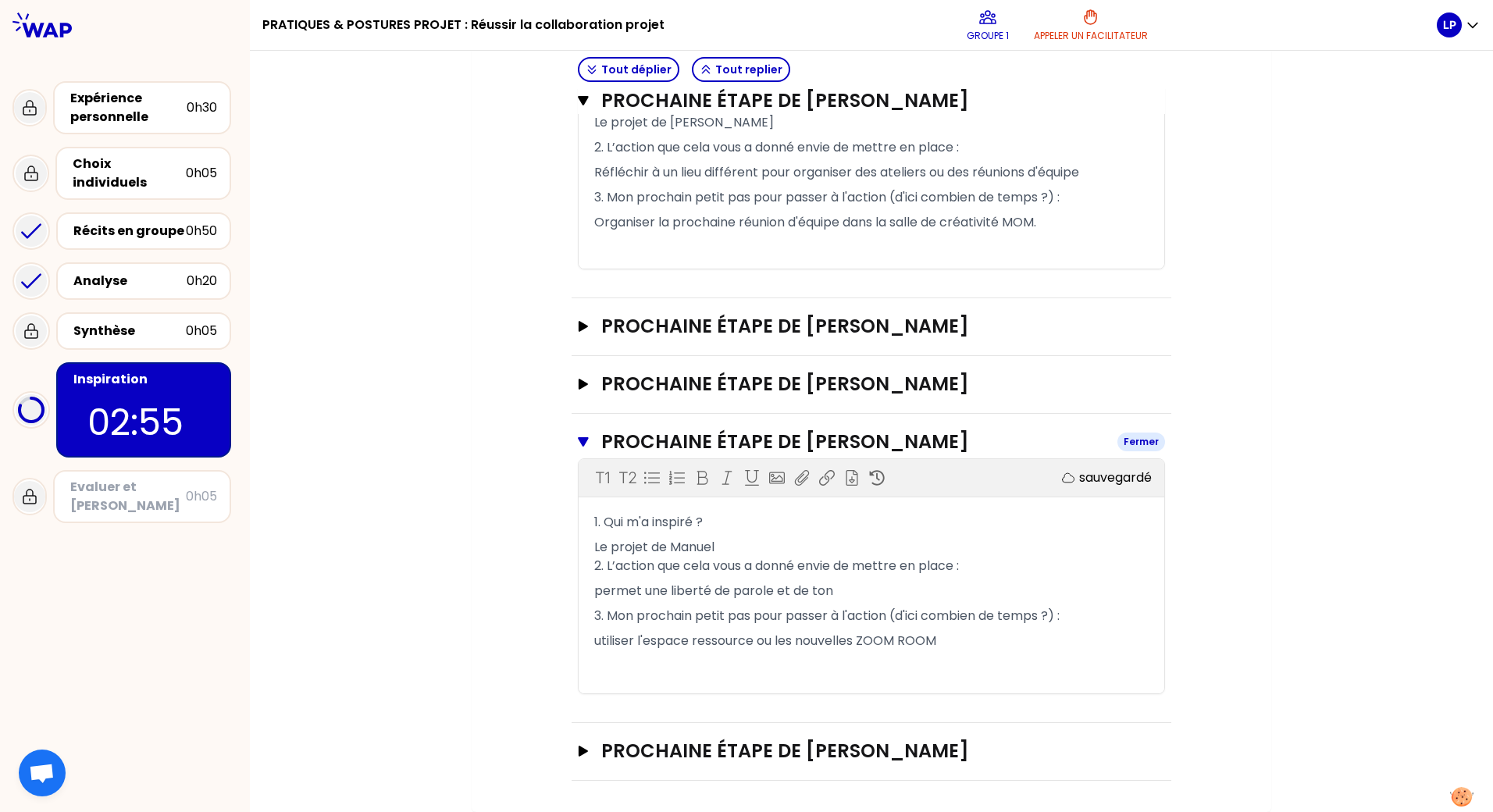
click at [578, 443] on icon "button" at bounding box center [583, 442] width 10 height 10
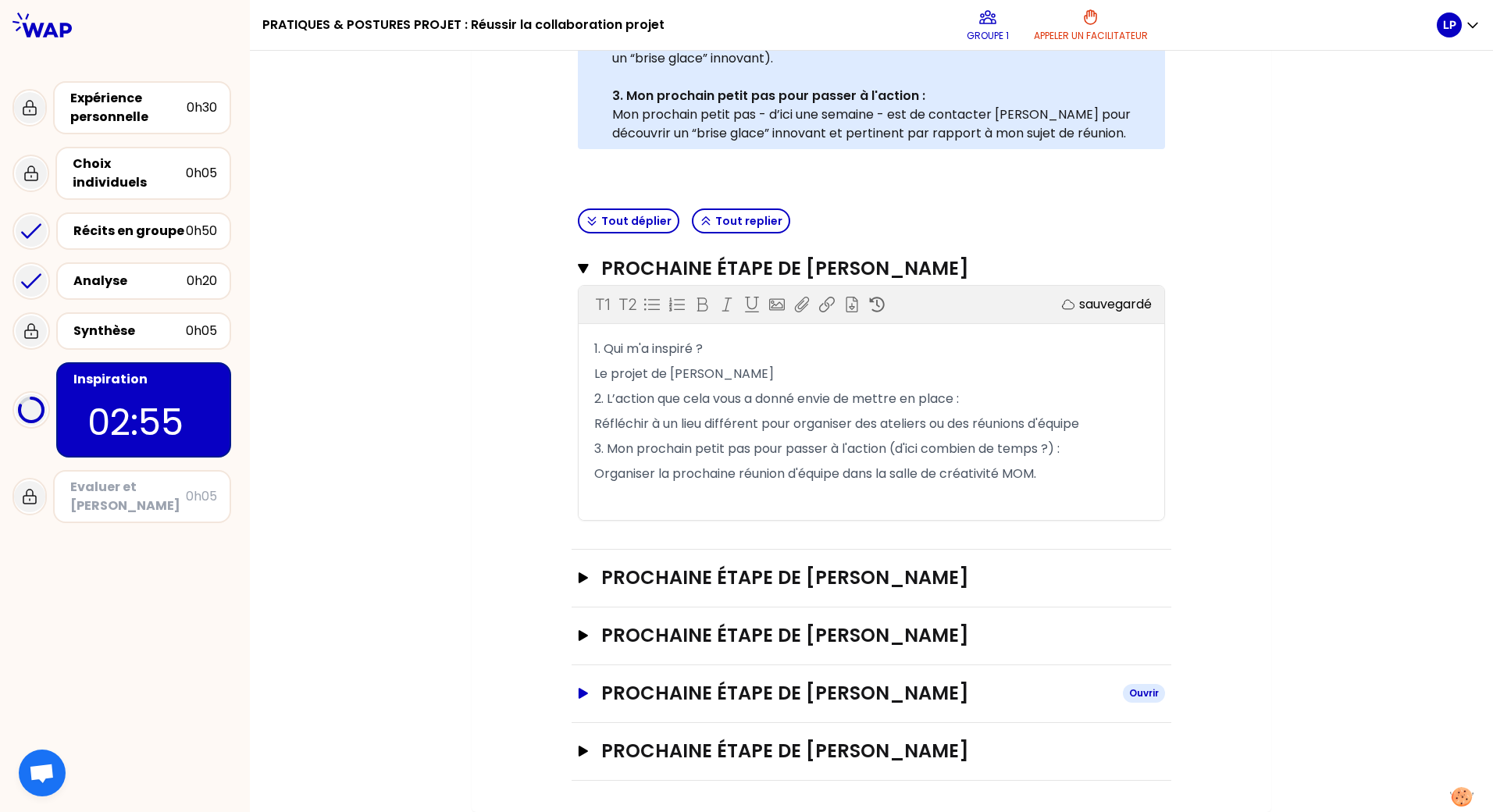
scroll to position [549, 0]
click at [579, 750] on icon "button" at bounding box center [583, 751] width 10 height 11
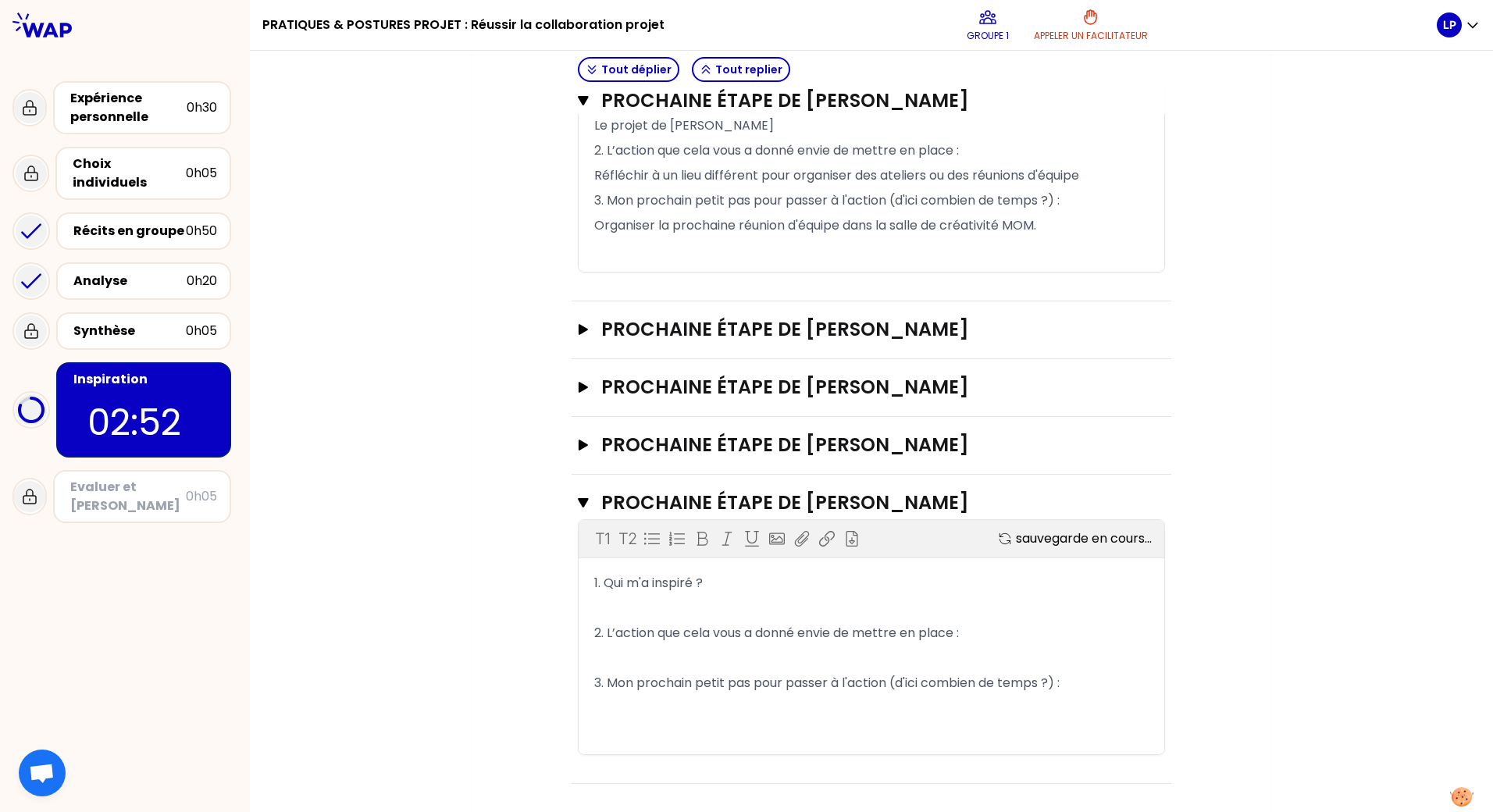
scroll to position [801, 0]
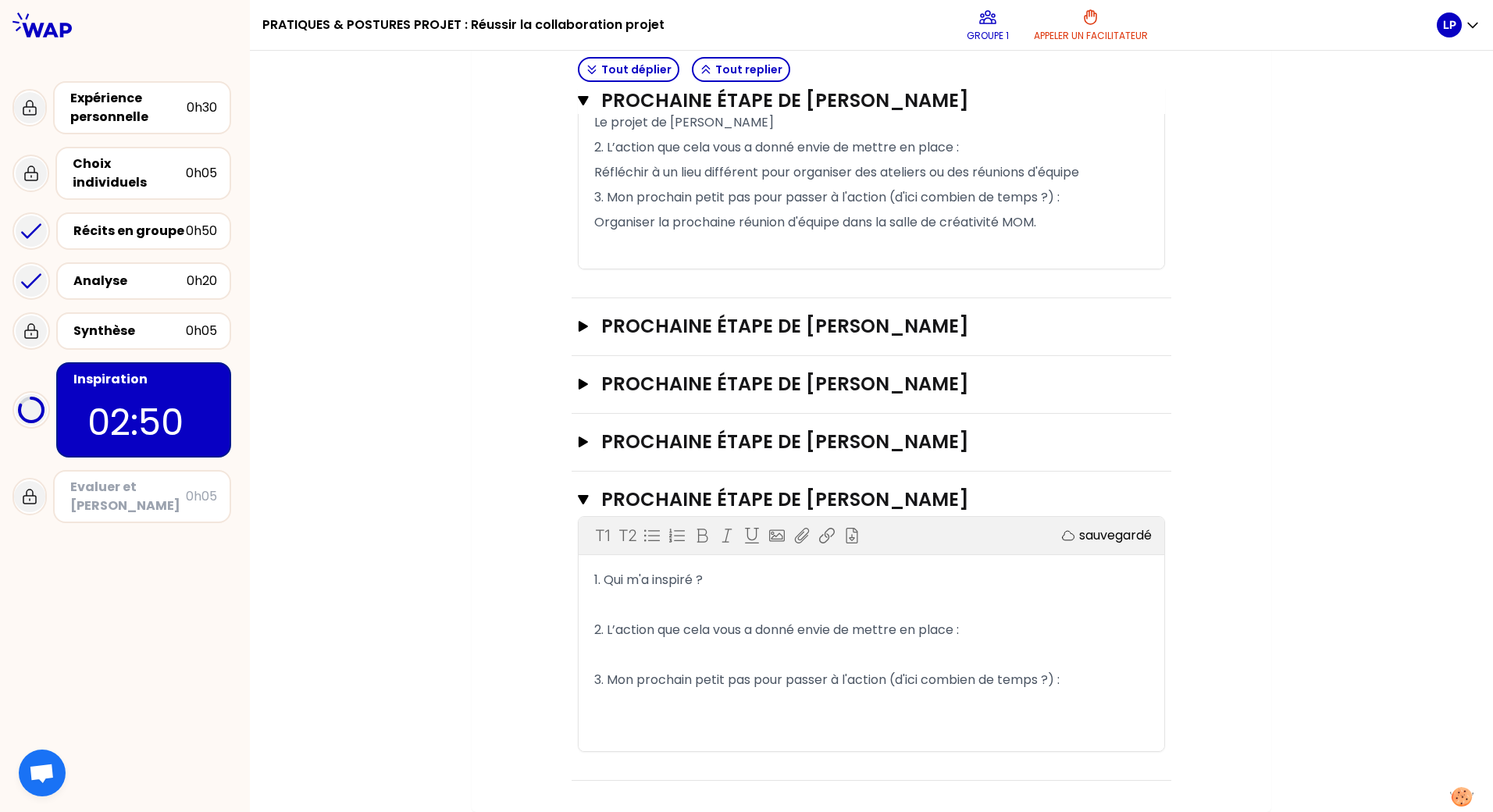
click at [595, 602] on p "﻿" at bounding box center [871, 605] width 554 height 25
click at [601, 654] on p "﻿" at bounding box center [871, 655] width 554 height 25
click at [597, 704] on p "﻿" at bounding box center [871, 705] width 554 height 25
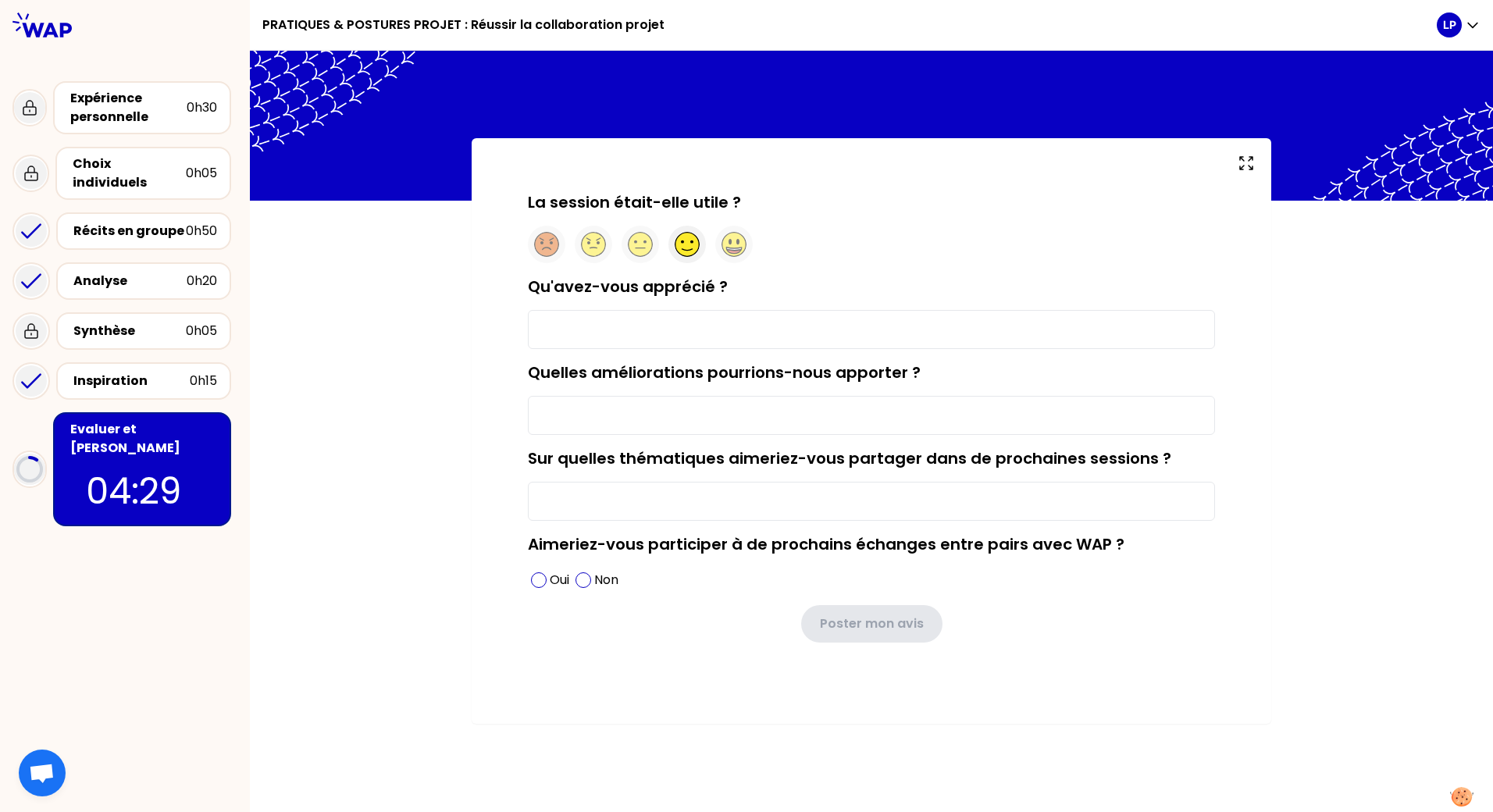
click at [686, 248] on circle at bounding box center [688, 245] width 24 height 24
click at [645, 332] on input "Qu'avez-vous apprécié ?" at bounding box center [871, 329] width 687 height 39
type input "La dynamique de l'atelier"
click at [633, 406] on input "Quelles améliorations pourrions-nous apporter ?" at bounding box center [871, 415] width 687 height 39
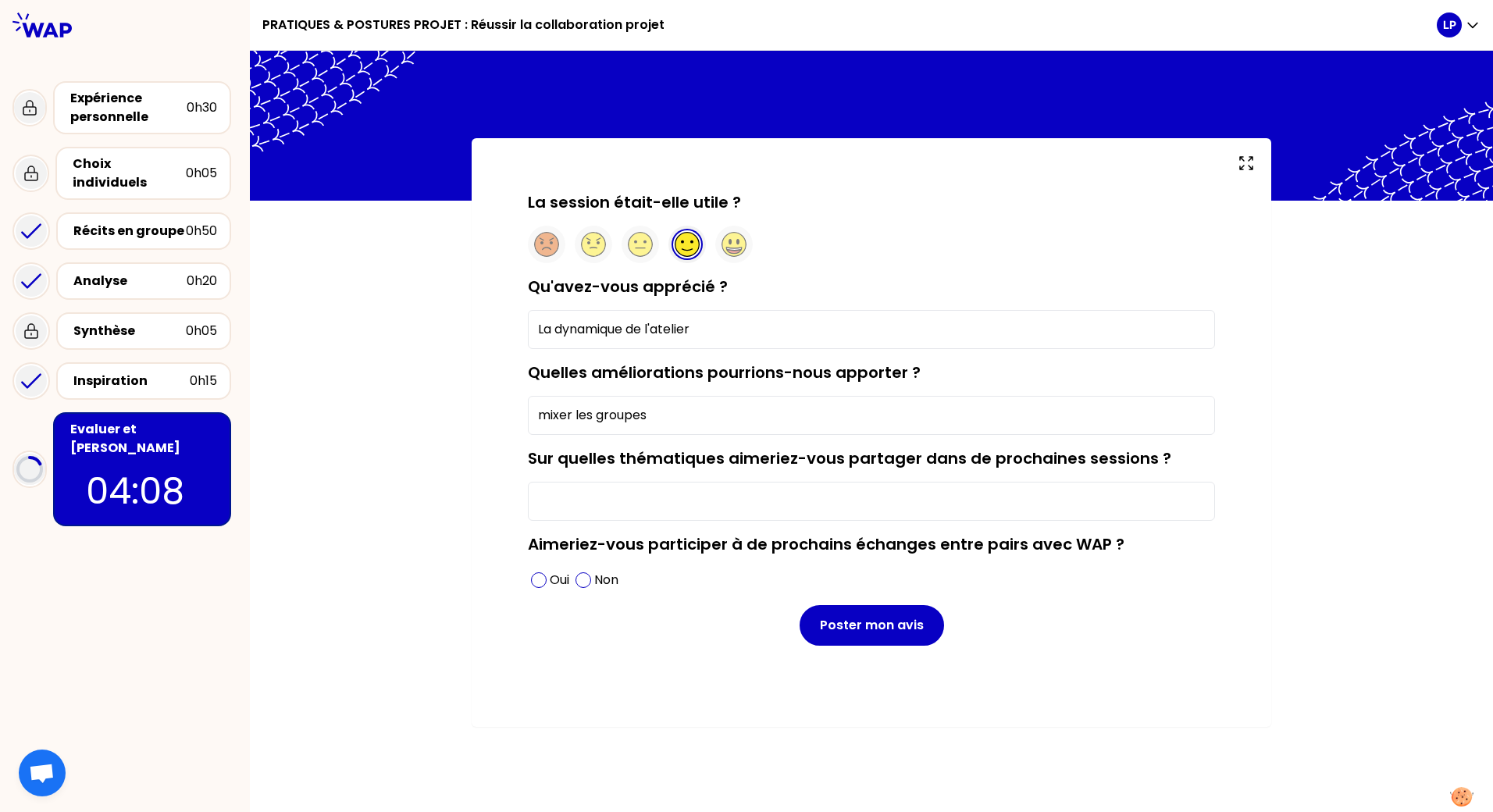
type input "mixer les groupes"
click at [568, 506] on input "Sur quelles thématiques aimeriez-vous partager dans de prochaines sessions ?" at bounding box center [871, 501] width 687 height 39
type input "la méthode"
click at [533, 575] on span at bounding box center [539, 581] width 16 height 16
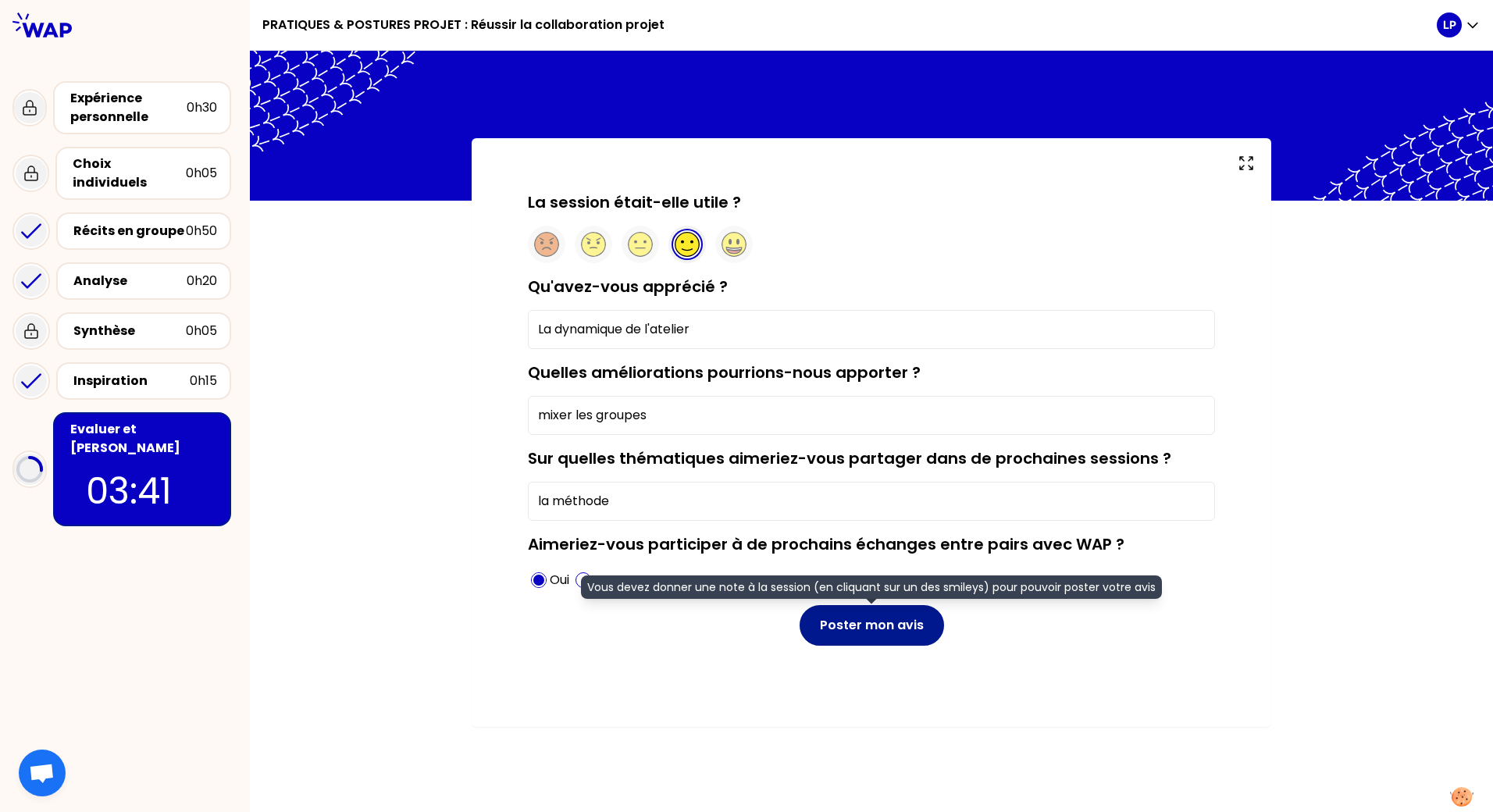
click at [858, 630] on button "Poster mon avis" at bounding box center [871, 625] width 144 height 41
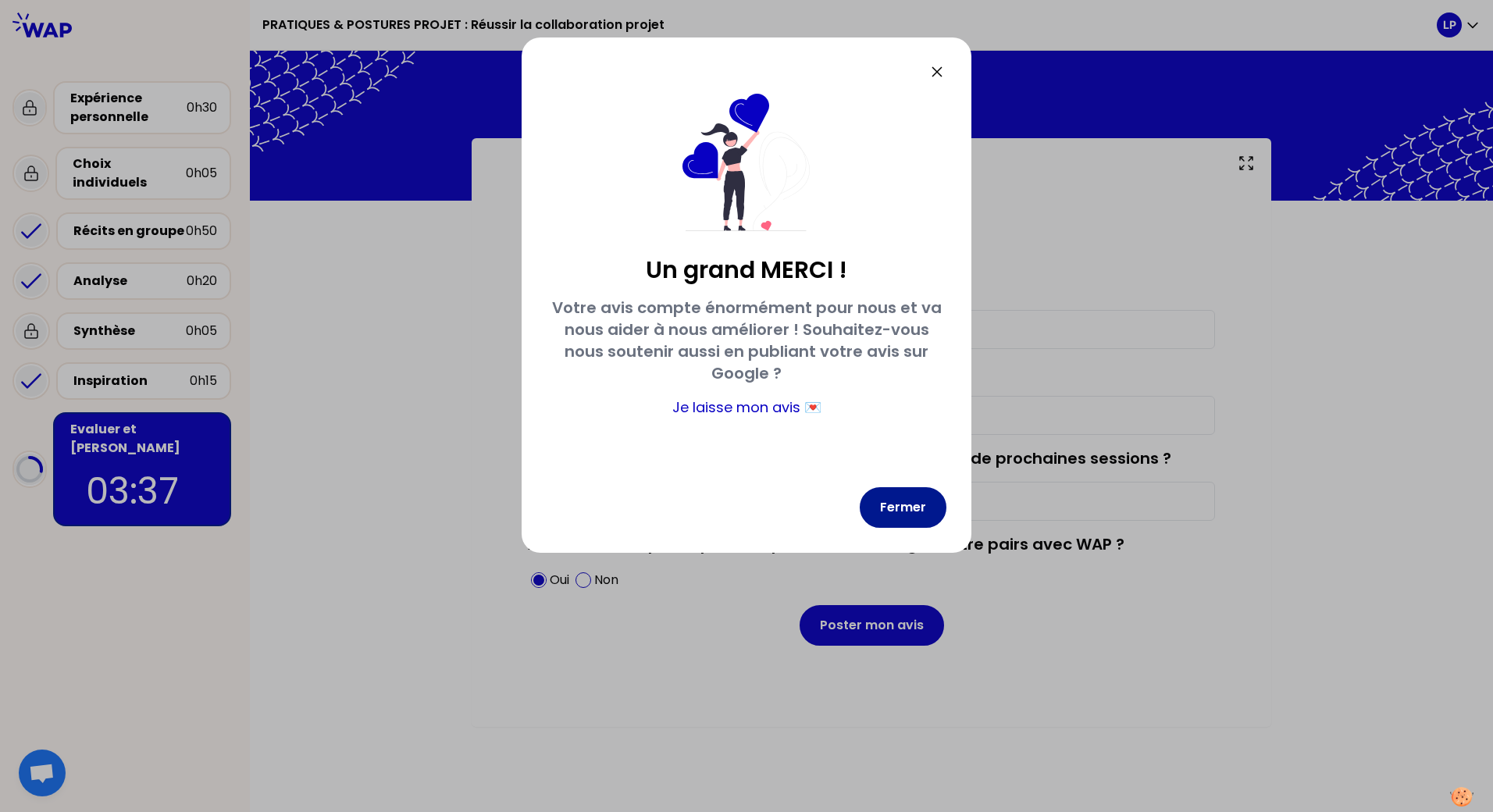
click at [910, 510] on button "Fermer" at bounding box center [903, 507] width 86 height 41
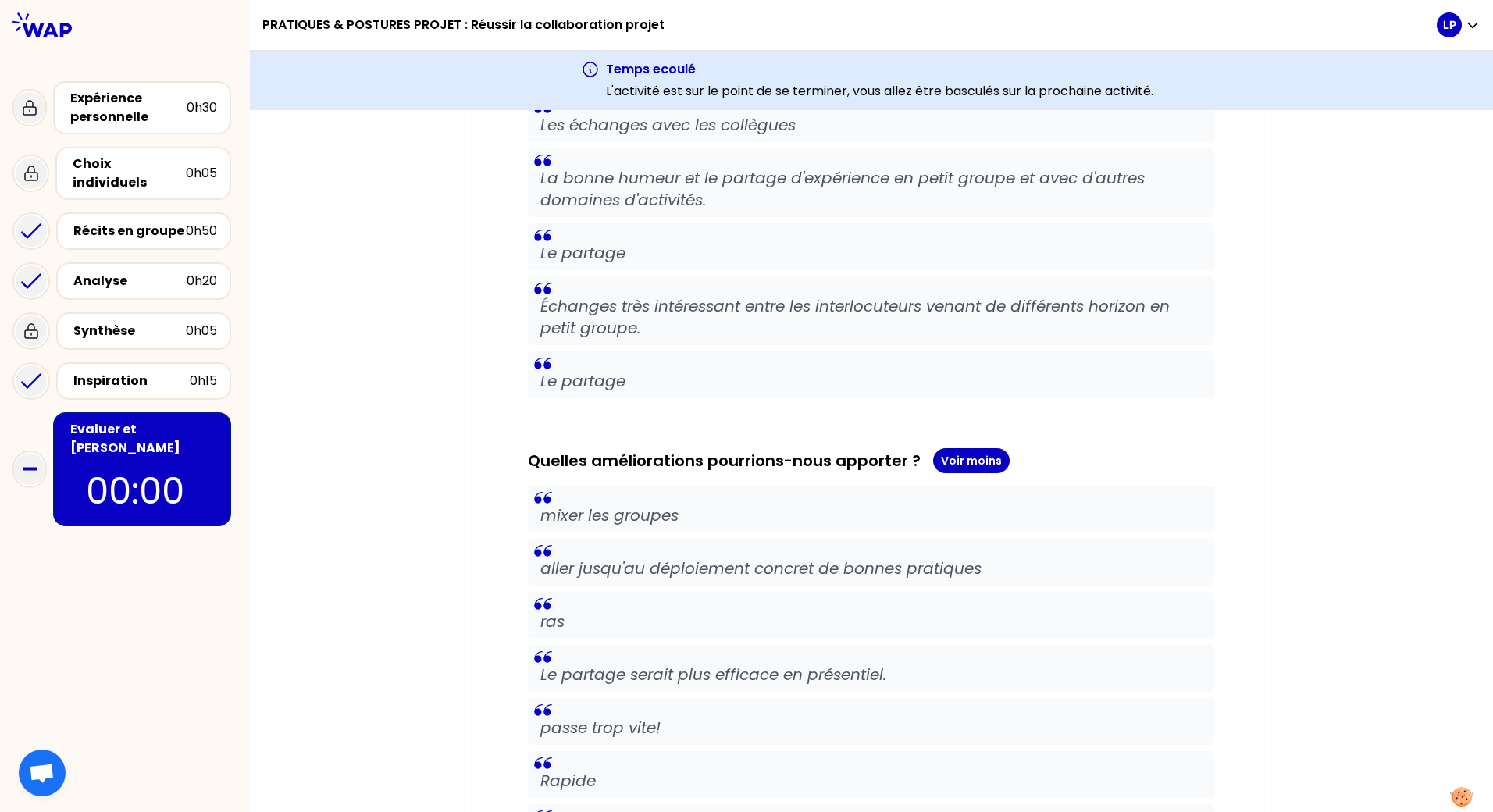
scroll to position [609, 0]
